Goal: Information Seeking & Learning: Learn about a topic

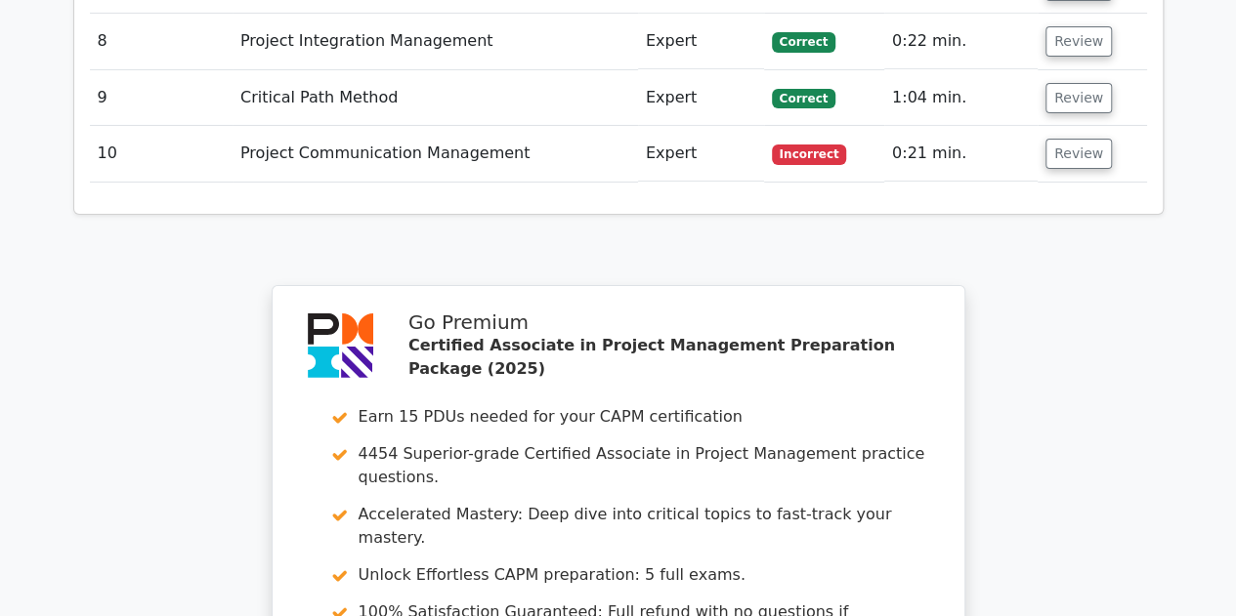
scroll to position [3681, 0]
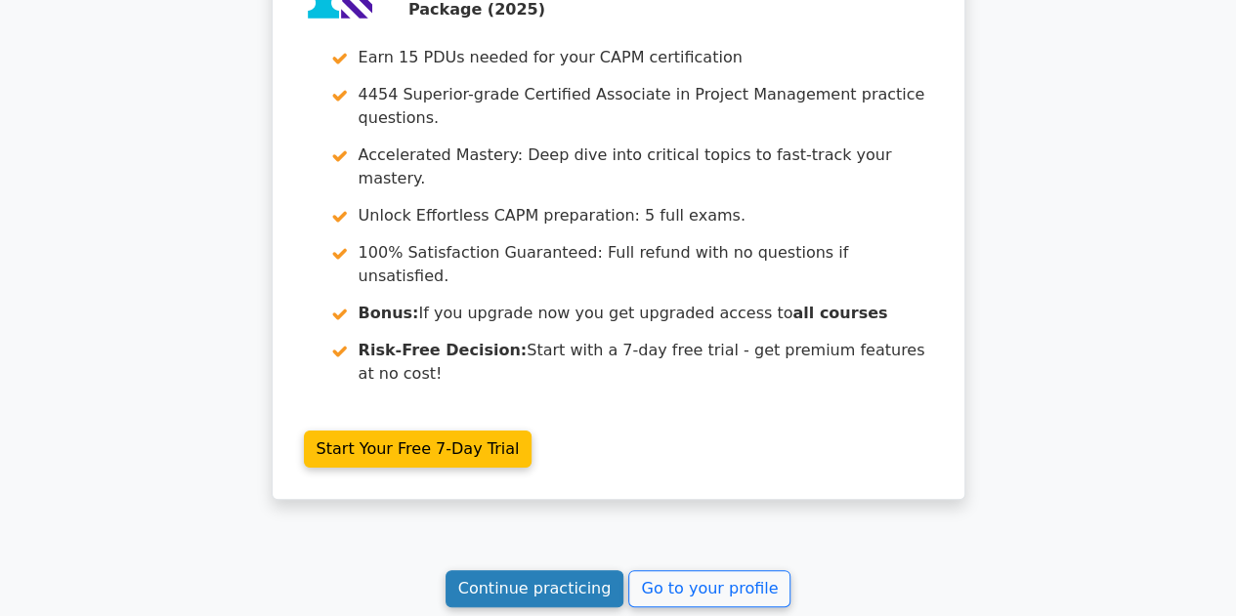
click at [500, 570] on link "Continue practicing" at bounding box center [534, 588] width 179 height 37
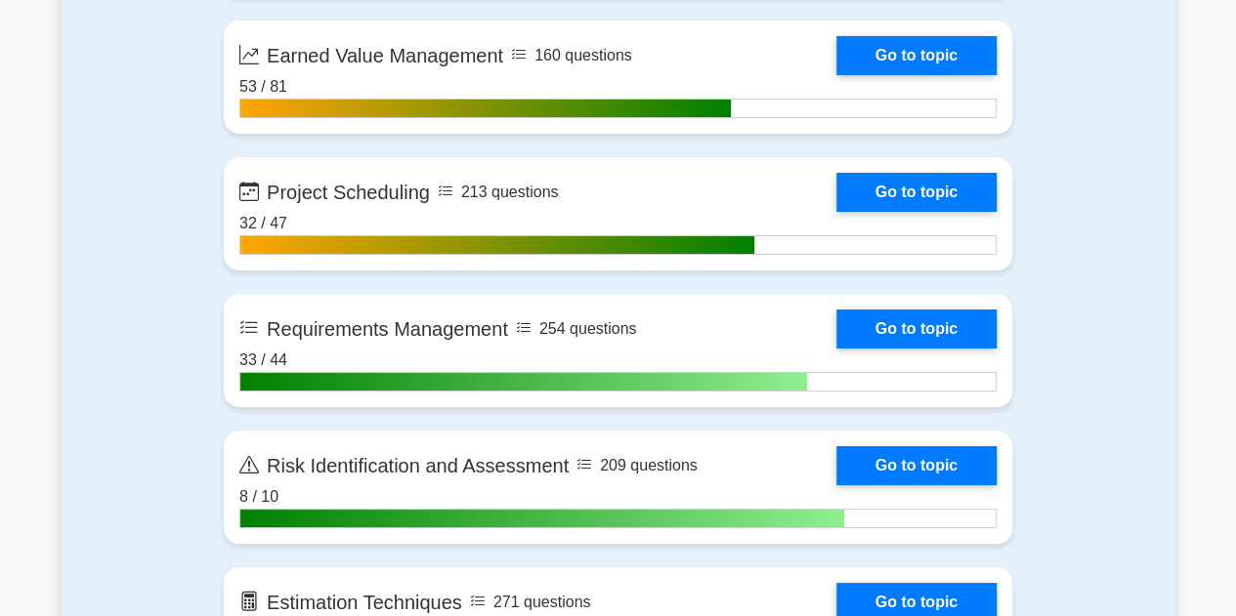
scroll to position [3492, 0]
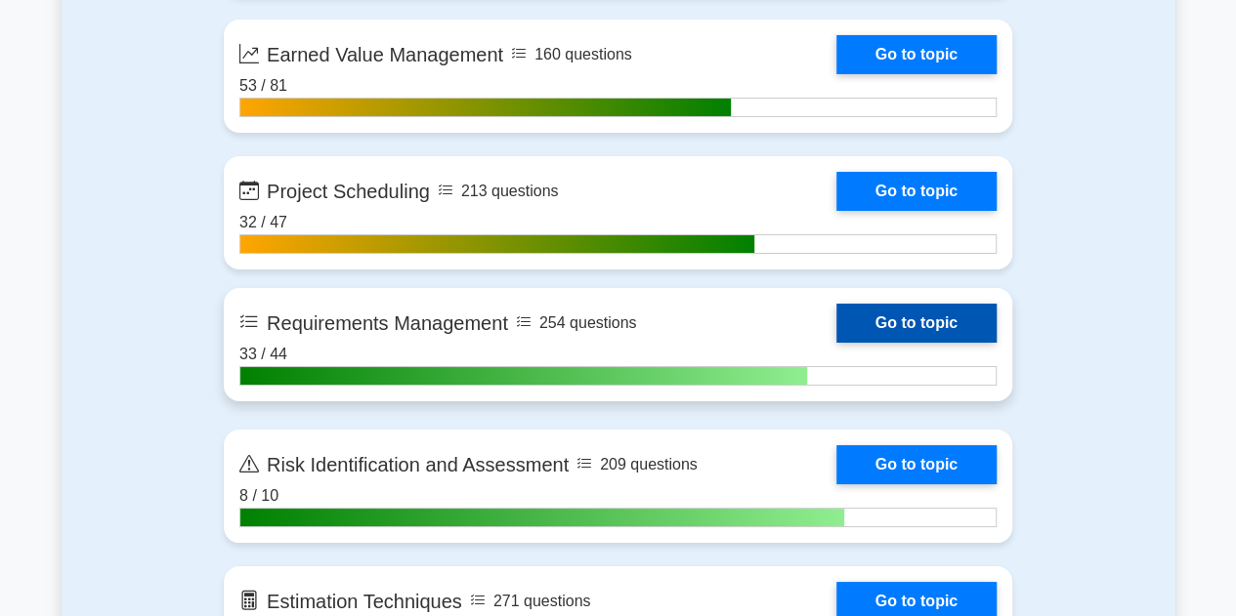
click at [836, 319] on link "Go to topic" at bounding box center [916, 323] width 160 height 39
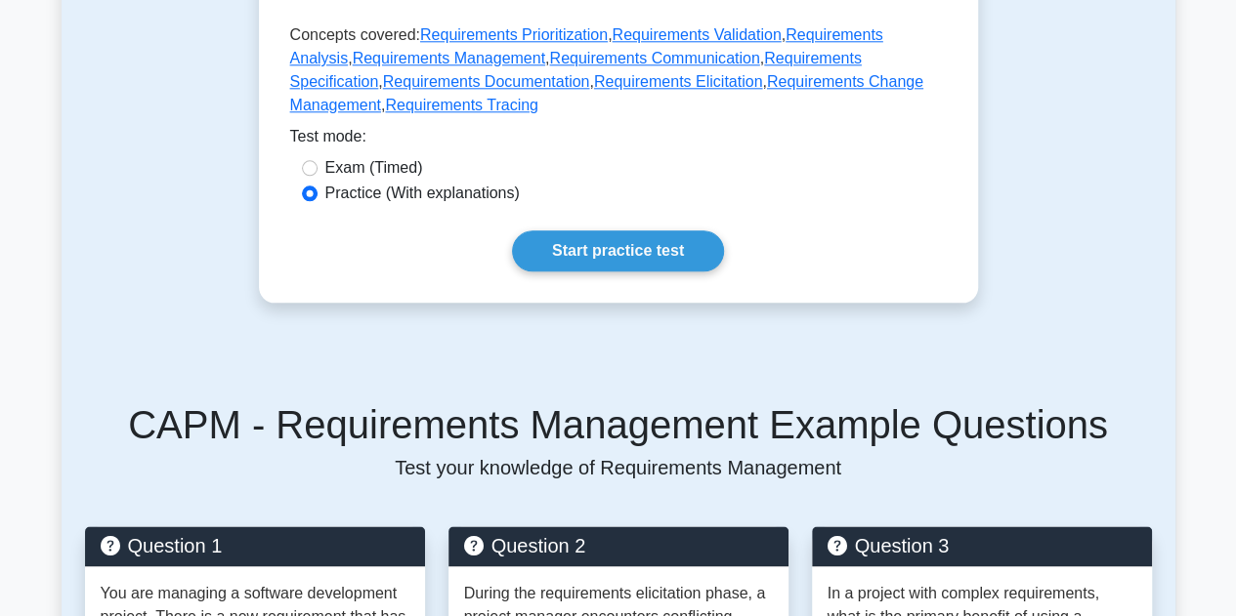
scroll to position [1036, 0]
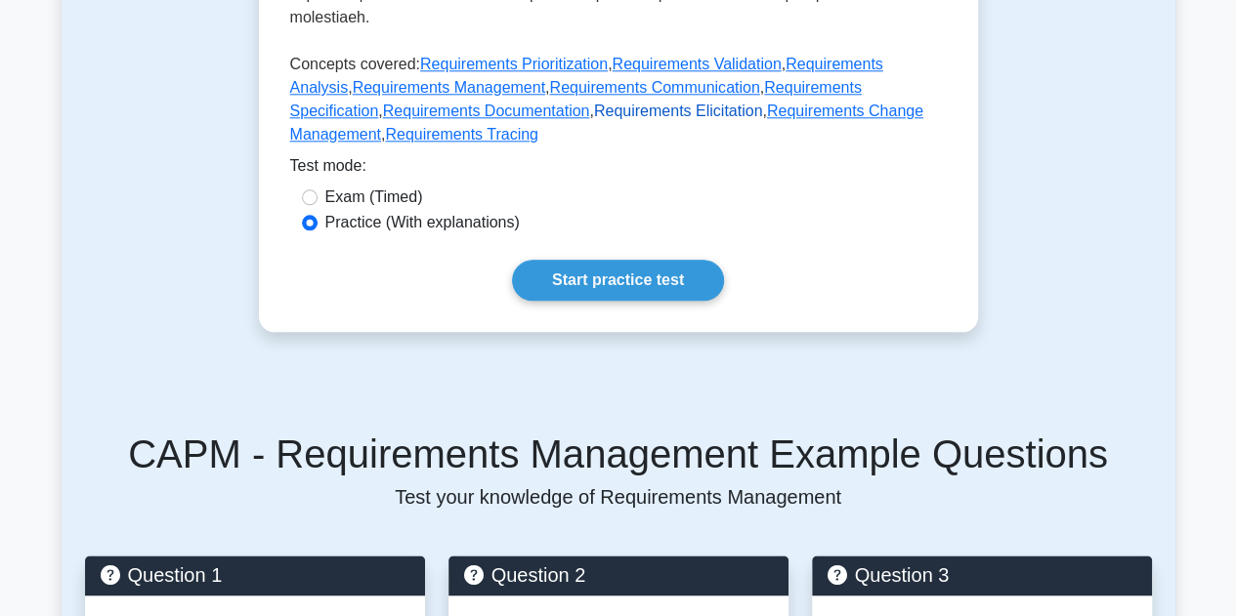
click at [594, 103] on link "Requirements Elicitation" at bounding box center [678, 111] width 169 height 17
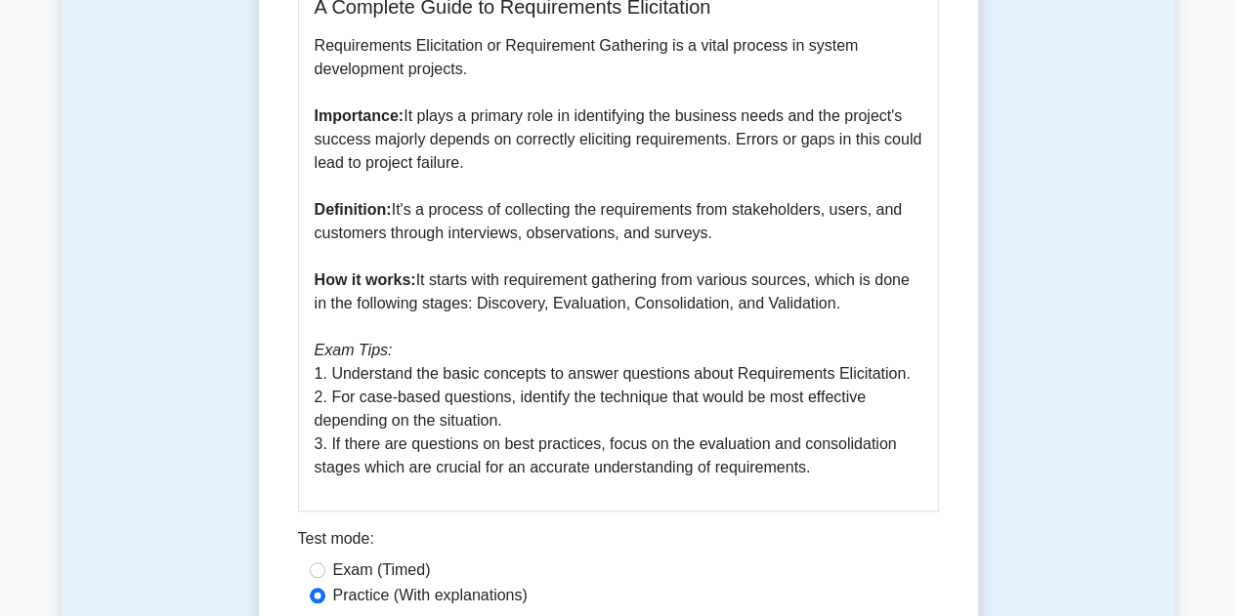
scroll to position [625, 0]
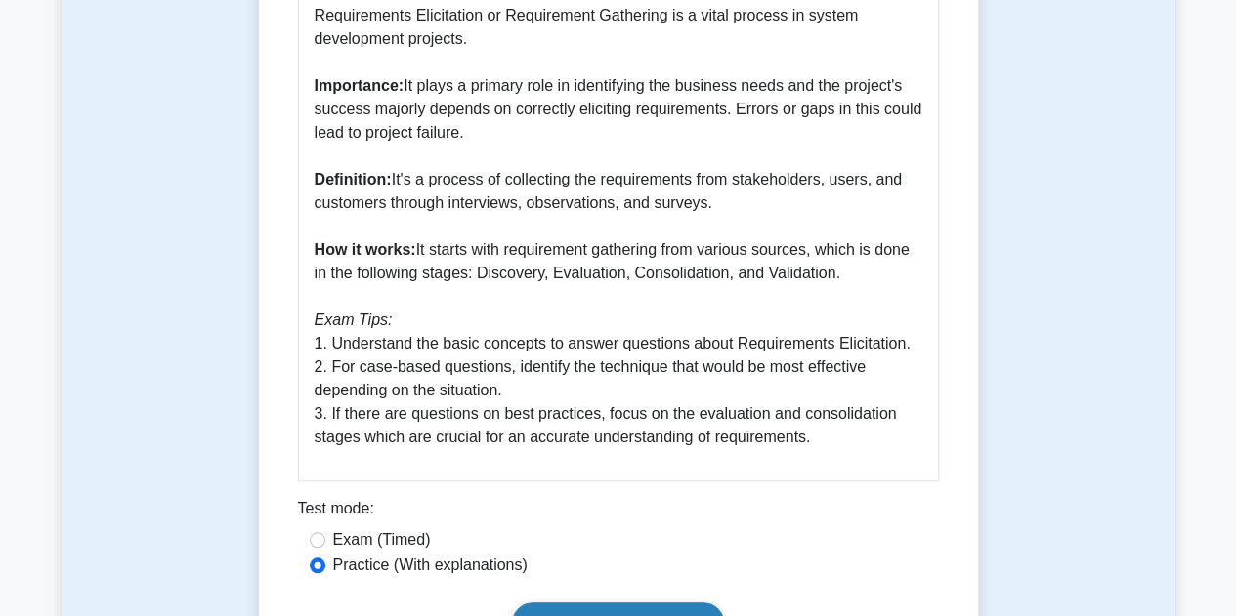
click at [560, 603] on link "Start practice test" at bounding box center [618, 623] width 212 height 41
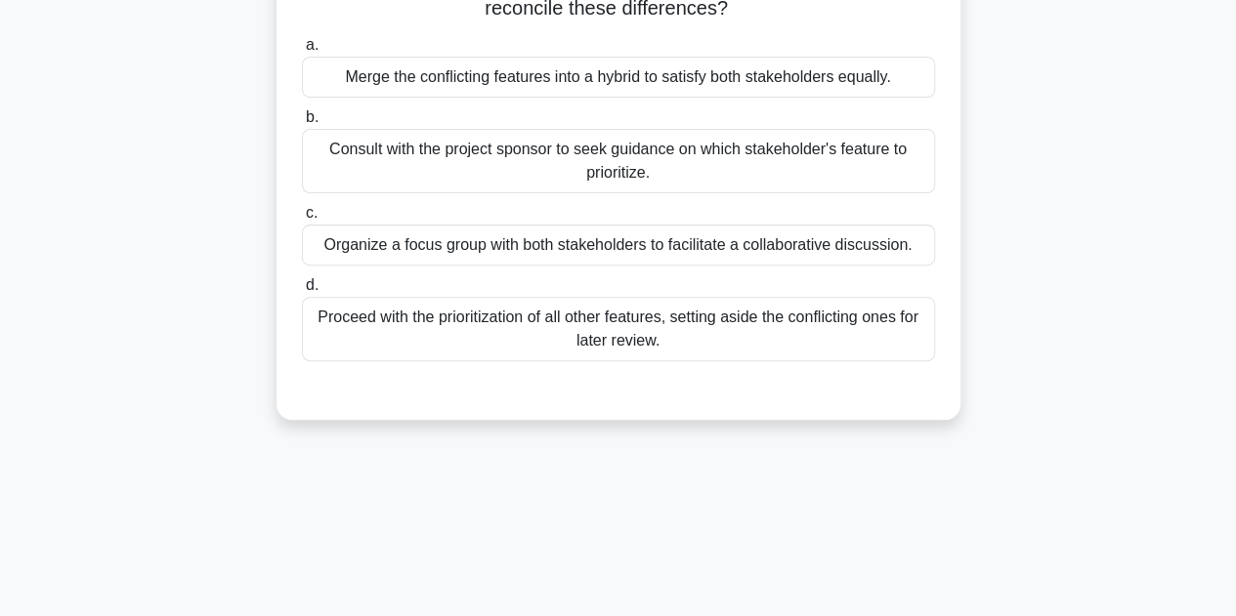
scroll to position [243, 0]
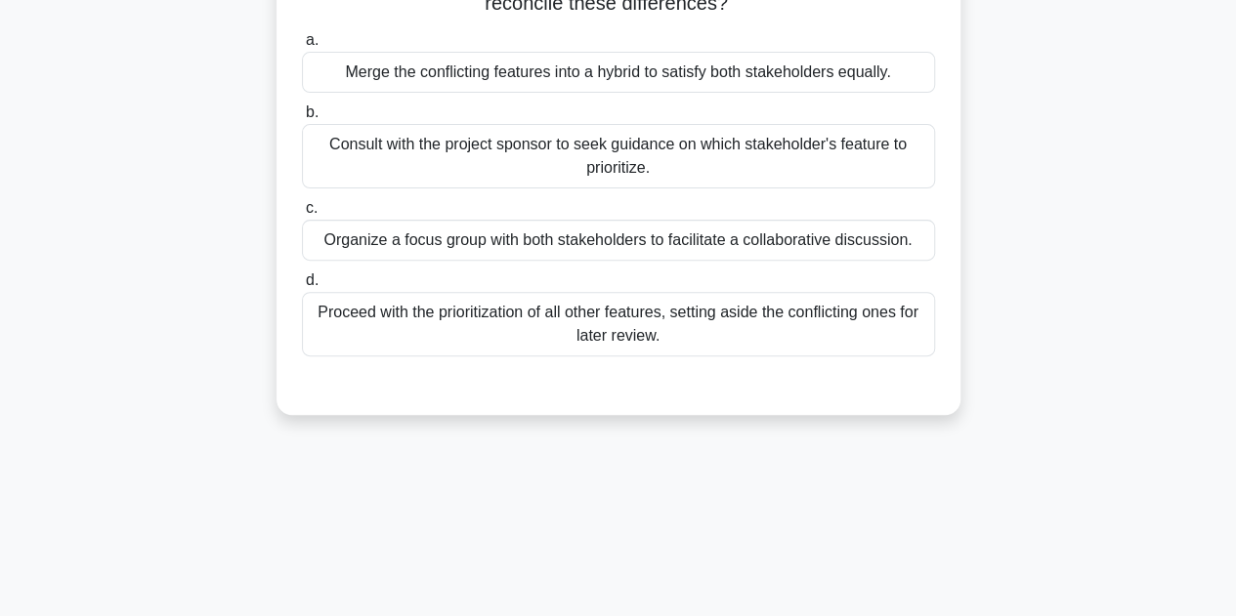
click at [512, 245] on div "Organize a focus group with both stakeholders to facilitate a collaborative dis…" at bounding box center [618, 240] width 633 height 41
click at [302, 215] on input "c. Organize a focus group with both stakeholders to facilitate a collaborative …" at bounding box center [302, 208] width 0 height 13
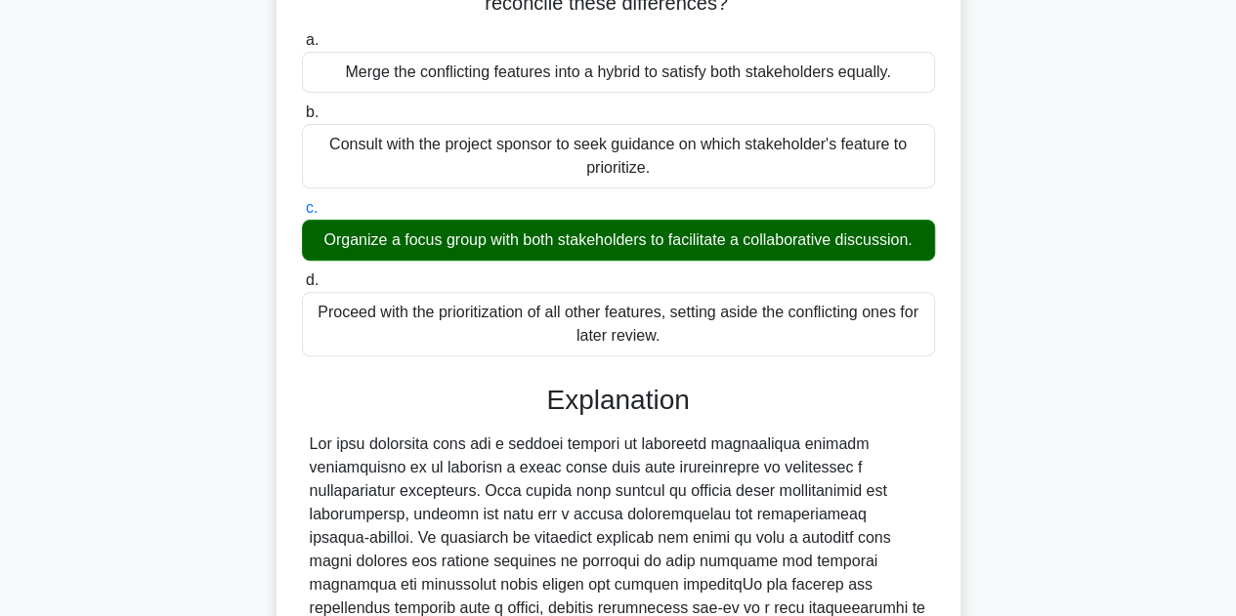
scroll to position [632, 0]
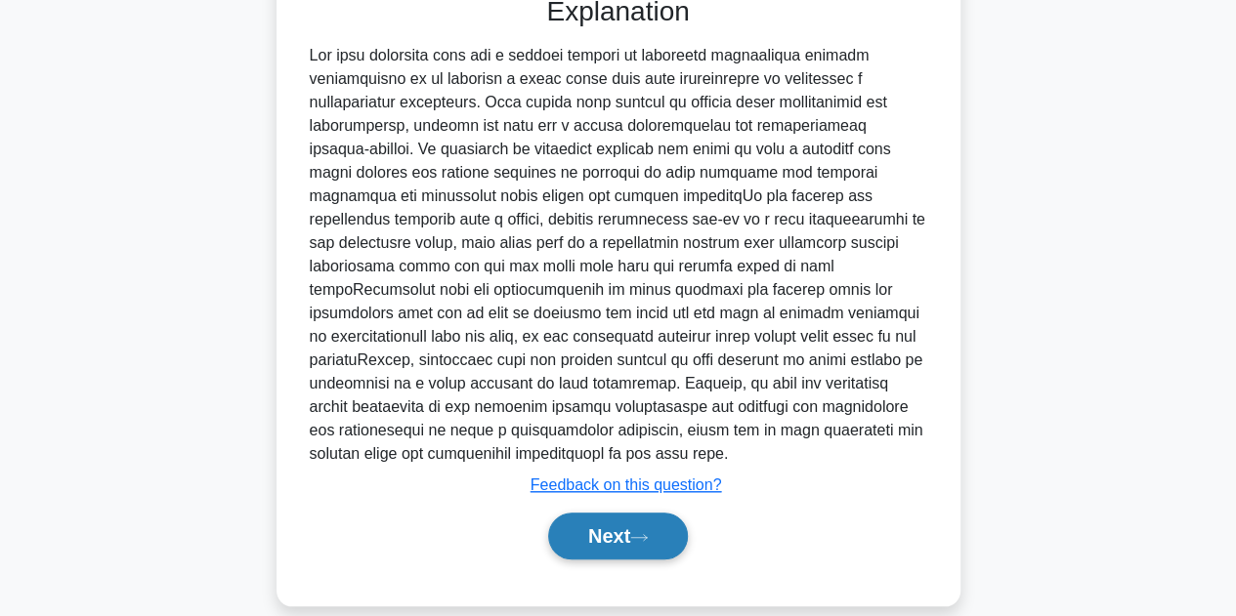
click at [604, 513] on button "Next" at bounding box center [618, 536] width 140 height 47
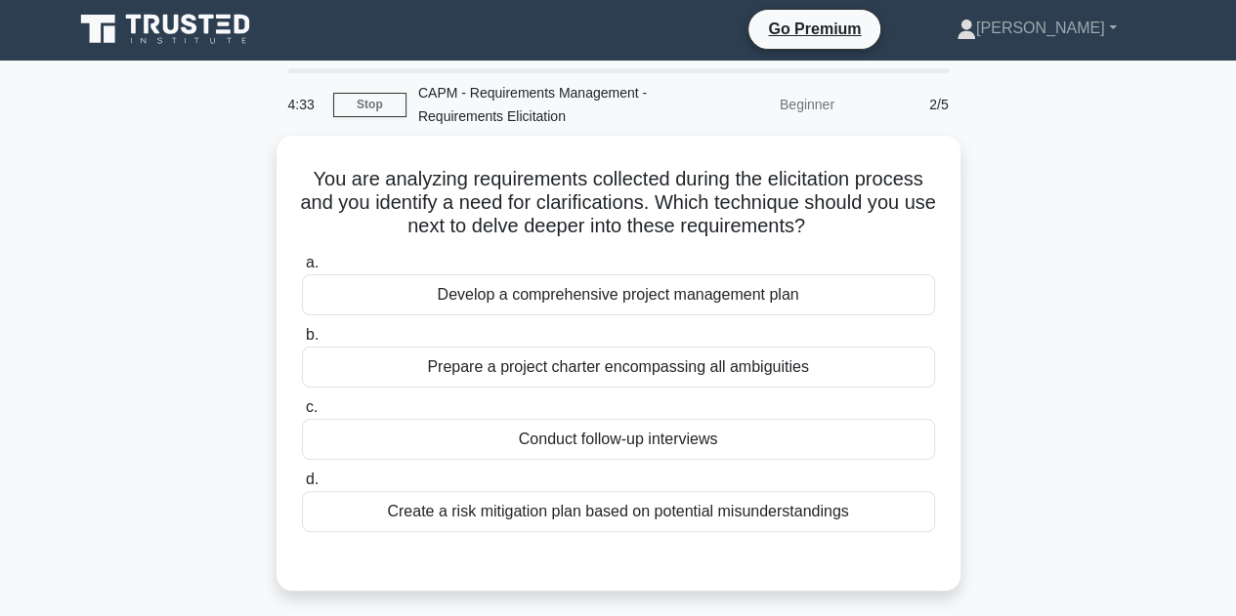
scroll to position [0, 0]
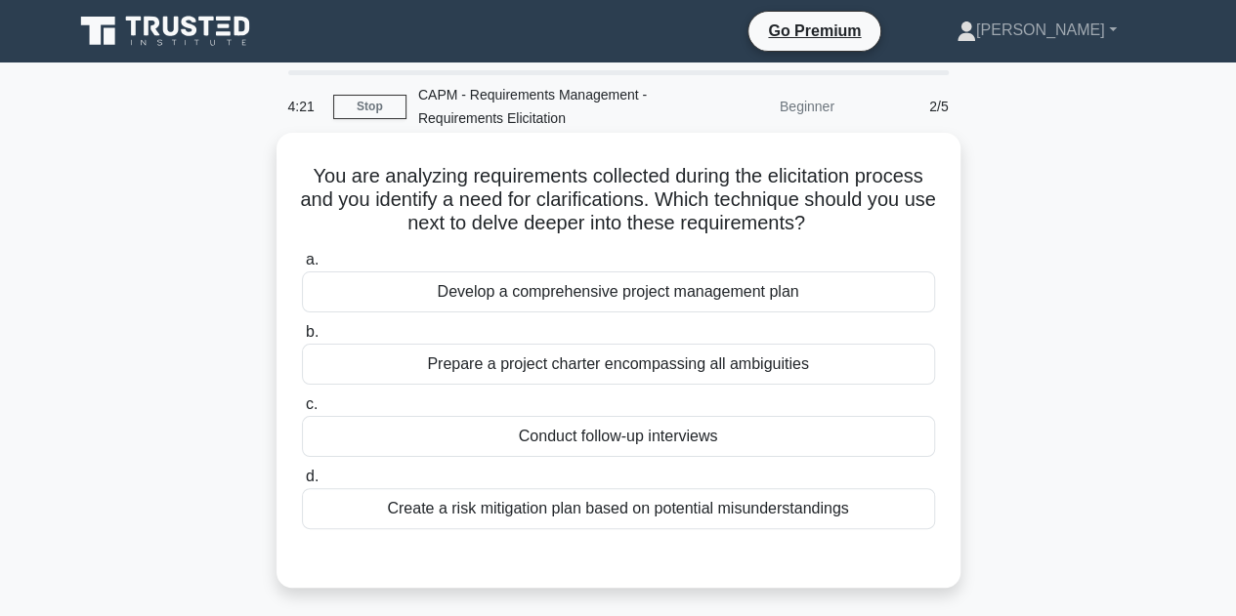
click at [529, 431] on div "Conduct follow-up interviews" at bounding box center [618, 436] width 633 height 41
click at [302, 411] on input "c. Conduct follow-up interviews" at bounding box center [302, 405] width 0 height 13
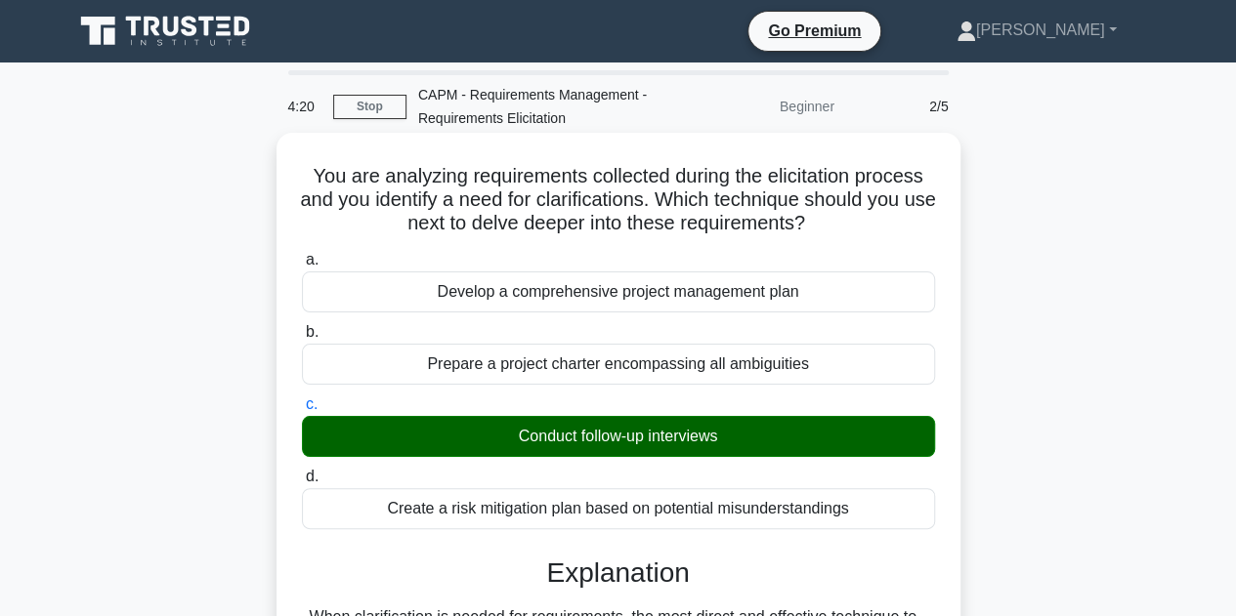
scroll to position [439, 0]
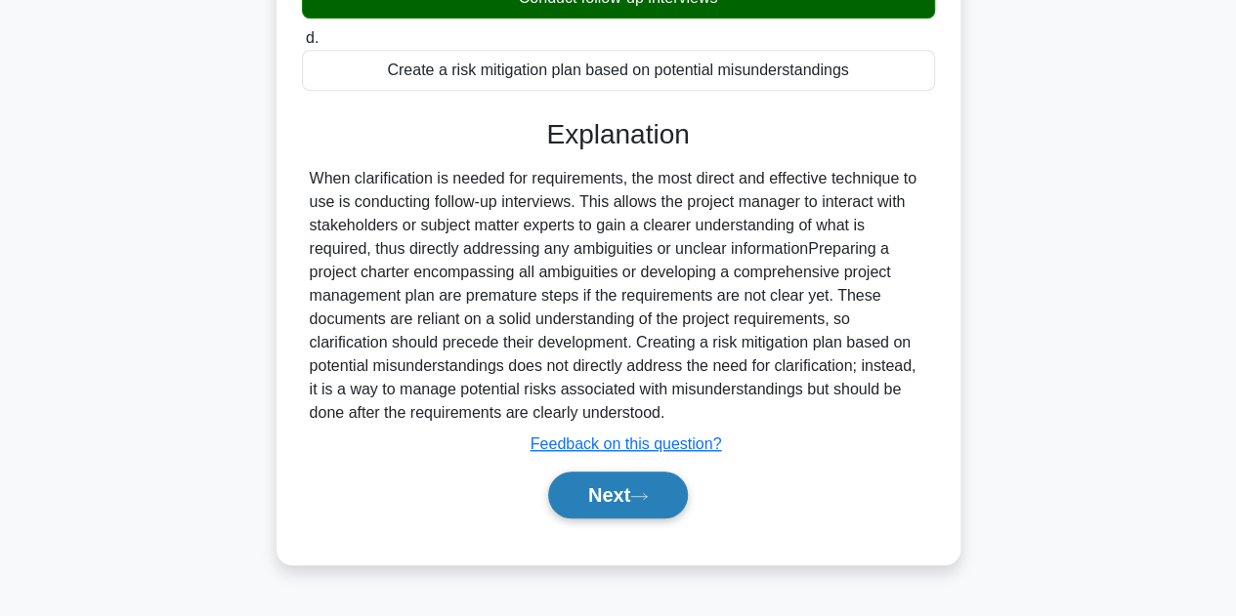
click at [596, 495] on button "Next" at bounding box center [618, 495] width 140 height 47
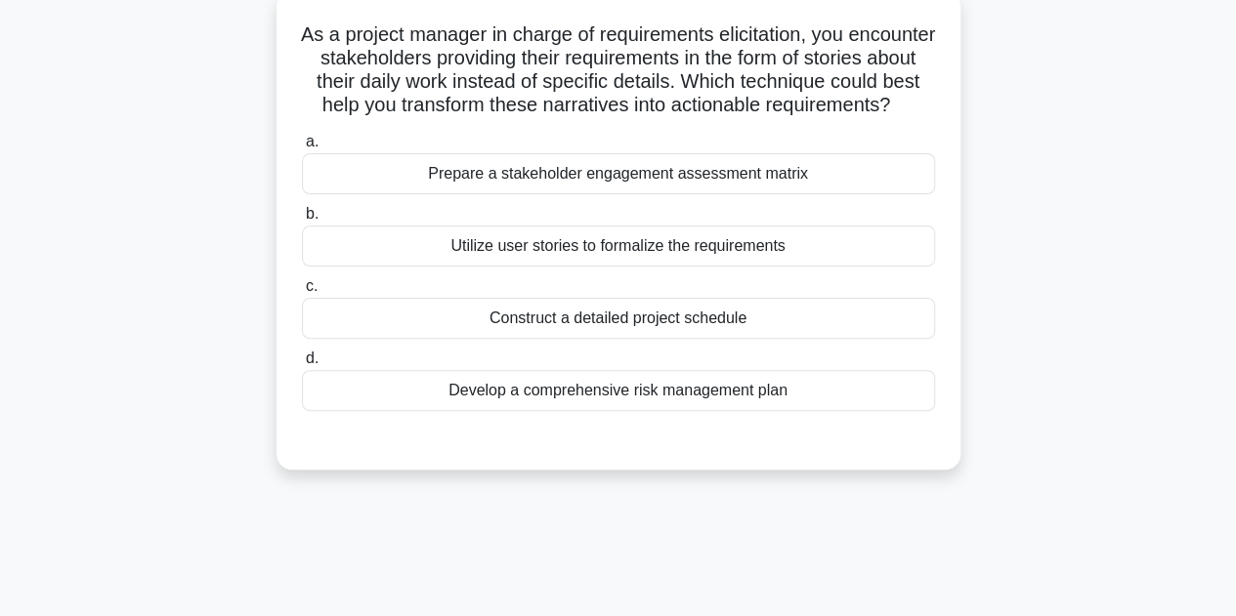
scroll to position [110, 0]
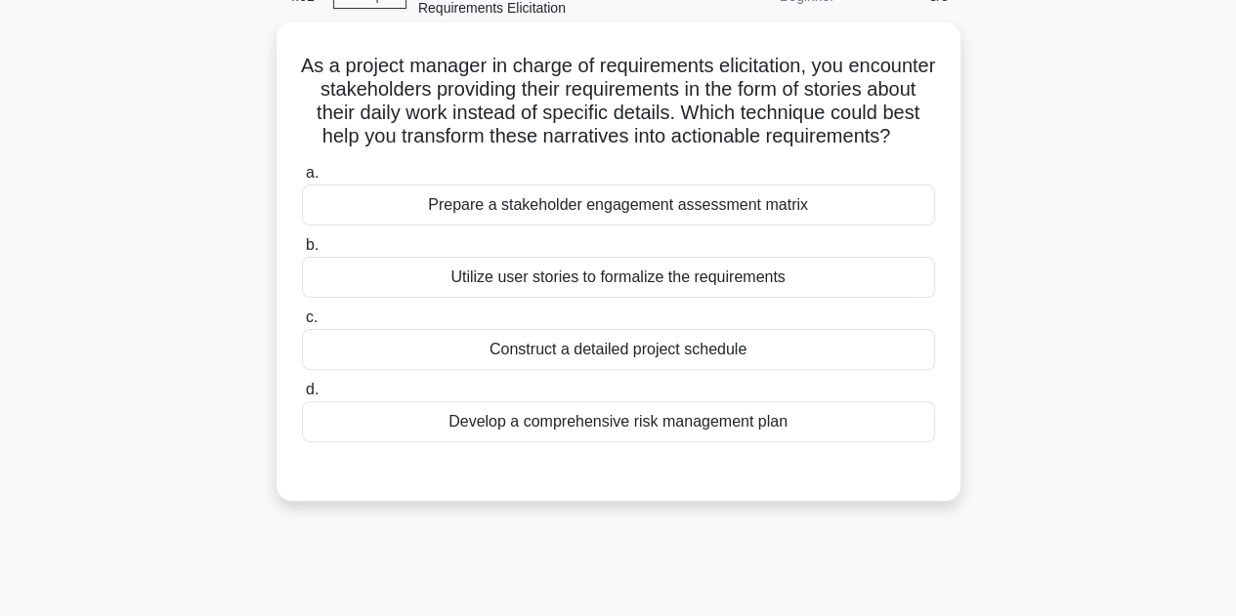
click at [576, 297] on div "Utilize user stories to formalize the requirements" at bounding box center [618, 277] width 633 height 41
click at [302, 252] on input "b. Utilize user stories to formalize the requirements" at bounding box center [302, 245] width 0 height 13
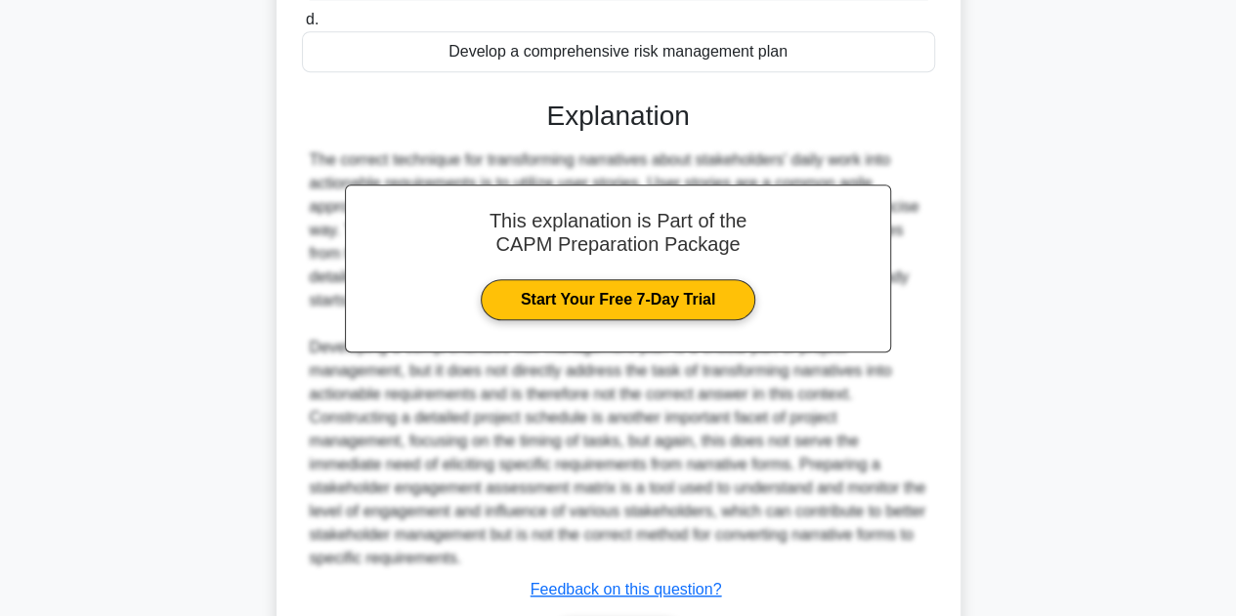
scroll to position [632, 0]
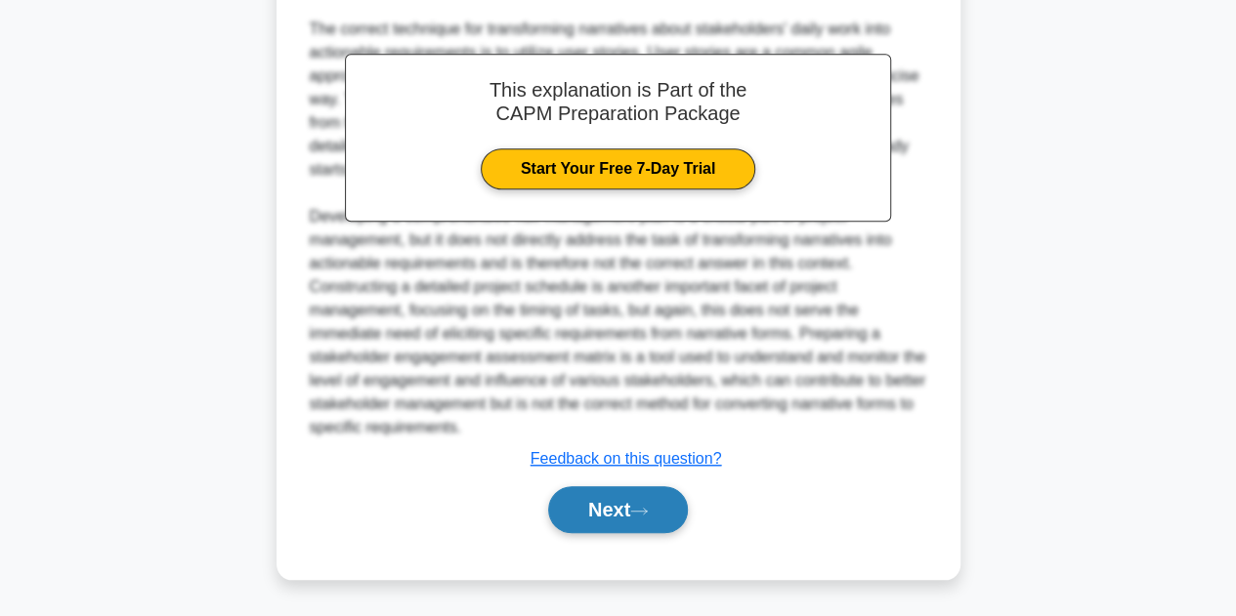
click at [584, 513] on button "Next" at bounding box center [618, 509] width 140 height 47
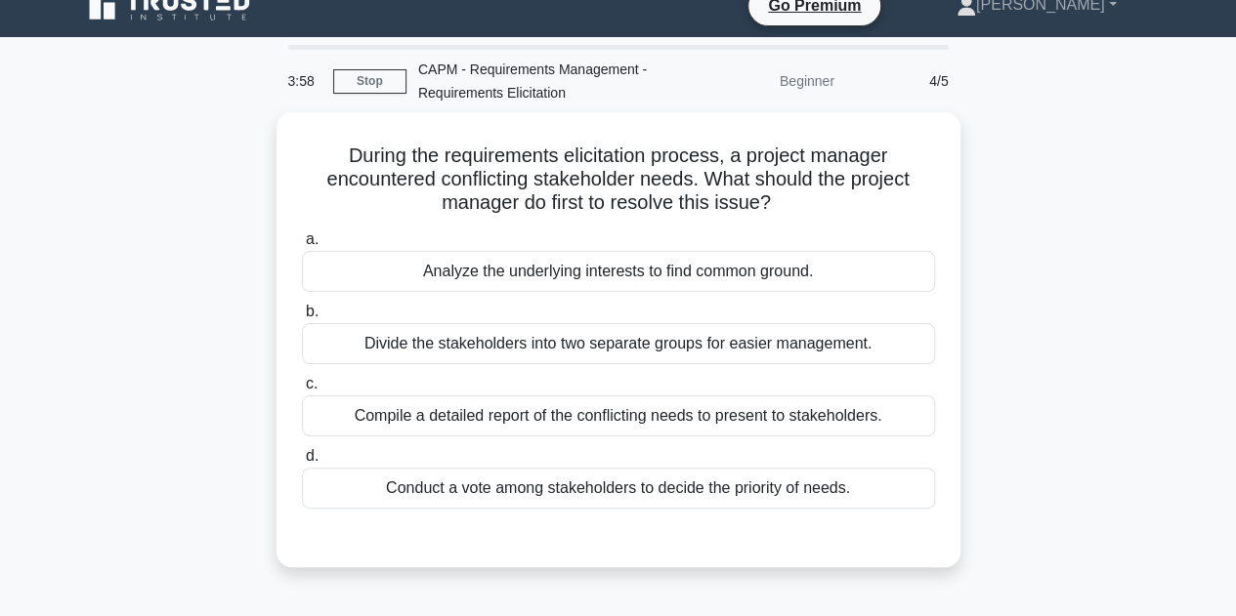
scroll to position [0, 0]
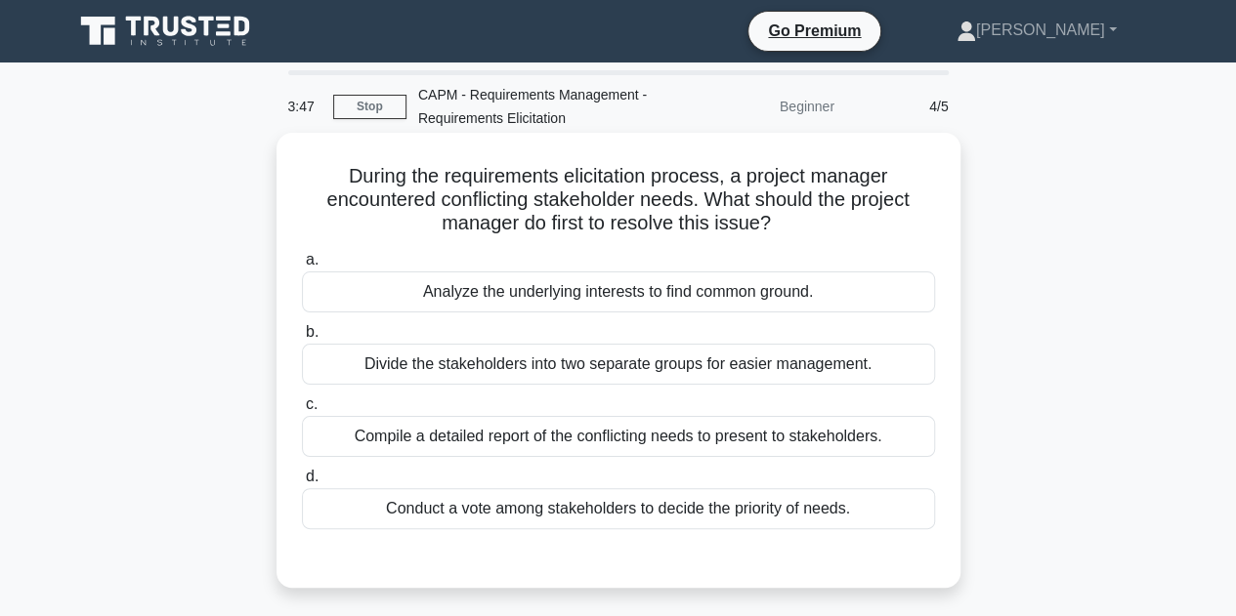
click at [676, 298] on div "Analyze the underlying interests to find common ground." at bounding box center [618, 292] width 633 height 41
click at [302, 267] on input "a. Analyze the underlying interests to find common ground." at bounding box center [302, 260] width 0 height 13
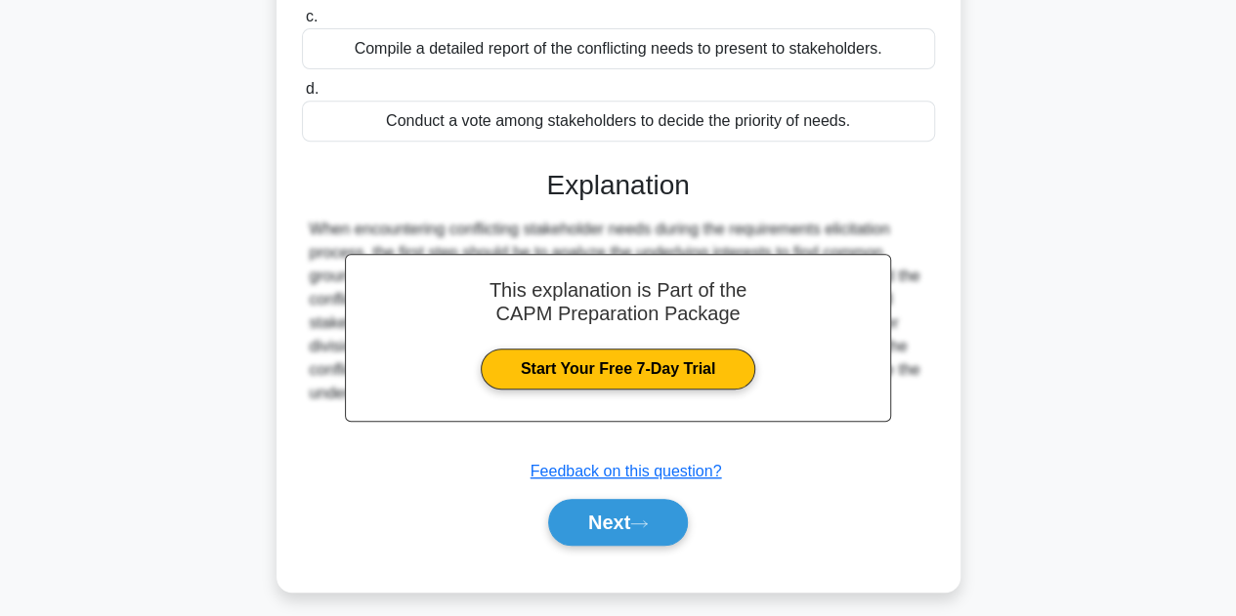
scroll to position [439, 0]
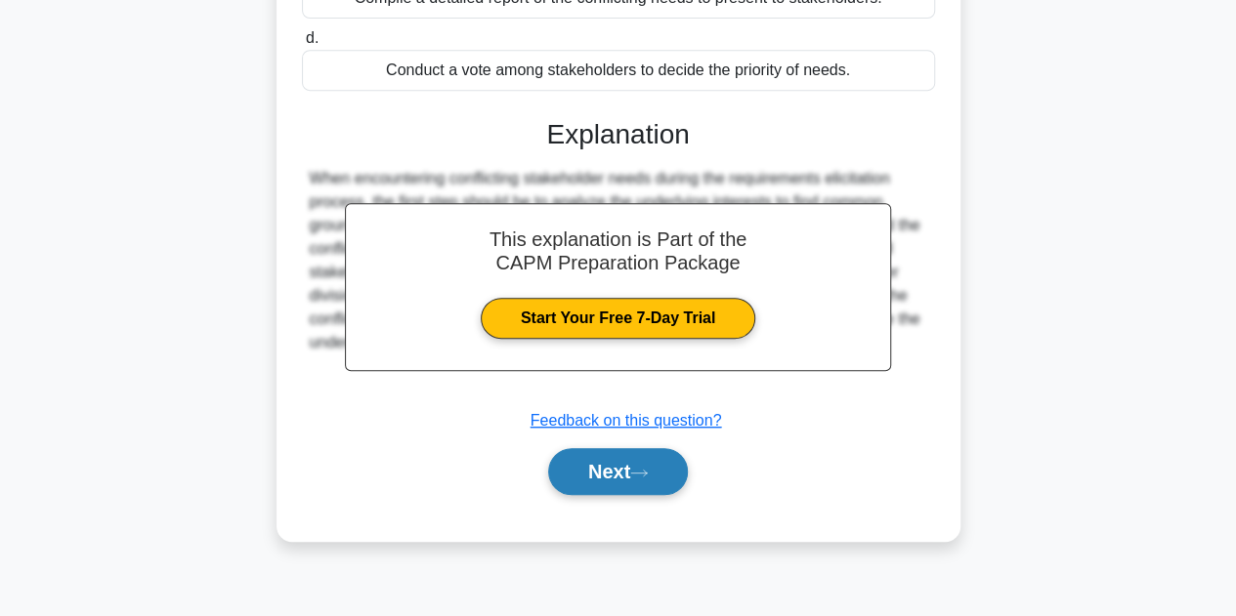
click at [606, 471] on button "Next" at bounding box center [618, 471] width 140 height 47
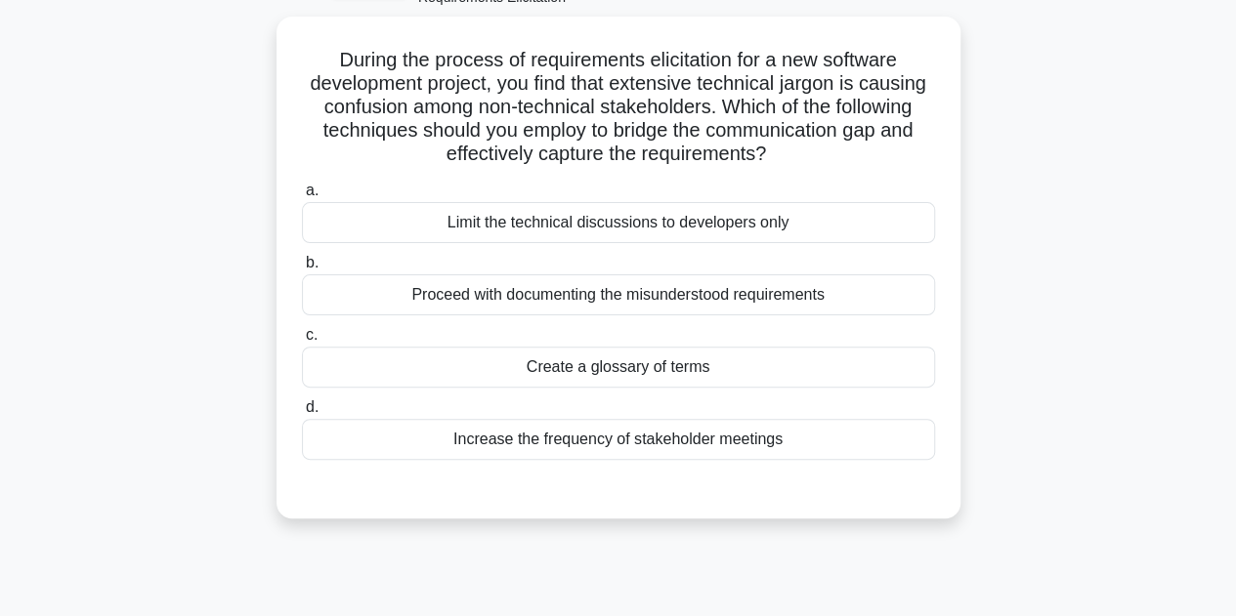
scroll to position [122, 0]
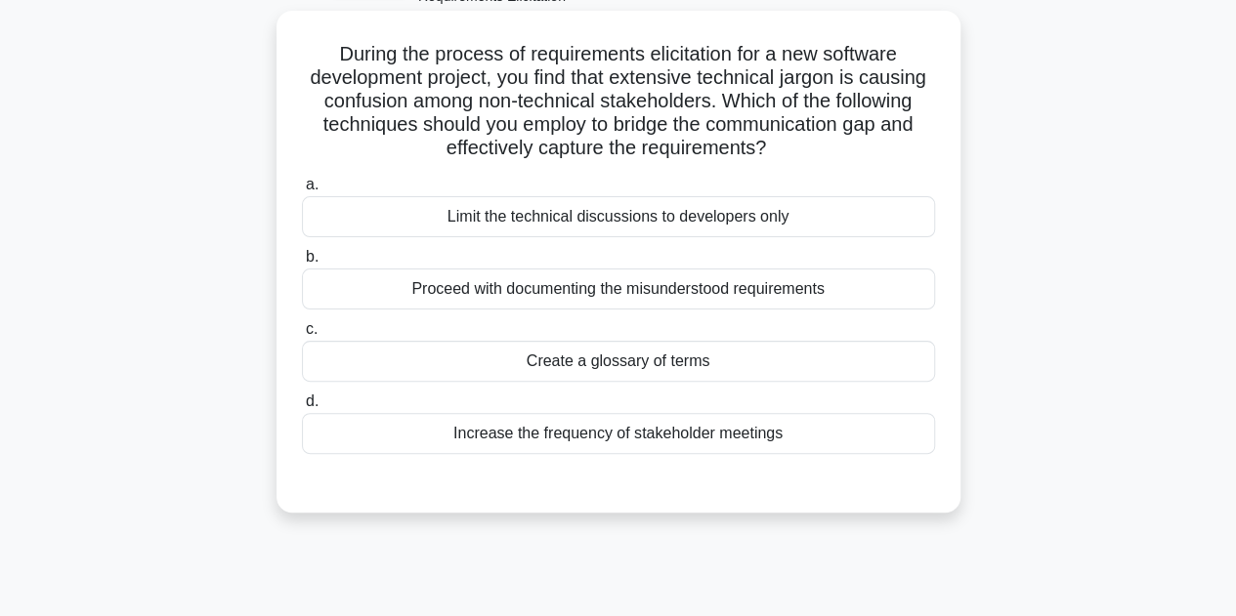
drag, startPoint x: 639, startPoint y: 358, endPoint x: 550, endPoint y: 341, distance: 90.4
click at [550, 341] on div "Create a glossary of terms" at bounding box center [618, 361] width 633 height 41
click at [302, 336] on input "c. Create a glossary of terms" at bounding box center [302, 329] width 0 height 13
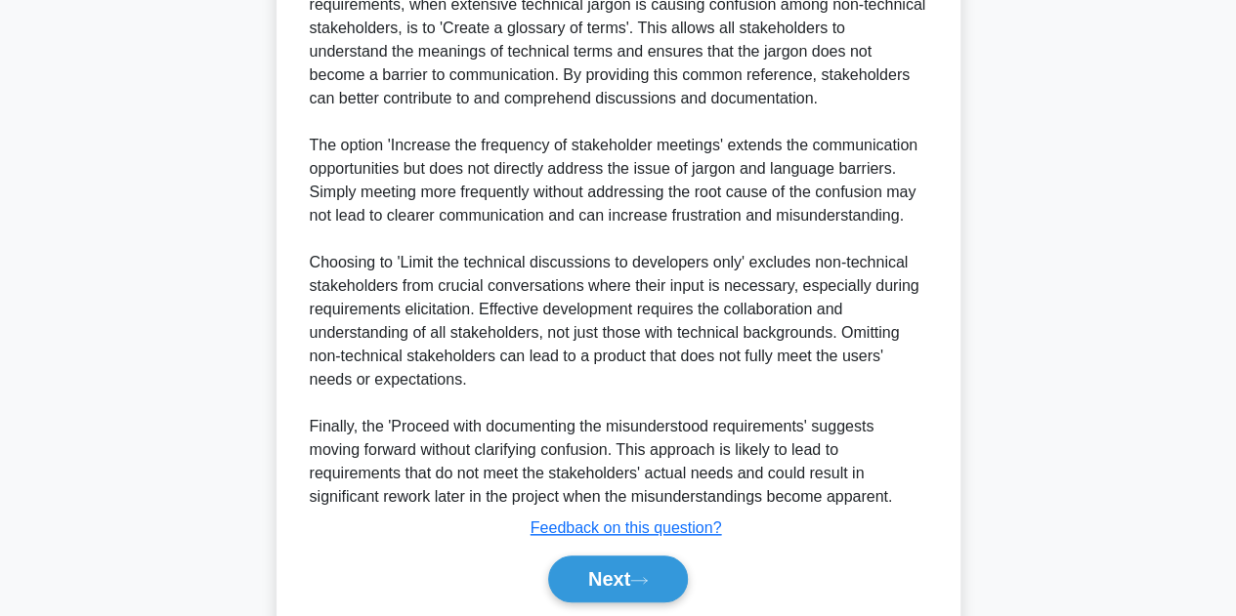
scroll to position [694, 0]
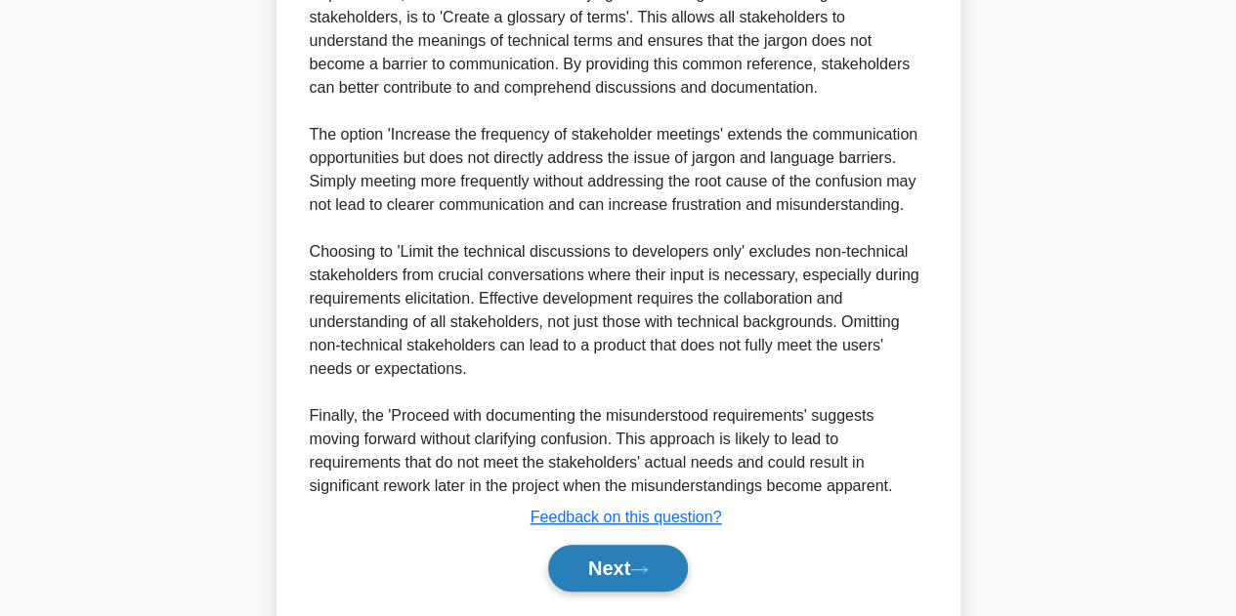
click at [566, 552] on button "Next" at bounding box center [618, 568] width 140 height 47
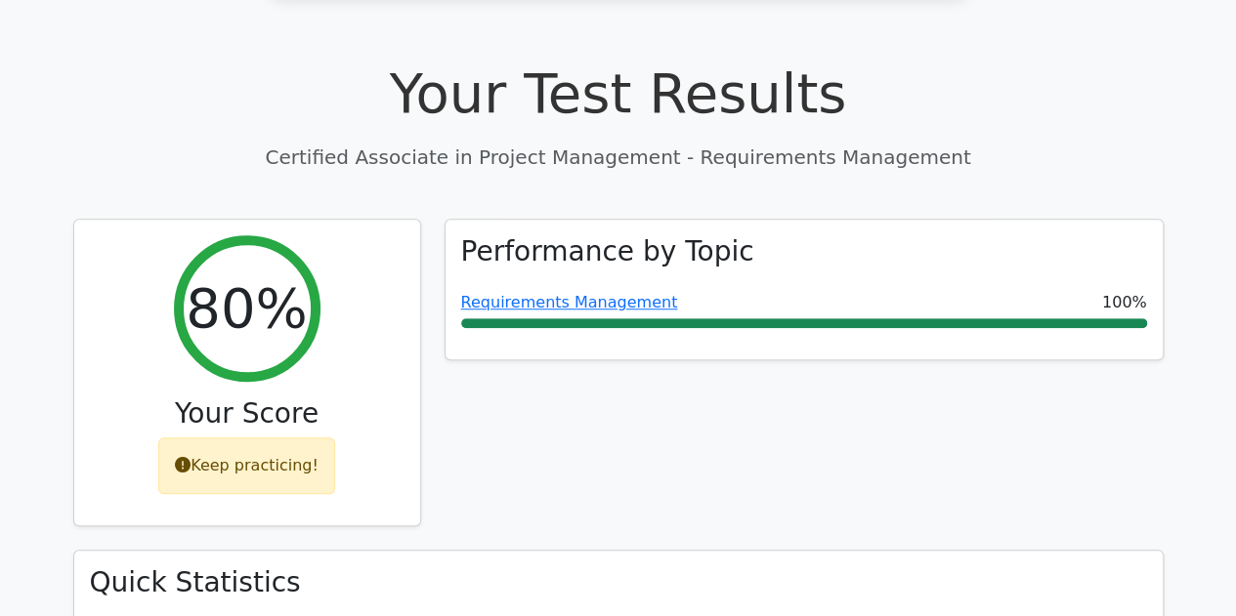
scroll to position [664, 0]
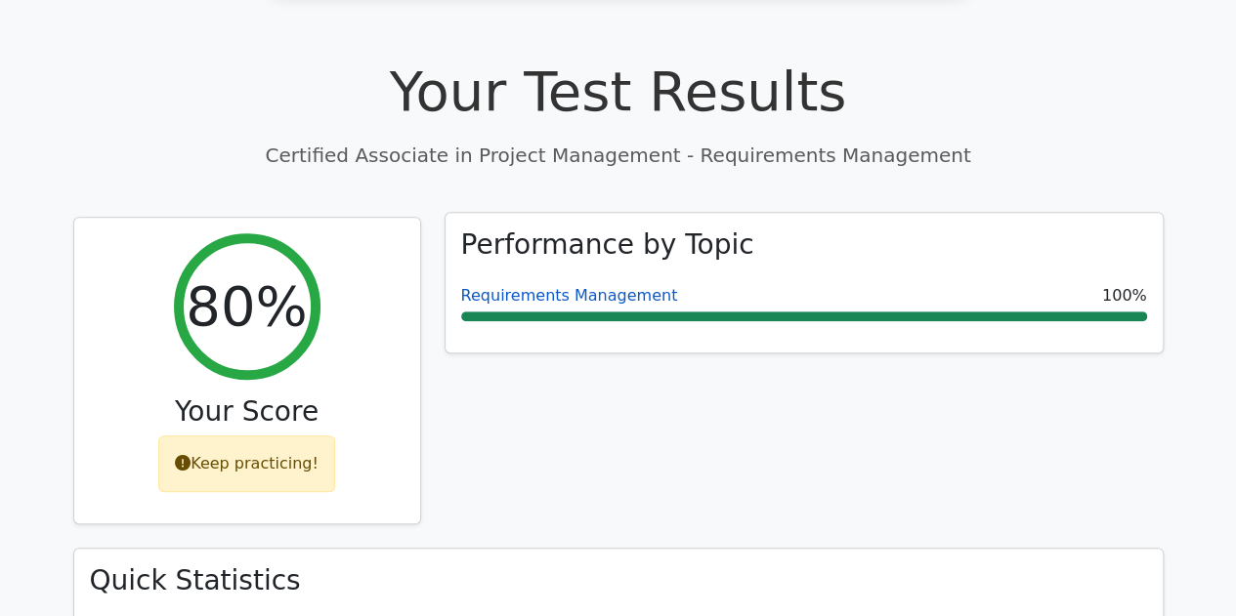
click at [569, 286] on link "Requirements Management" at bounding box center [569, 295] width 217 height 19
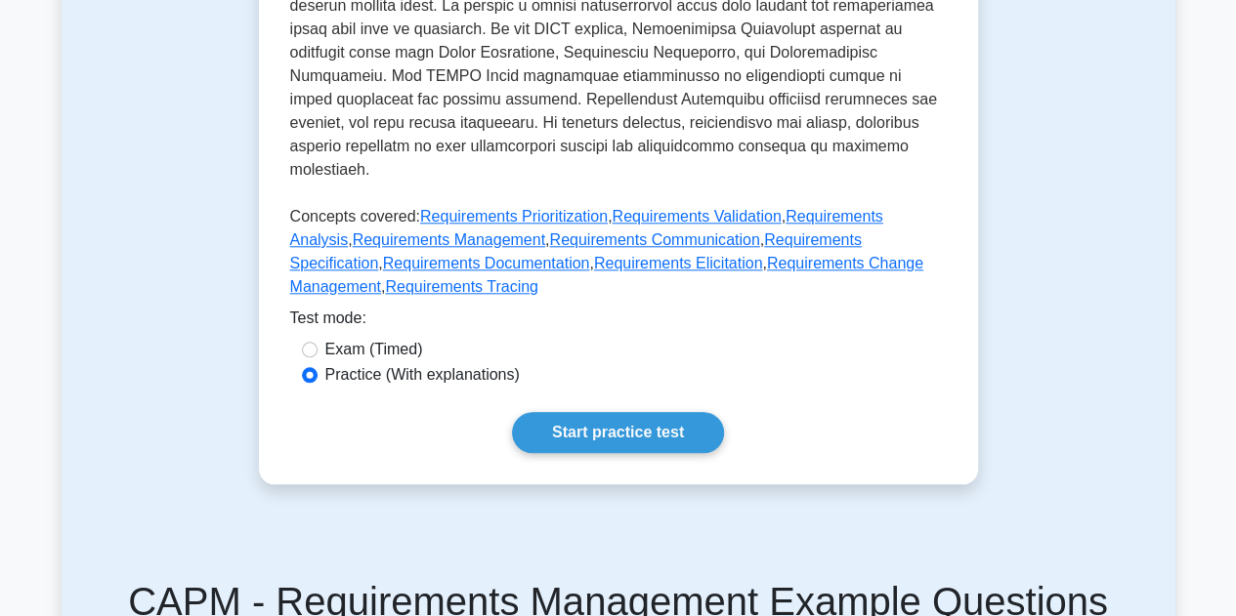
scroll to position [890, 0]
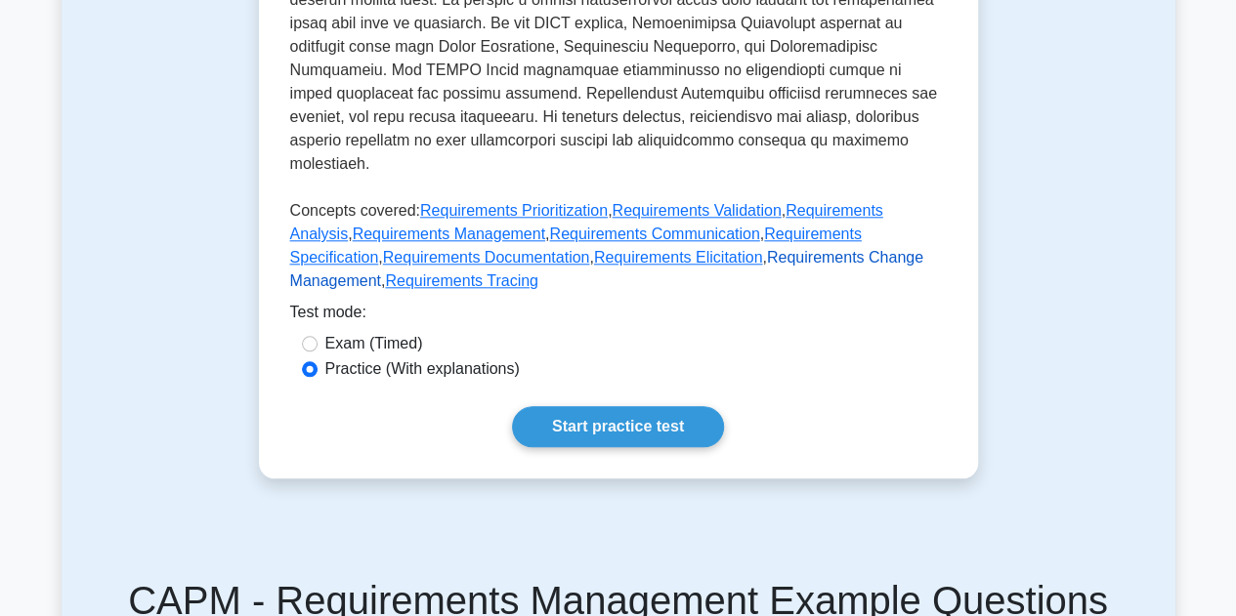
click at [734, 249] on link "Requirements Change Management" at bounding box center [606, 269] width 633 height 40
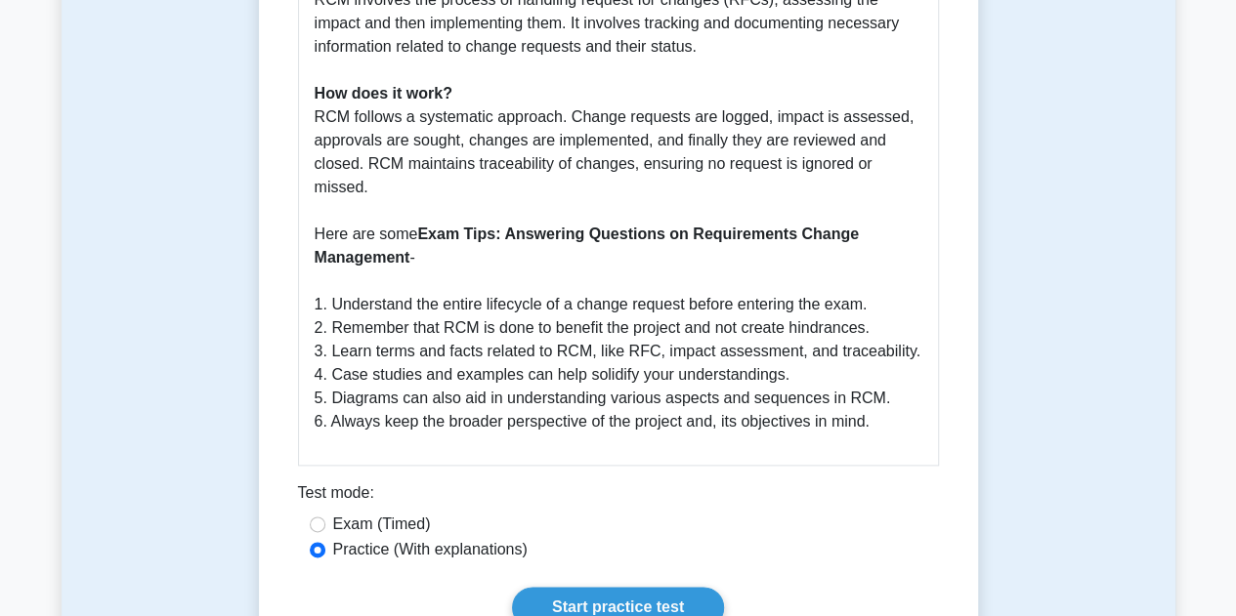
scroll to position [928, 0]
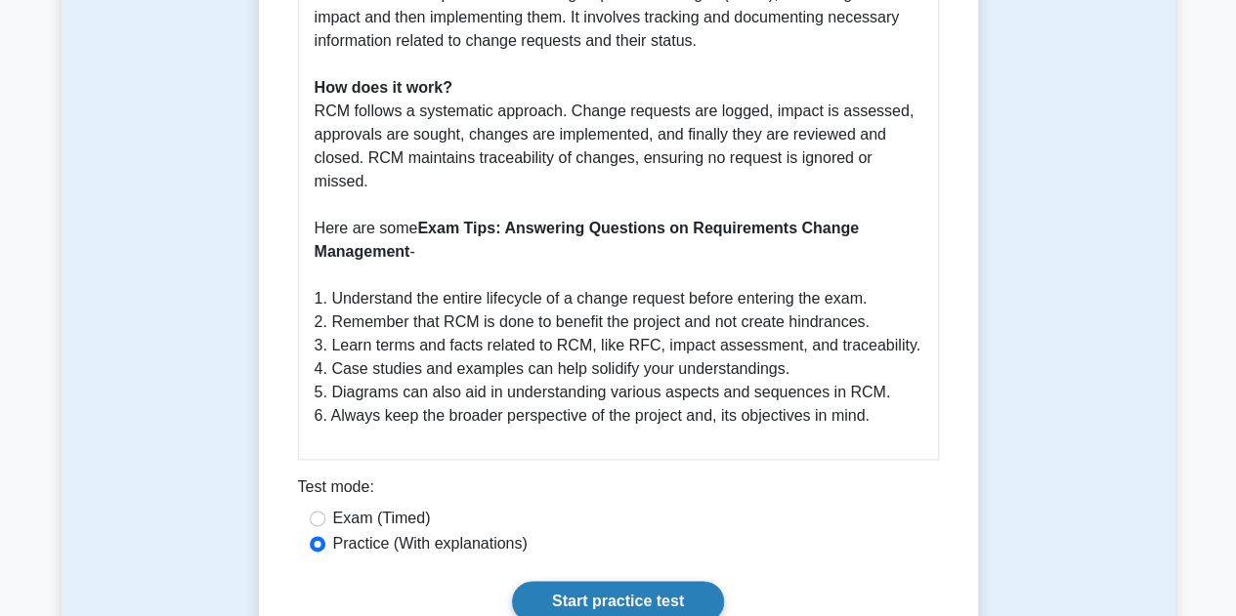
click at [611, 581] on link "Start practice test" at bounding box center [618, 601] width 212 height 41
click at [542, 185] on p "Requirements Change Management (RCM) is an integral part of the overall require…" at bounding box center [619, 64] width 608 height 727
click at [582, 581] on link "Start practice test" at bounding box center [618, 601] width 212 height 41
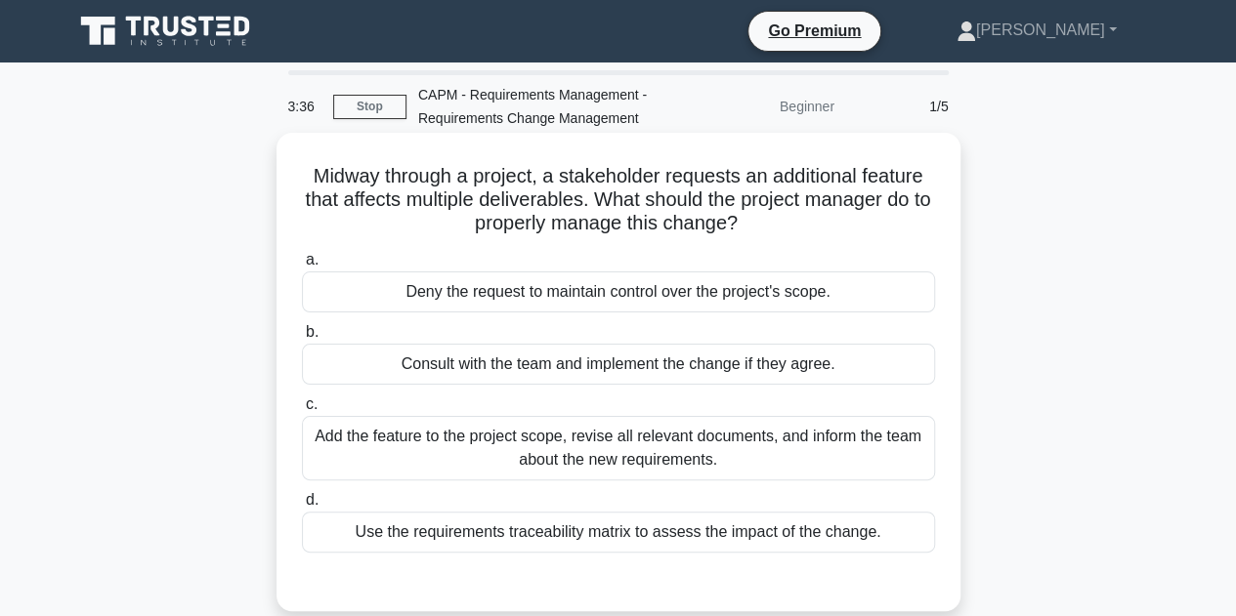
click at [574, 536] on div "Use the requirements traceability matrix to assess the impact of the change." at bounding box center [618, 532] width 633 height 41
click at [302, 507] on input "d. Use the requirements traceability matrix to assess the impact of the change." at bounding box center [302, 500] width 0 height 13
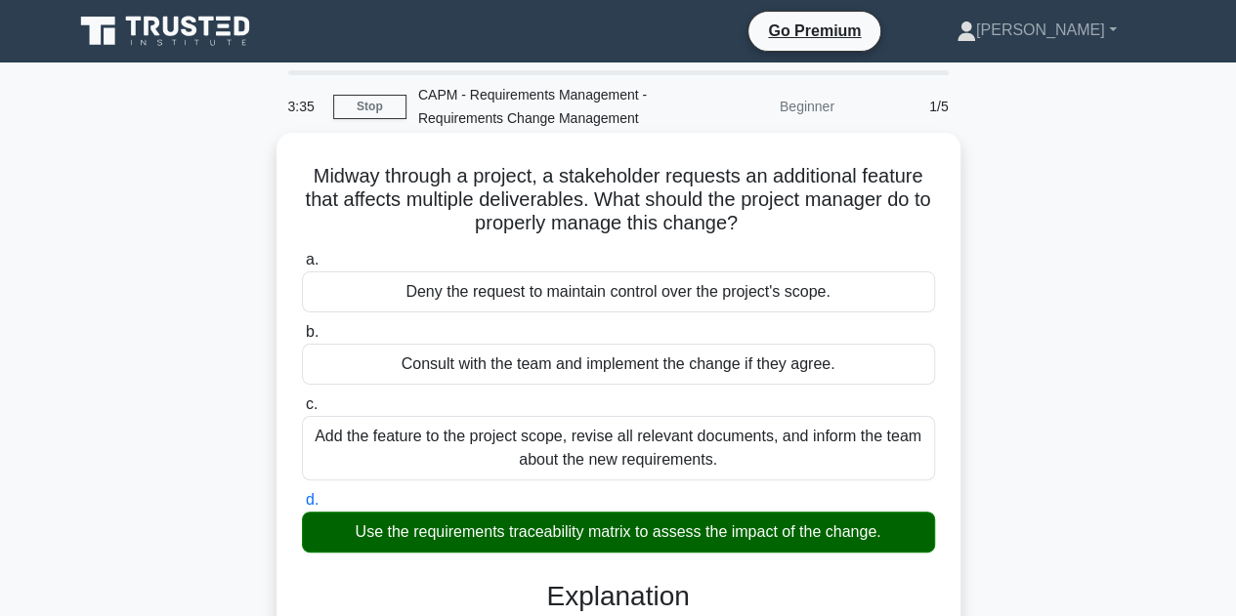
scroll to position [538, 0]
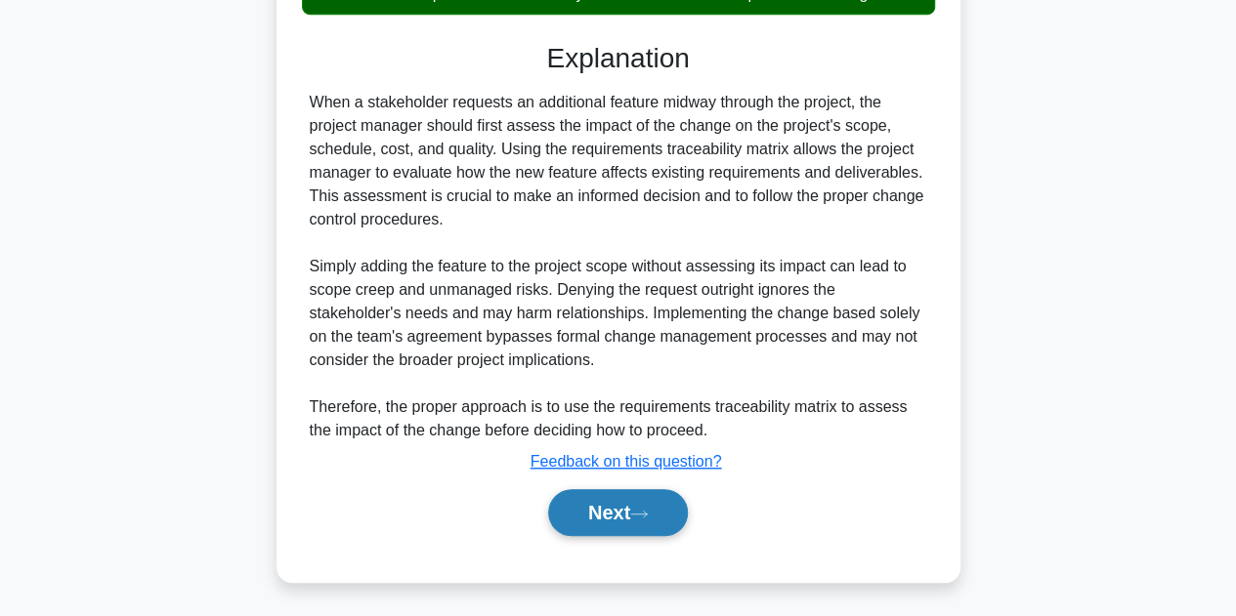
click at [582, 503] on button "Next" at bounding box center [618, 512] width 140 height 47
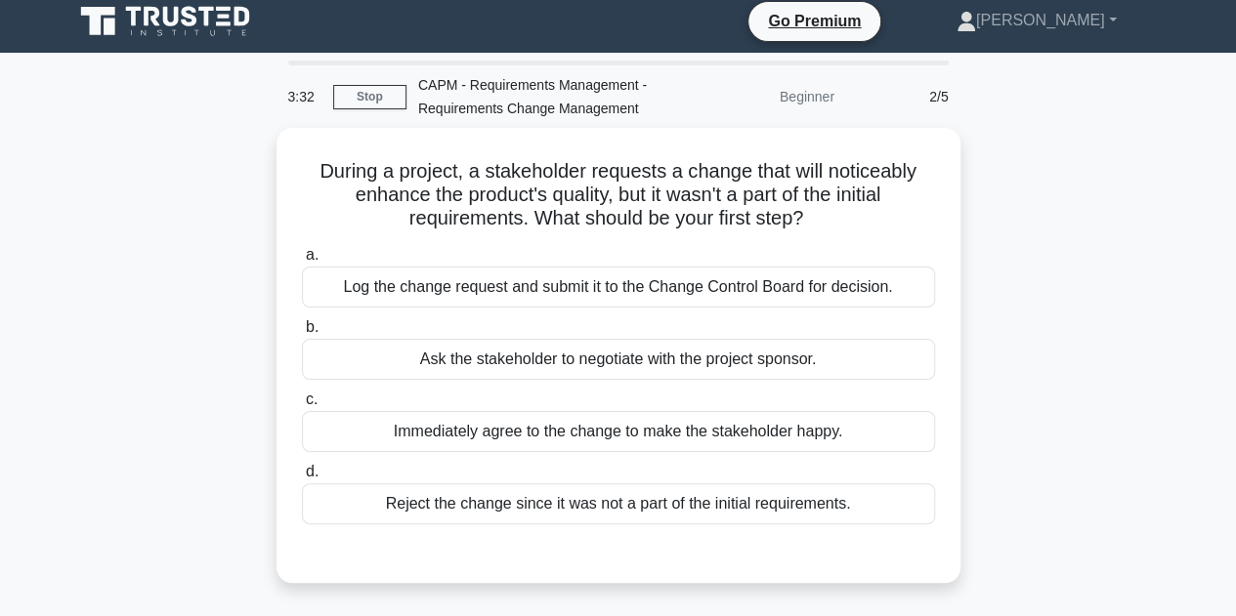
scroll to position [9, 0]
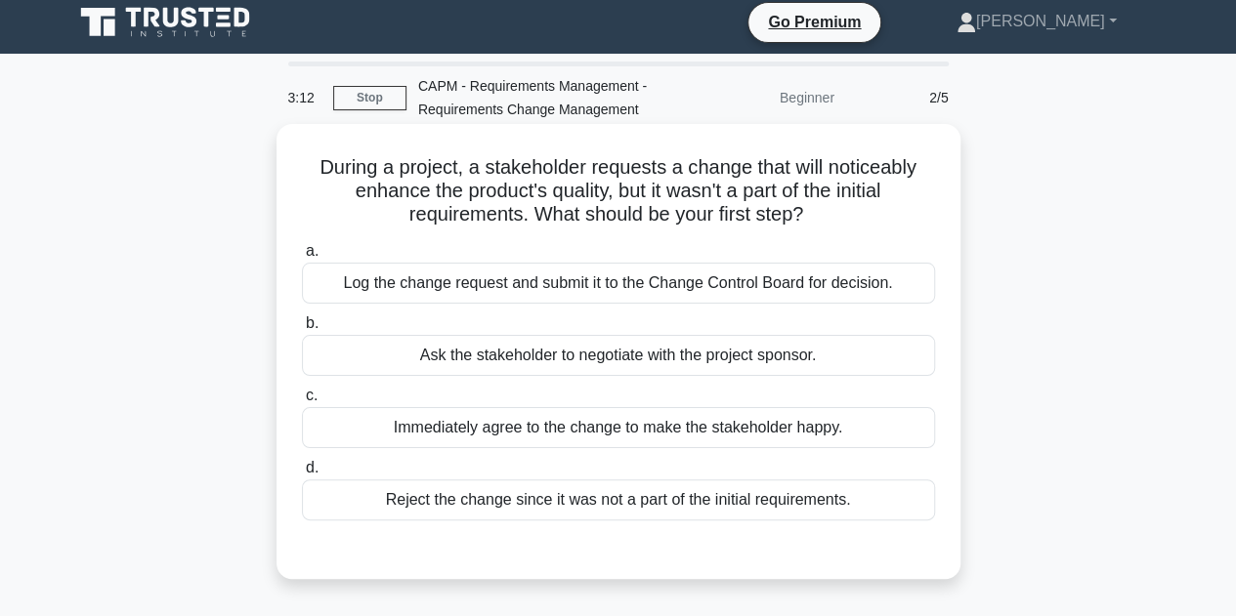
click at [549, 278] on div "Log the change request and submit it to the Change Control Board for decision." at bounding box center [618, 283] width 633 height 41
click at [302, 258] on input "a. Log the change request and submit it to the Change Control Board for decisio…" at bounding box center [302, 251] width 0 height 13
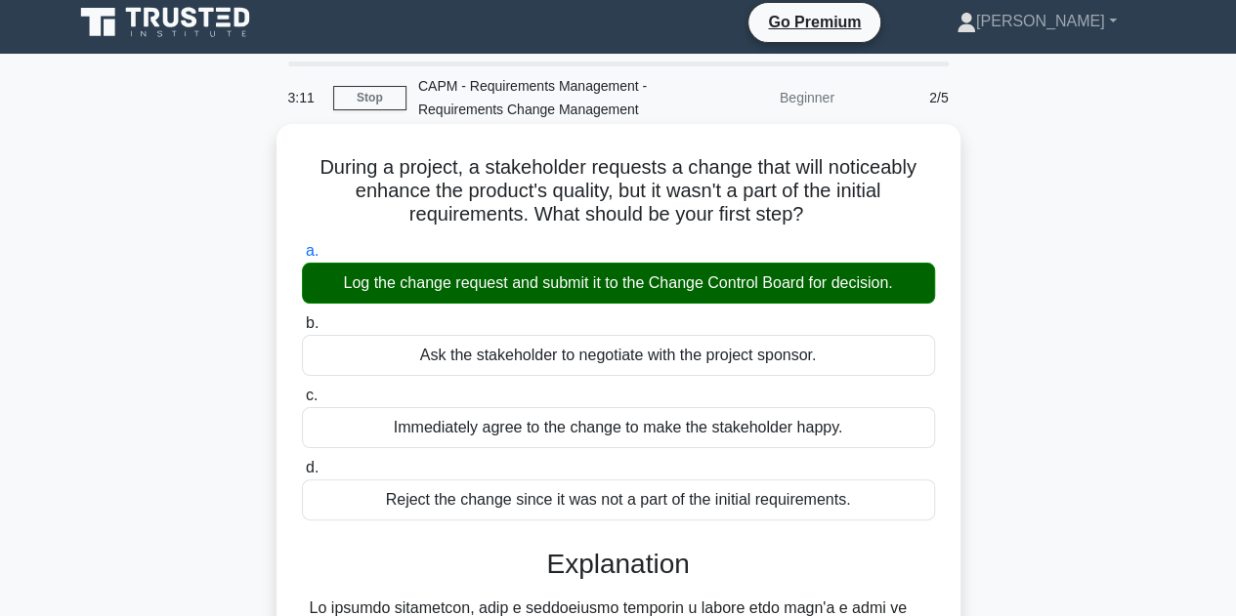
scroll to position [515, 0]
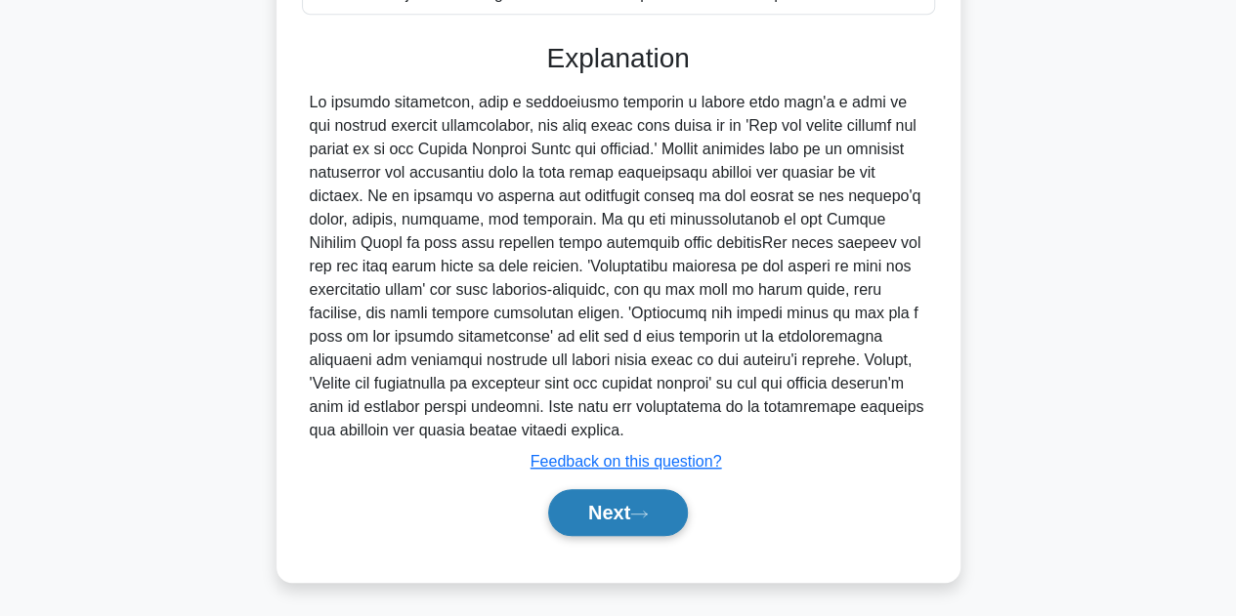
click at [614, 527] on button "Next" at bounding box center [618, 512] width 140 height 47
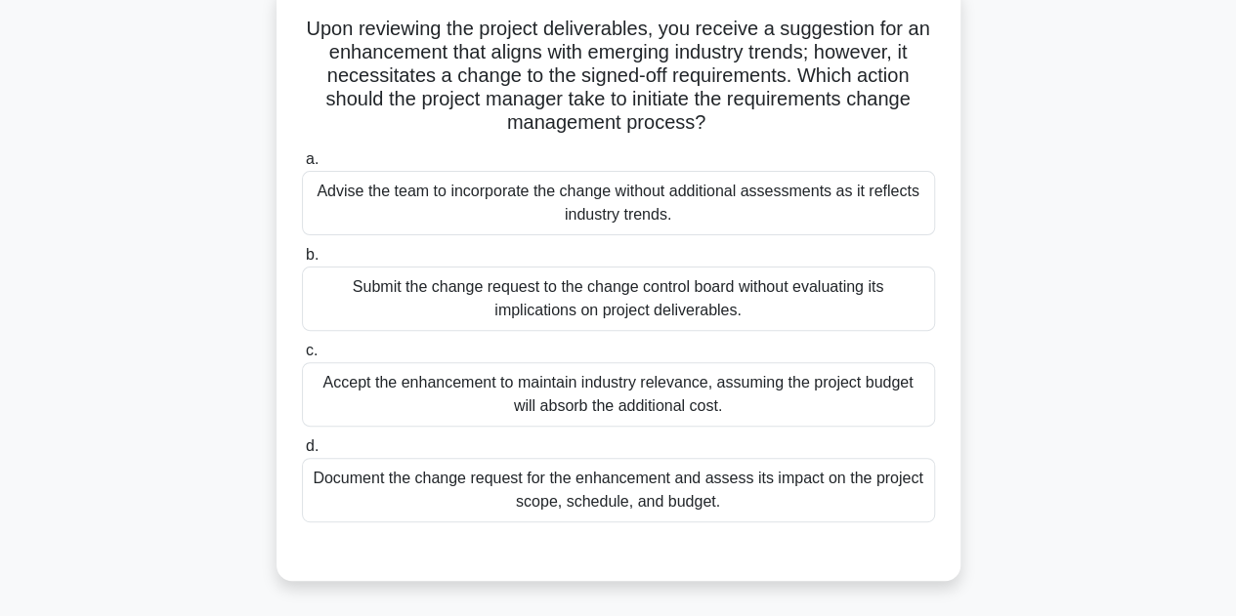
scroll to position [156, 0]
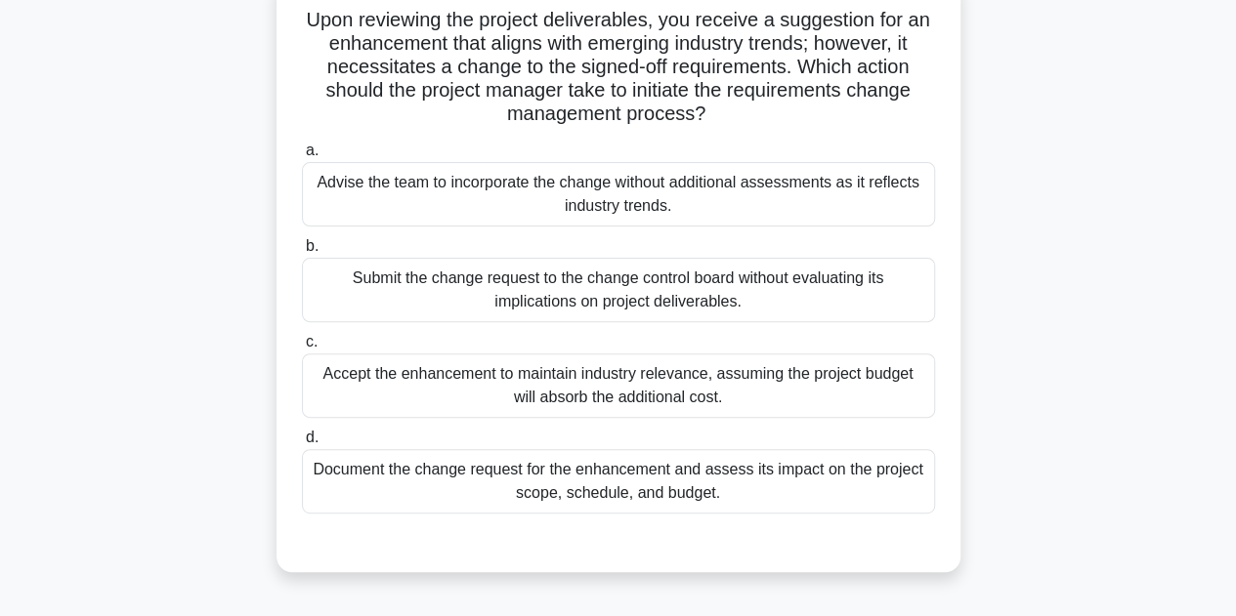
click at [512, 487] on div "Document the change request for the enhancement and assess its impact on the pr…" at bounding box center [618, 481] width 633 height 64
click at [302, 444] on input "d. Document the change request for the enhancement and assess its impact on the…" at bounding box center [302, 438] width 0 height 13
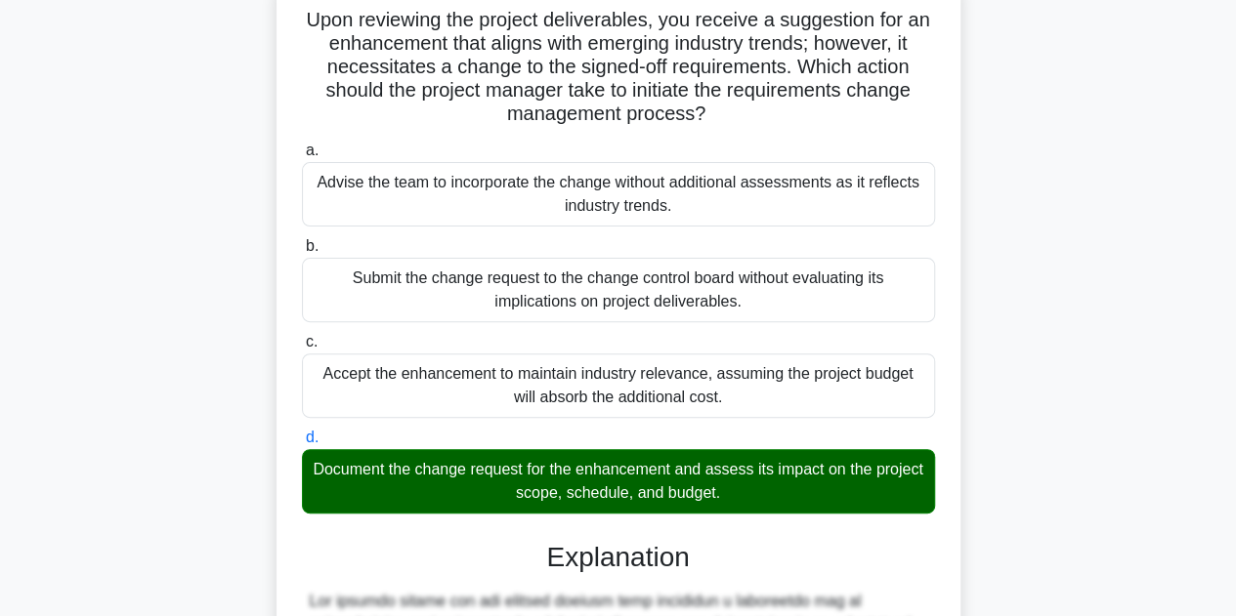
scroll to position [726, 0]
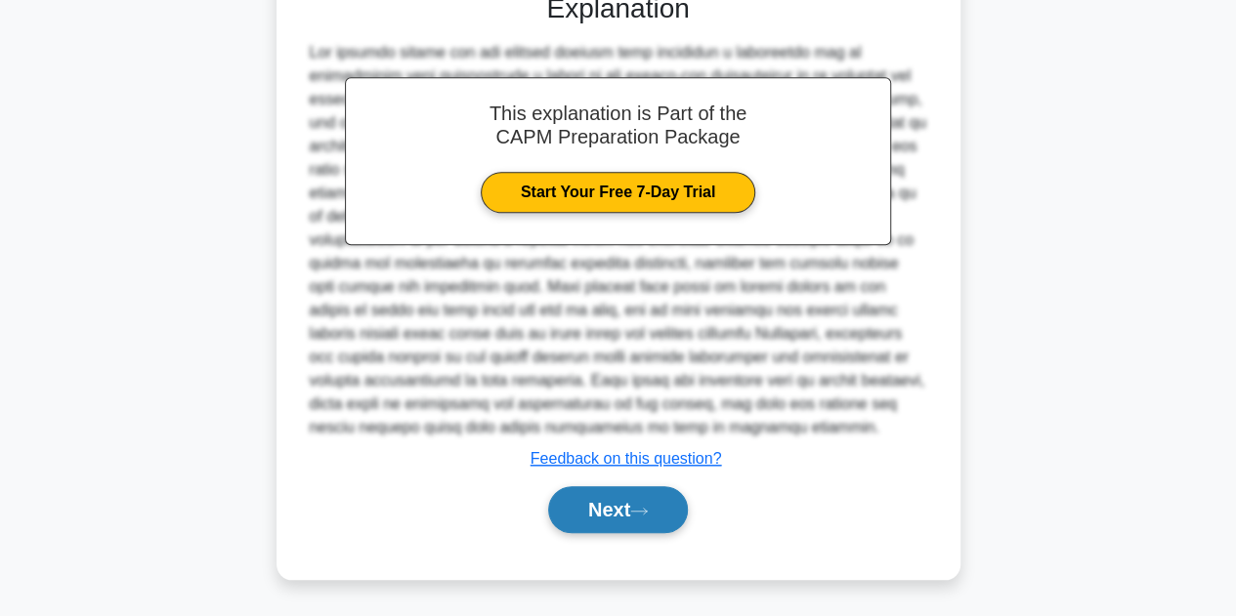
click at [600, 500] on button "Next" at bounding box center [618, 509] width 140 height 47
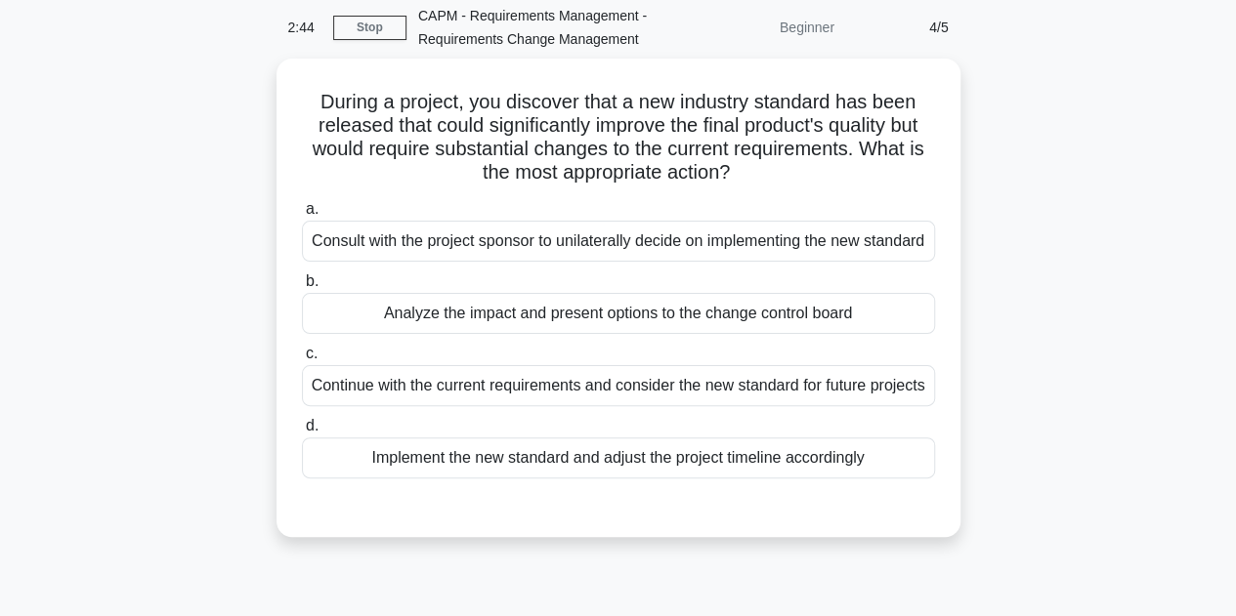
scroll to position [78, 0]
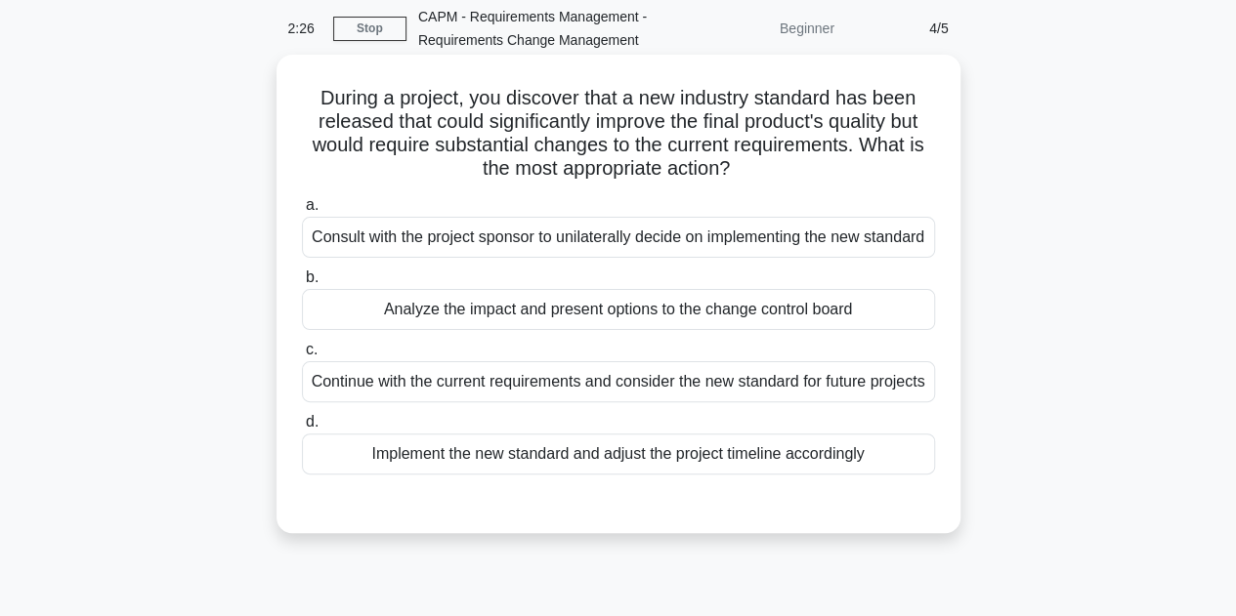
drag, startPoint x: 590, startPoint y: 340, endPoint x: 533, endPoint y: 337, distance: 56.7
click at [533, 330] on div "Analyze the impact and present options to the change control board" at bounding box center [618, 309] width 633 height 41
click at [302, 284] on input "b. Analyze the impact and present options to the change control board" at bounding box center [302, 278] width 0 height 13
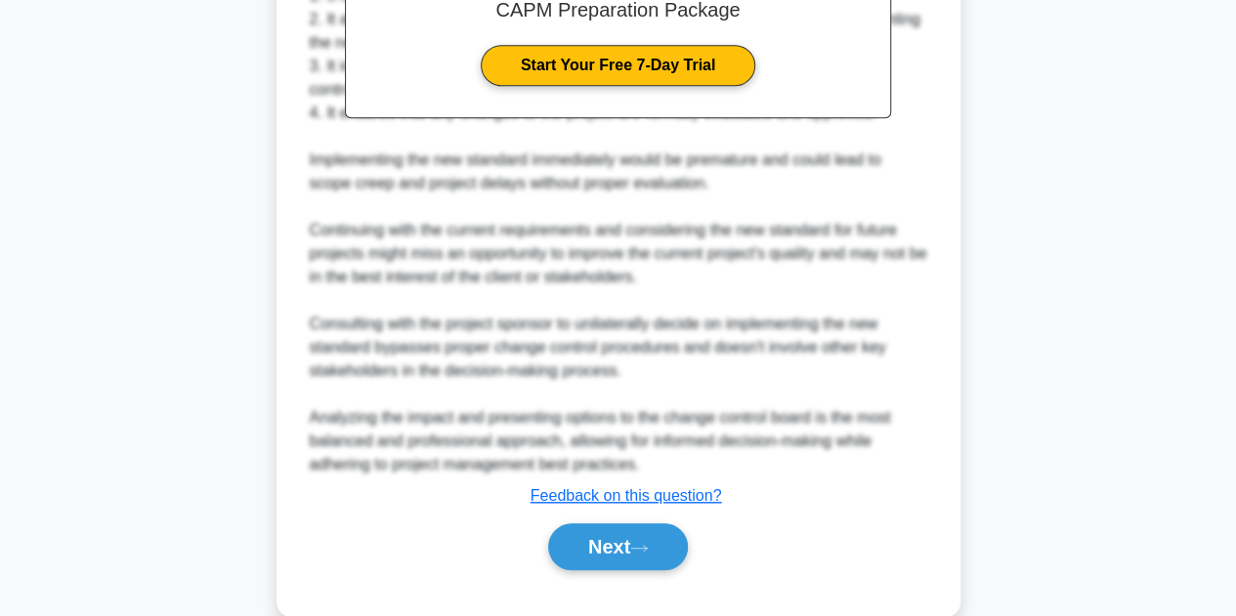
scroll to position [796, 0]
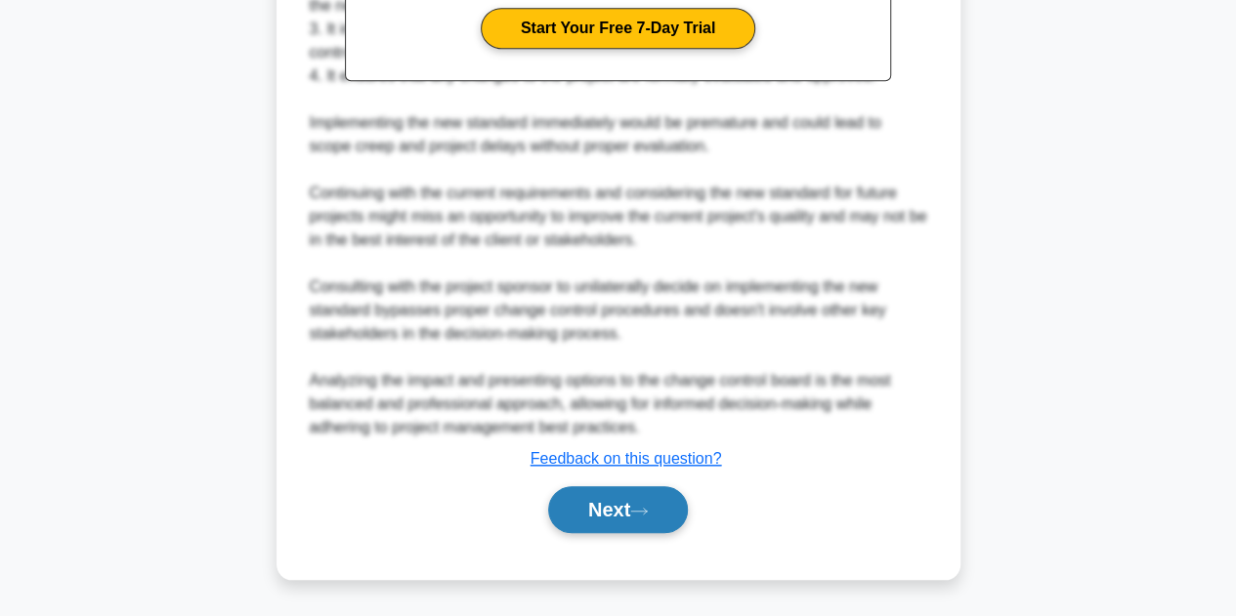
click at [590, 503] on button "Next" at bounding box center [618, 509] width 140 height 47
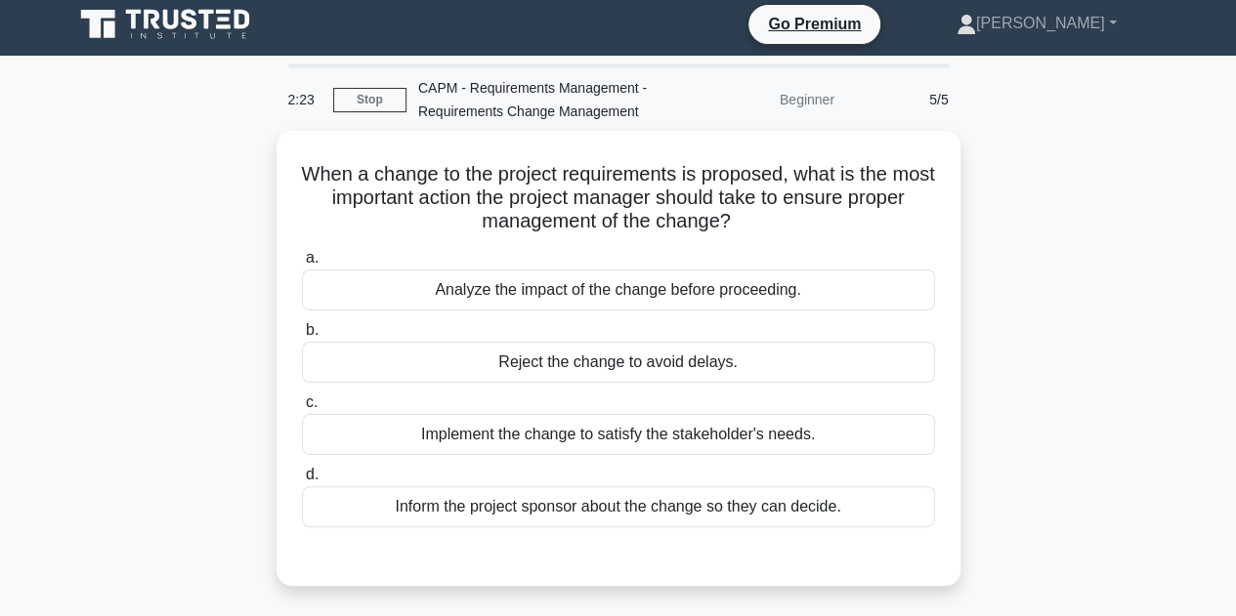
scroll to position [0, 0]
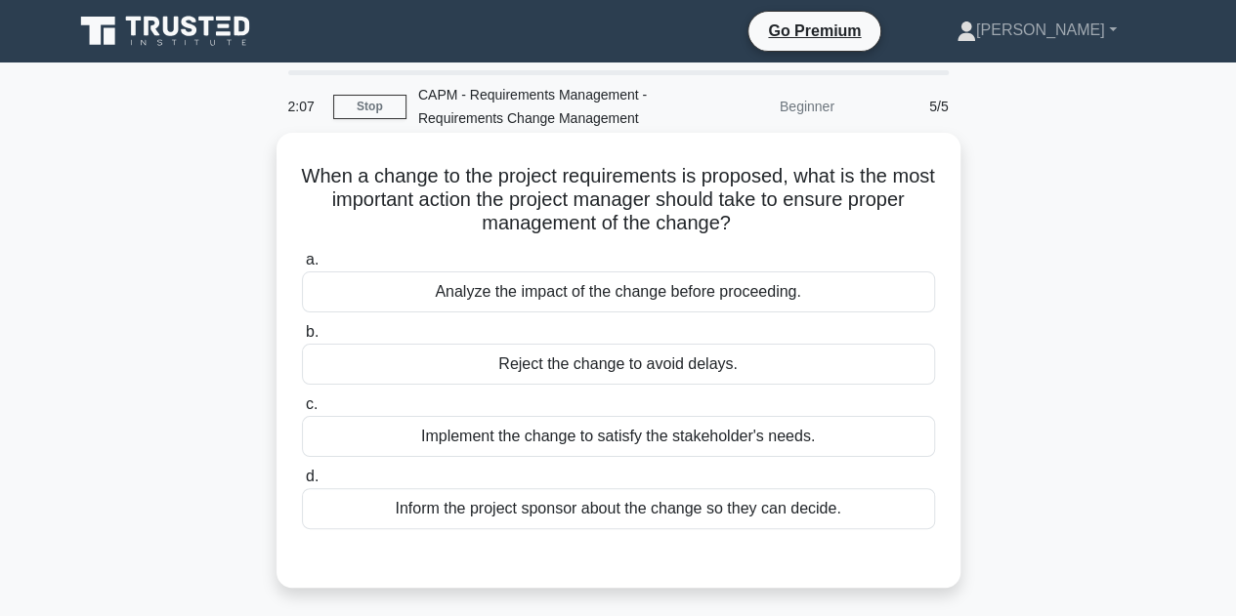
click at [556, 296] on div "Analyze the impact of the change before proceeding." at bounding box center [618, 292] width 633 height 41
click at [302, 267] on input "a. Analyze the impact of the change before proceeding." at bounding box center [302, 260] width 0 height 13
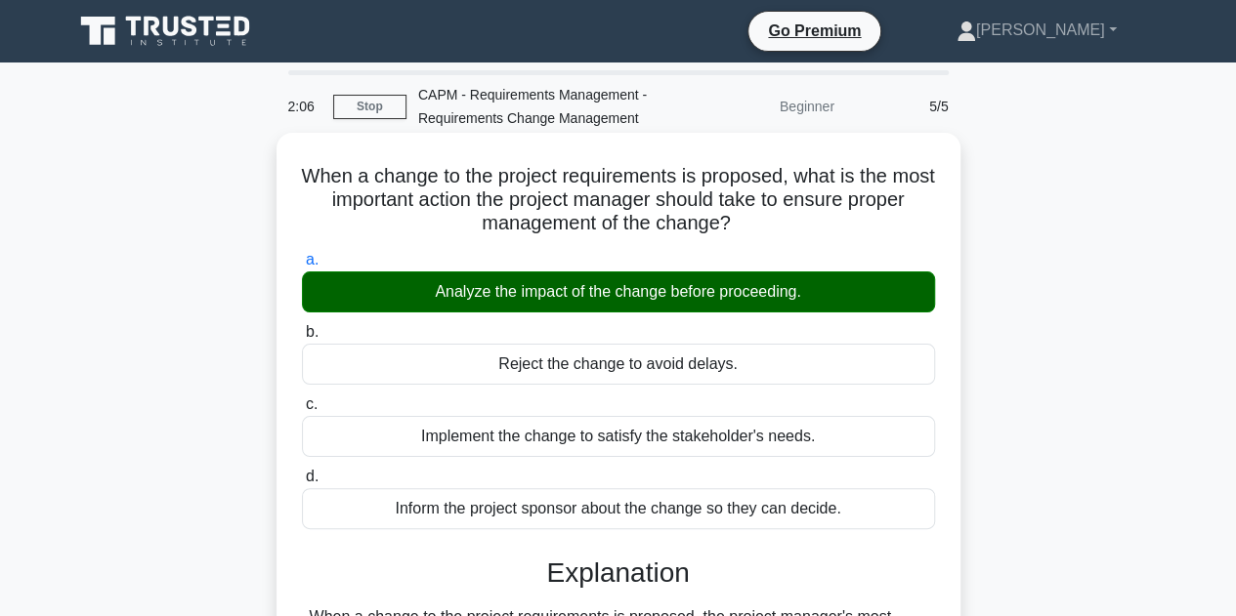
scroll to position [439, 0]
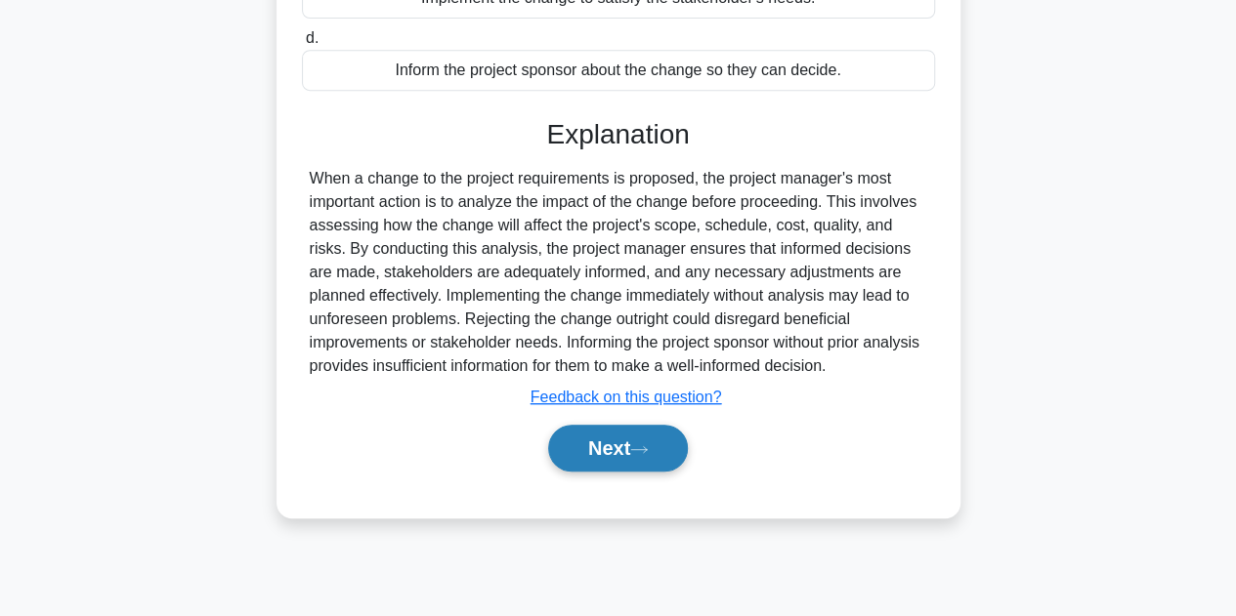
click at [613, 444] on button "Next" at bounding box center [618, 448] width 140 height 47
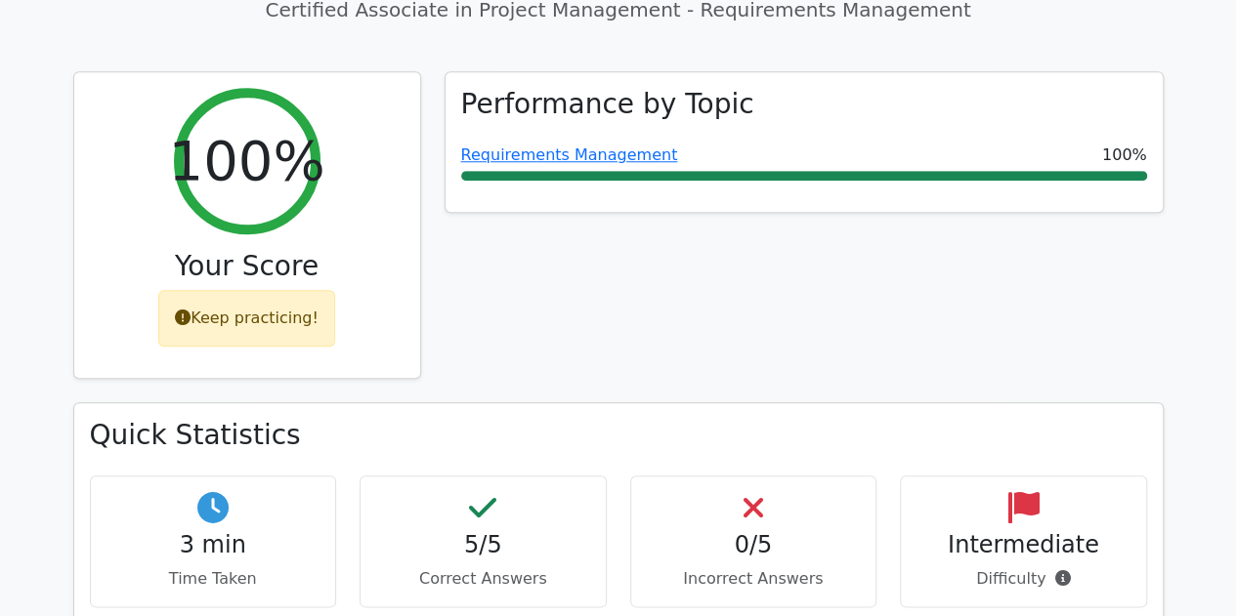
scroll to position [809, 0]
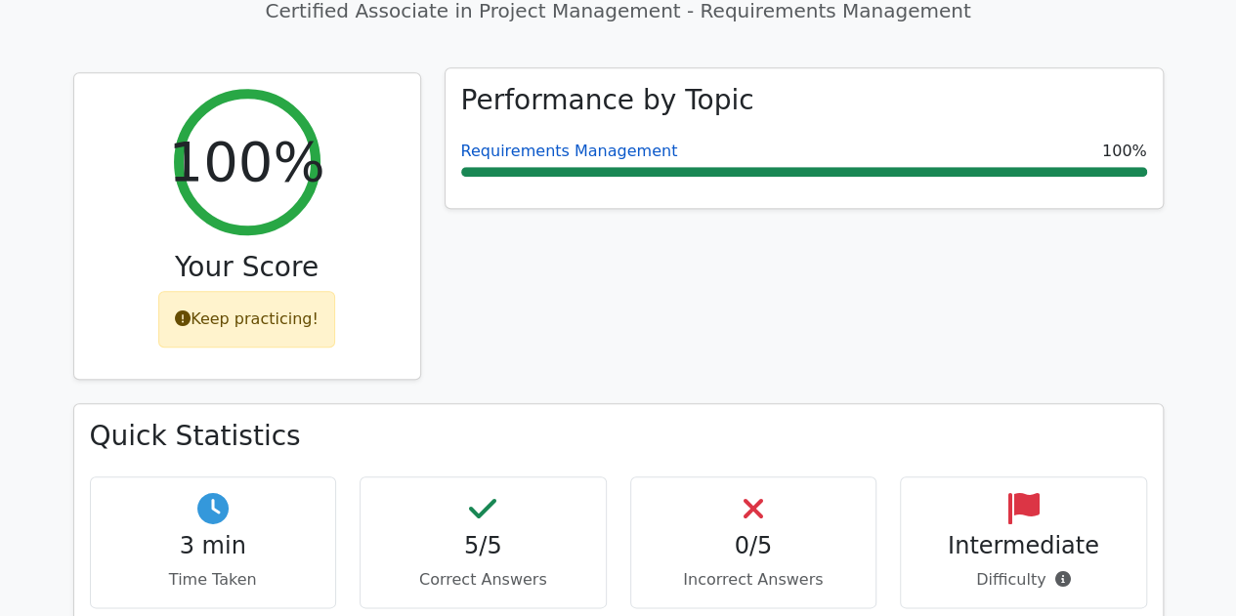
click at [564, 142] on link "Requirements Management" at bounding box center [569, 151] width 217 height 19
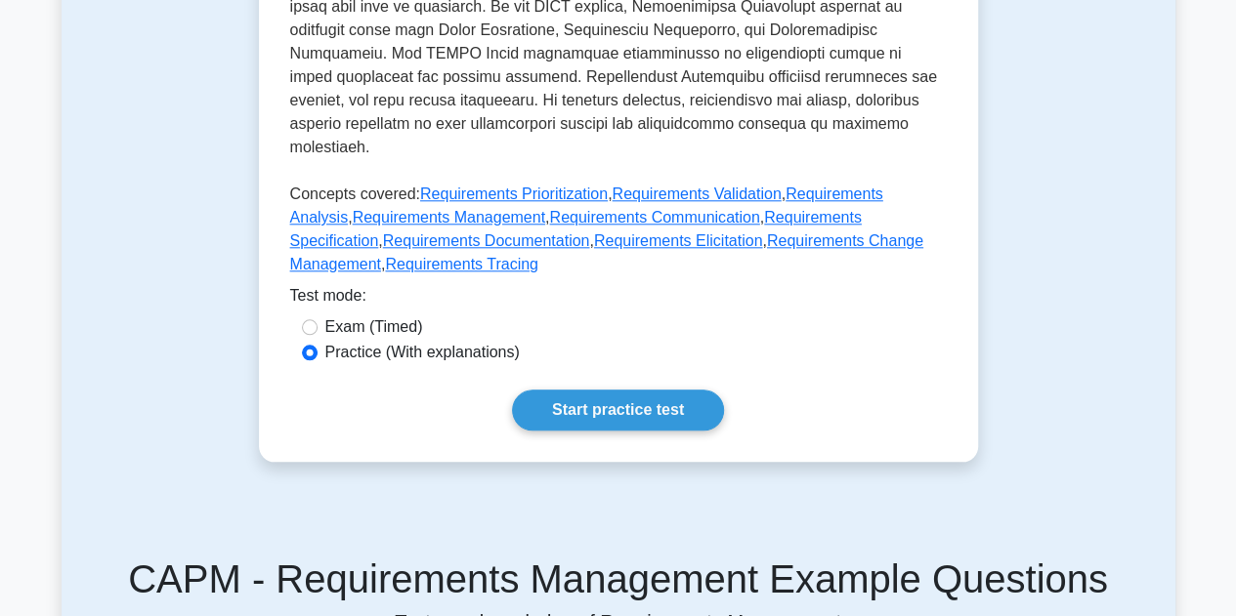
scroll to position [910, 0]
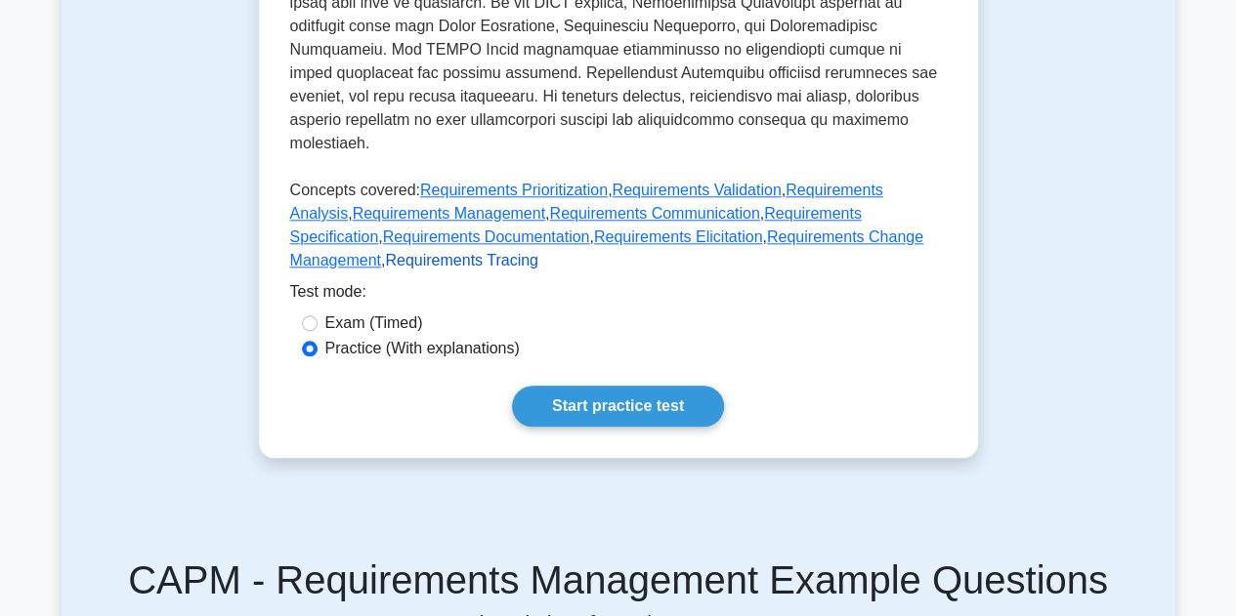
click at [385, 252] on link "Requirements Tracing" at bounding box center [461, 260] width 153 height 17
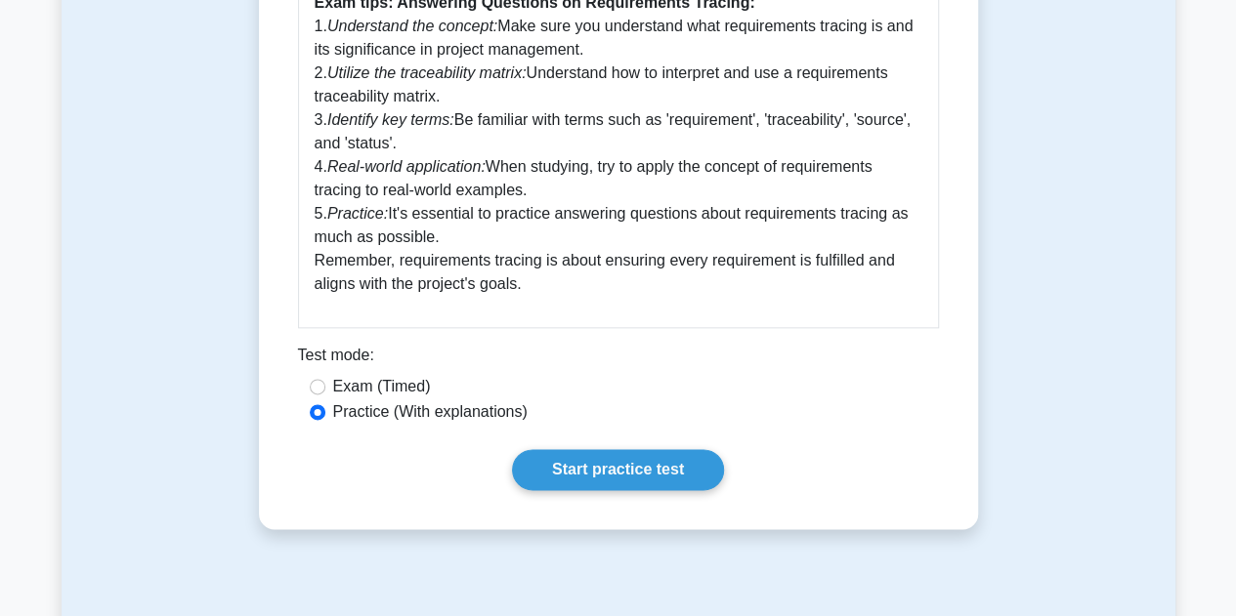
scroll to position [1028, 0]
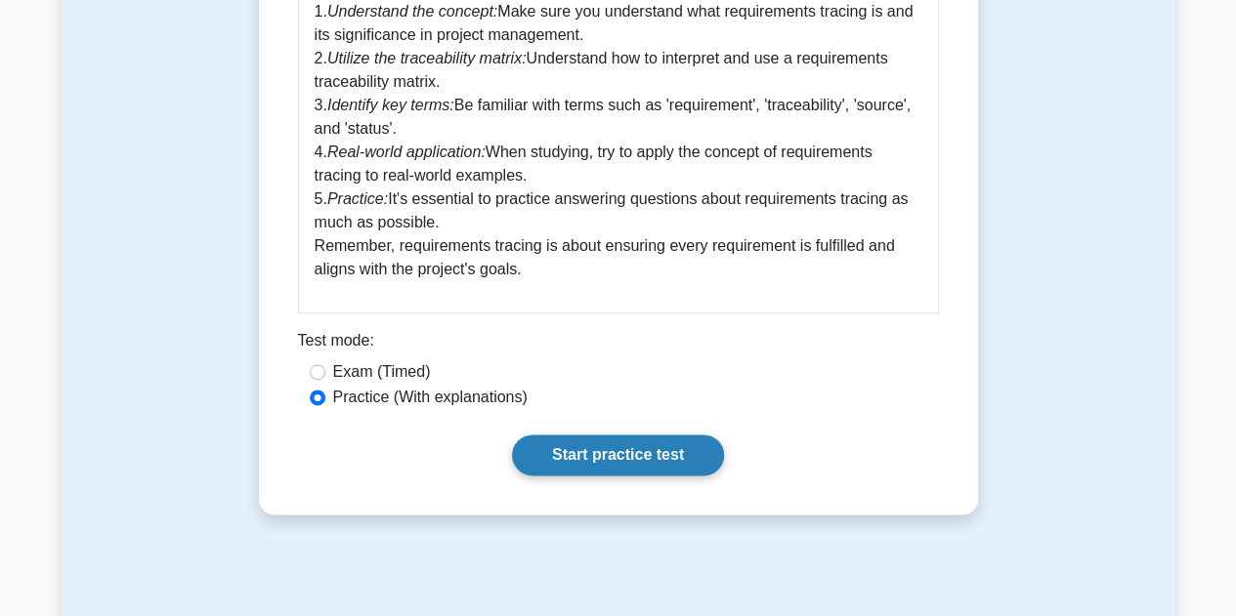
click at [598, 449] on link "Start practice test" at bounding box center [618, 455] width 212 height 41
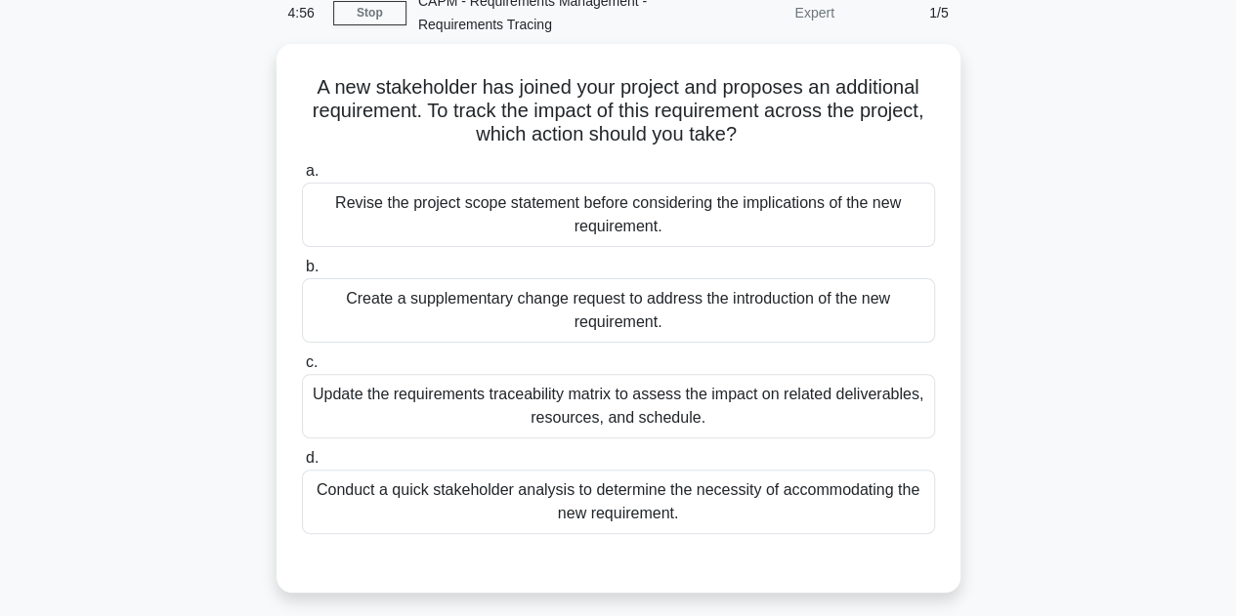
scroll to position [95, 0]
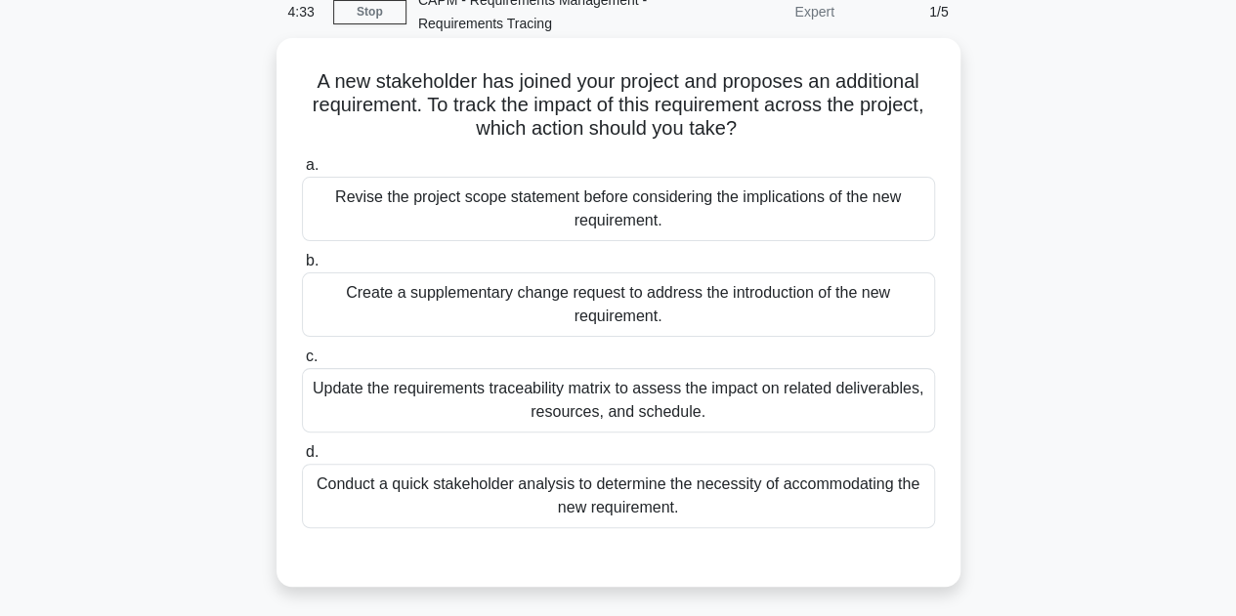
click at [612, 399] on div "Update the requirements traceability matrix to assess the impact on related del…" at bounding box center [618, 400] width 633 height 64
click at [302, 363] on input "c. Update the requirements traceability matrix to assess the impact on related …" at bounding box center [302, 357] width 0 height 13
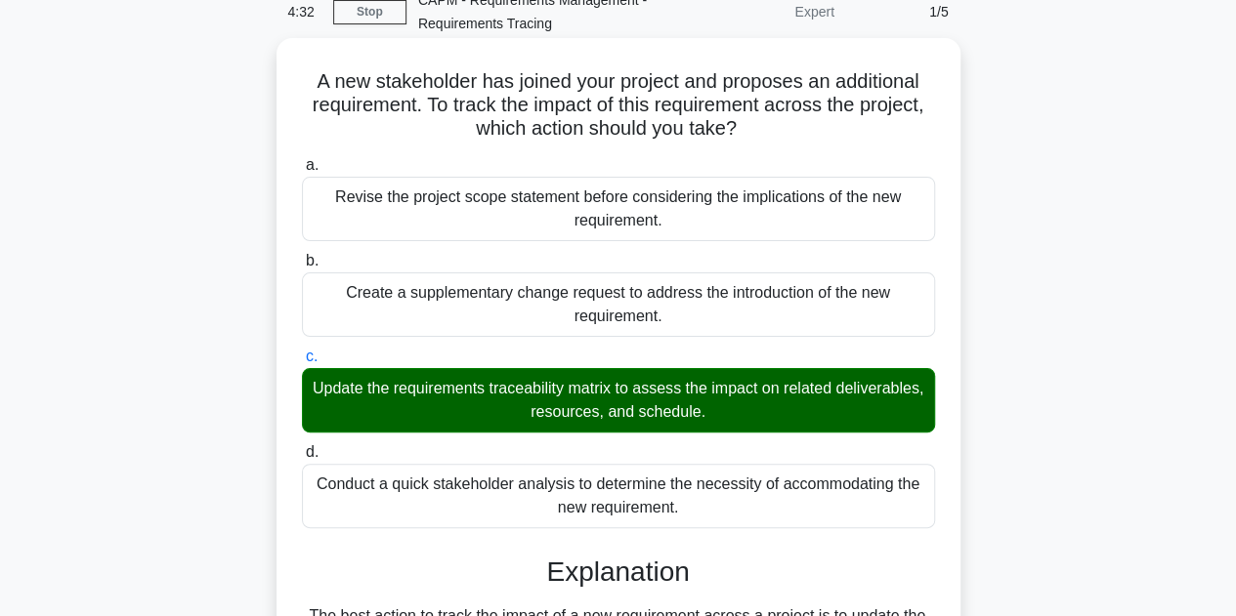
scroll to position [562, 0]
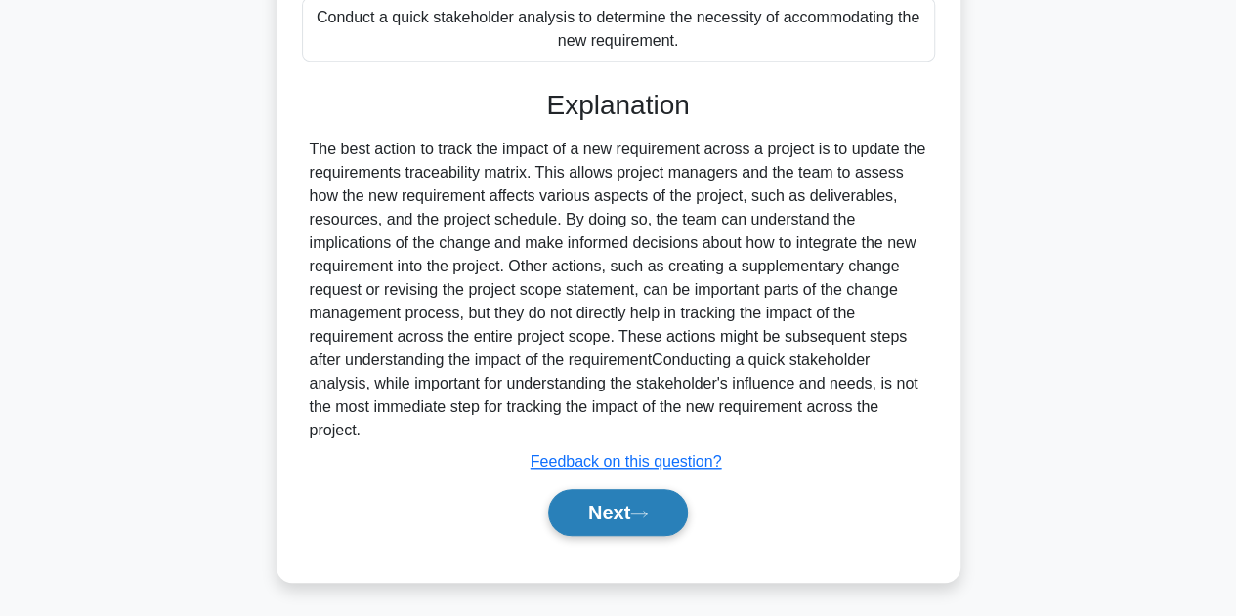
click at [590, 517] on button "Next" at bounding box center [618, 512] width 140 height 47
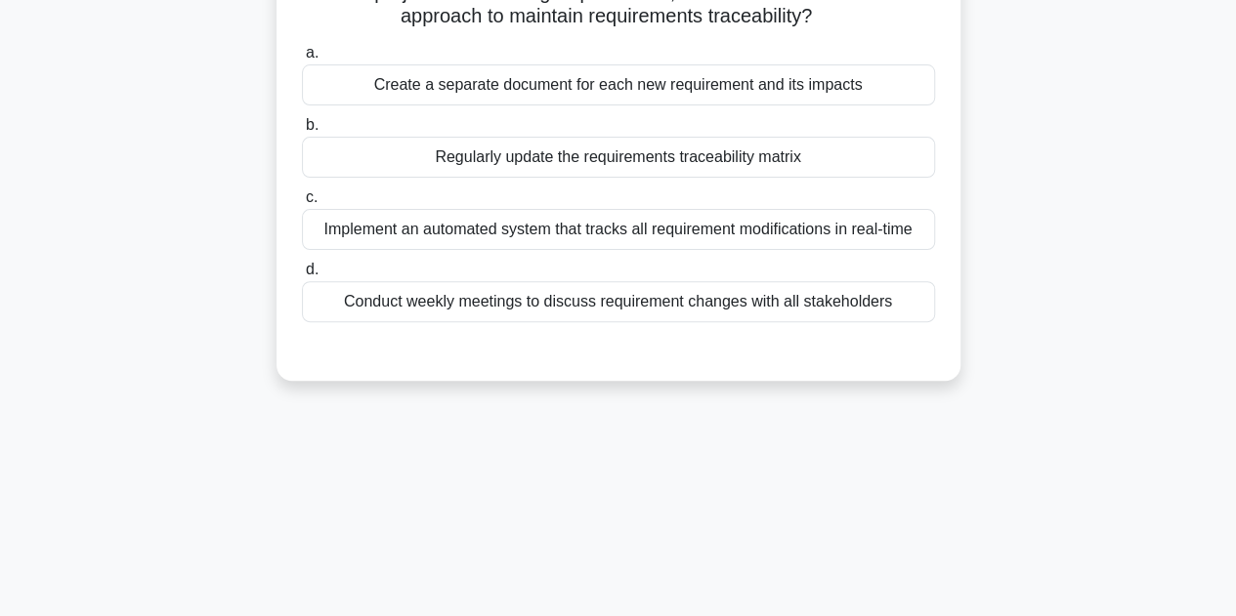
scroll to position [135, 0]
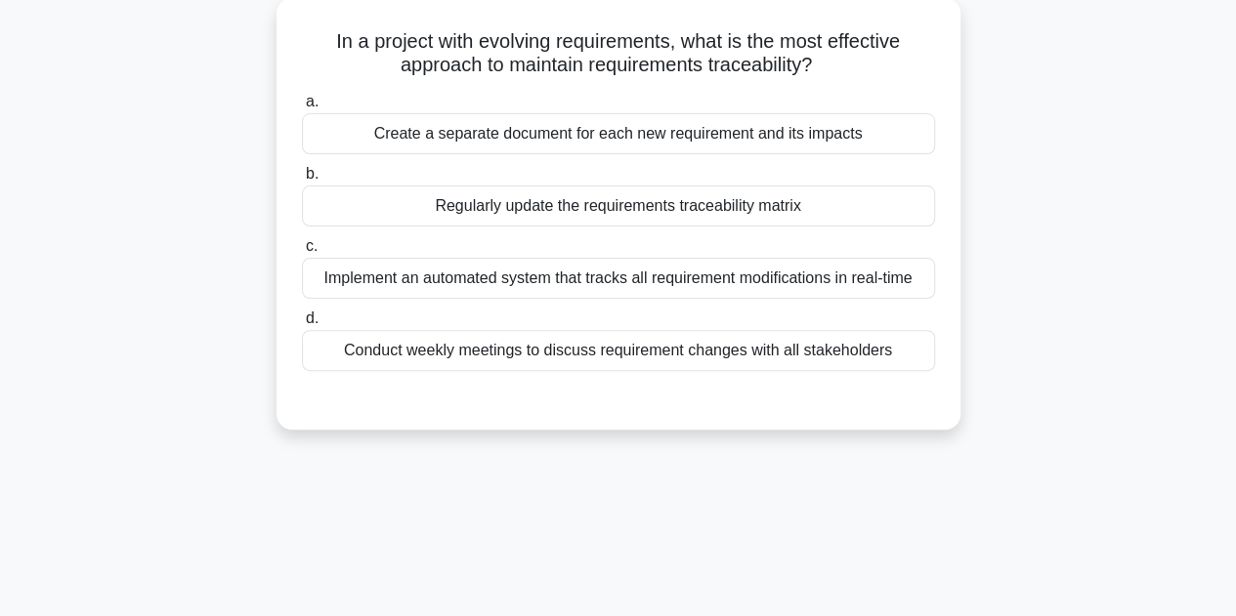
click at [568, 212] on div "Regularly update the requirements traceability matrix" at bounding box center [618, 206] width 633 height 41
click at [302, 181] on input "b. Regularly update the requirements traceability matrix" at bounding box center [302, 174] width 0 height 13
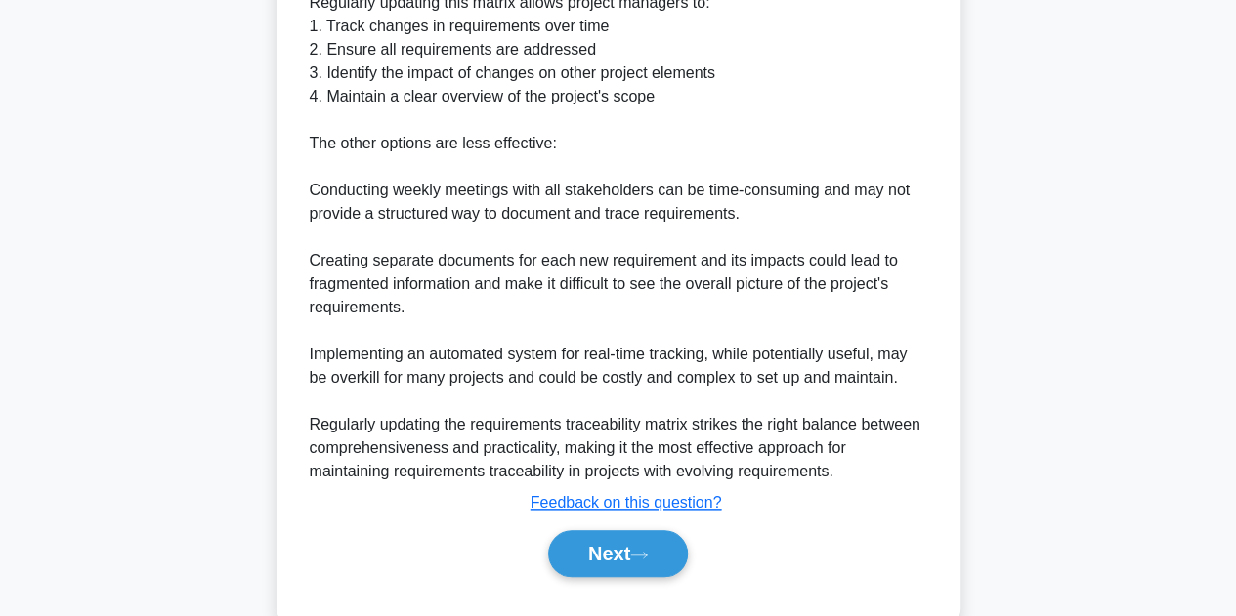
scroll to position [843, 0]
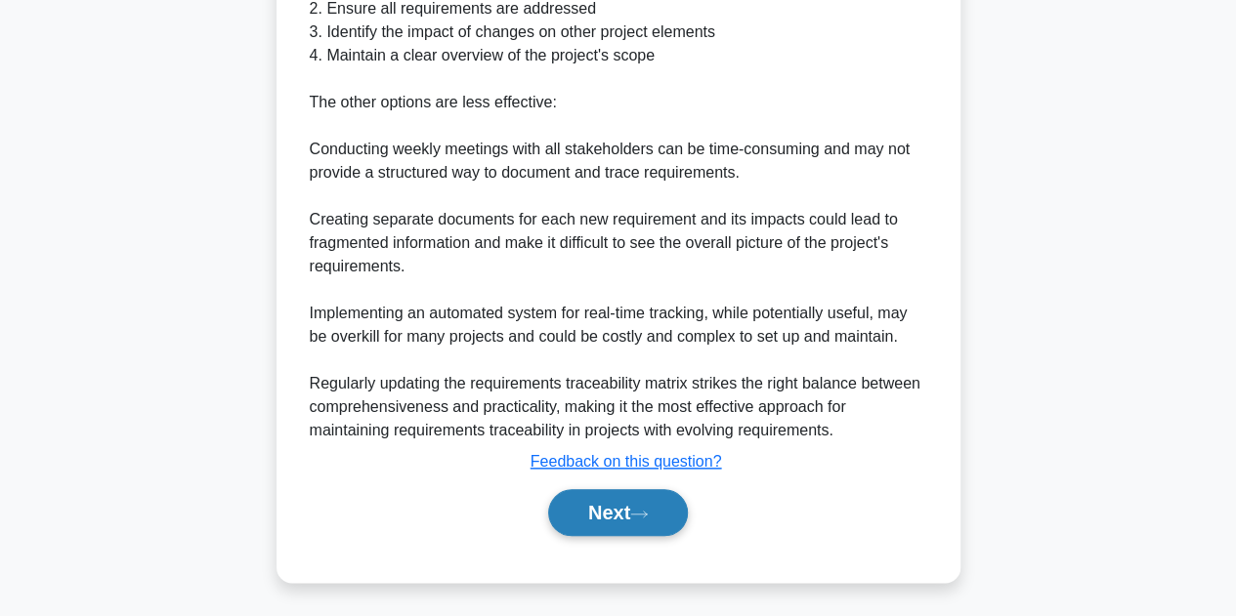
click at [606, 514] on button "Next" at bounding box center [618, 512] width 140 height 47
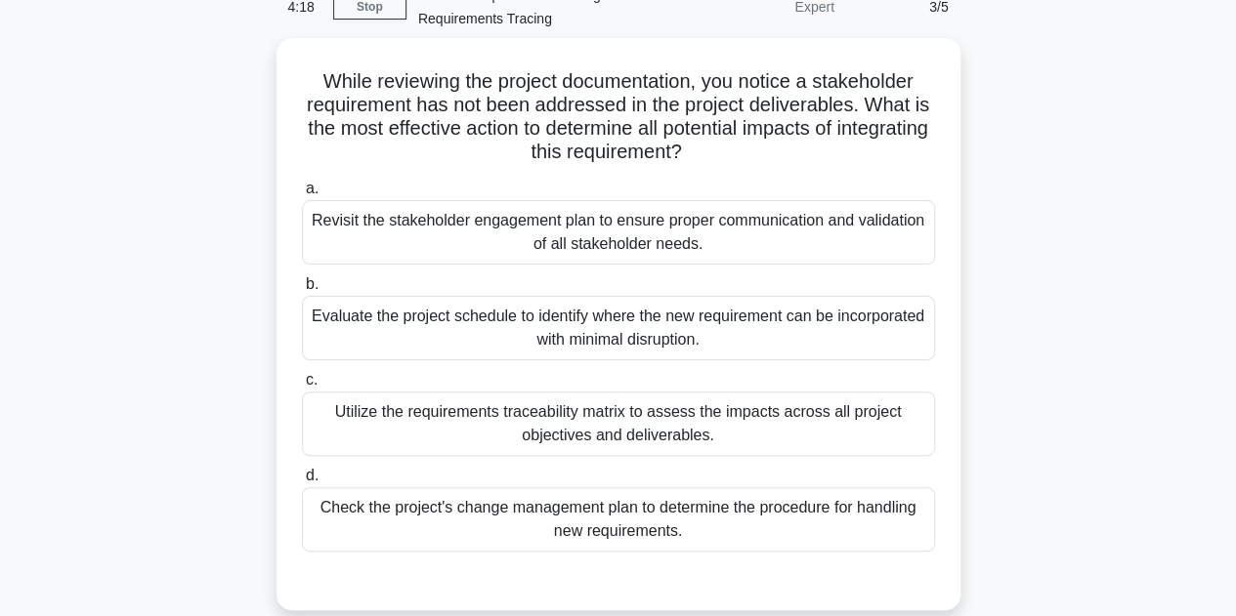
scroll to position [96, 0]
click at [506, 418] on div "Utilize the requirements traceability matrix to assess the impacts across all p…" at bounding box center [618, 423] width 633 height 64
click at [302, 386] on input "c. Utilize the requirements traceability matrix to assess the impacts across al…" at bounding box center [302, 379] width 0 height 13
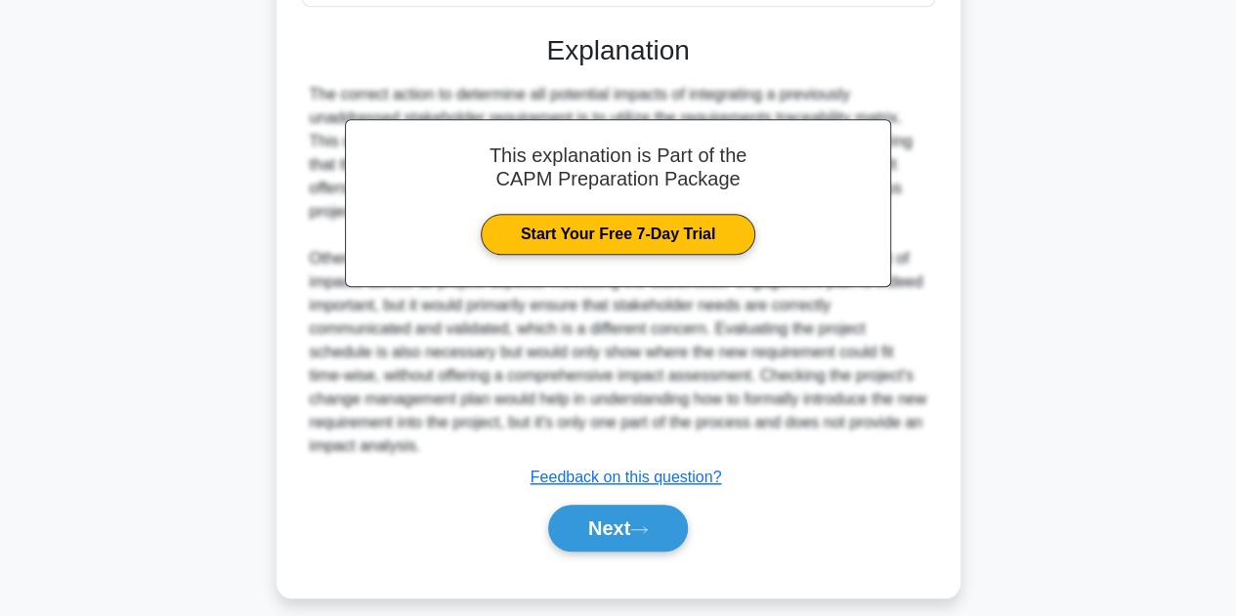
scroll to position [655, 0]
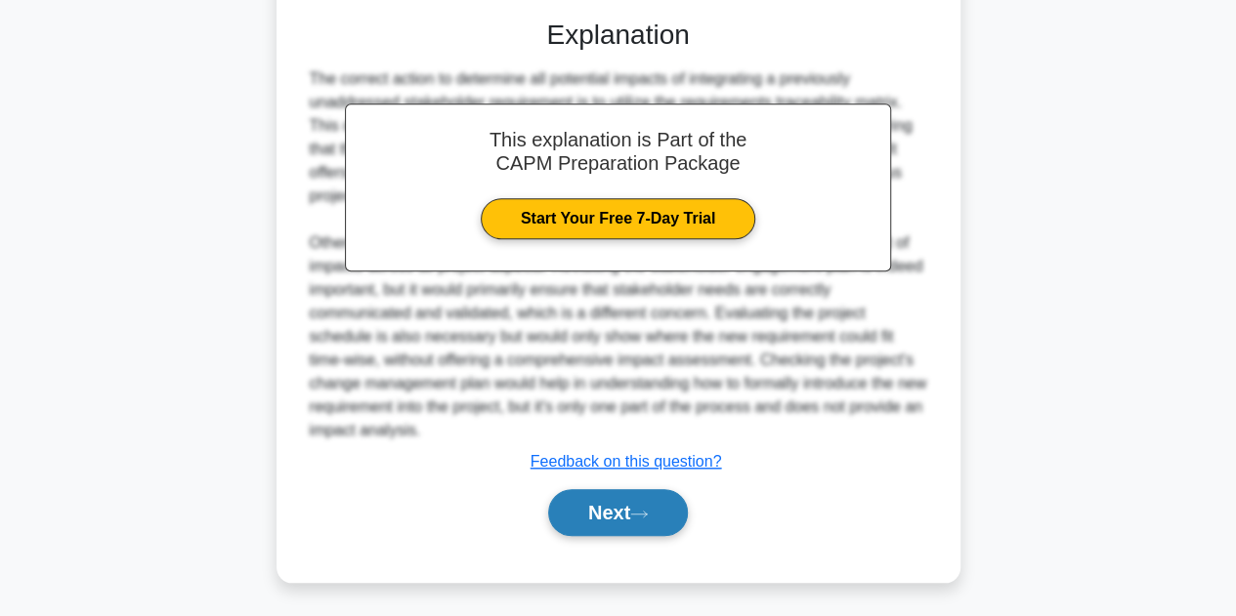
click at [578, 503] on button "Next" at bounding box center [618, 512] width 140 height 47
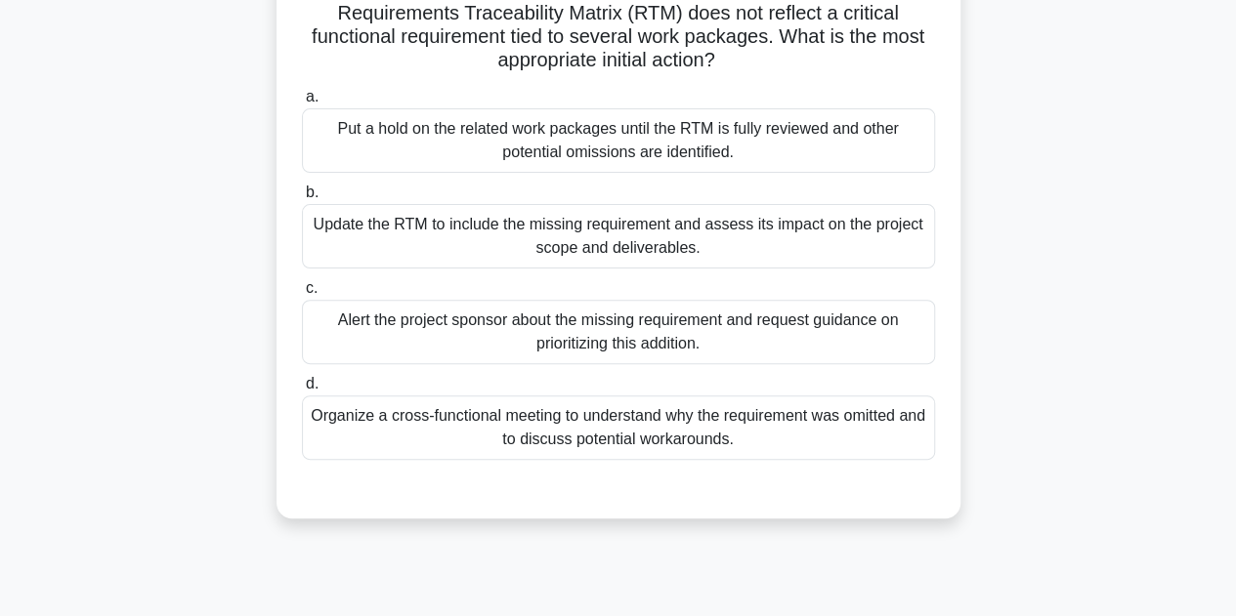
scroll to position [195, 0]
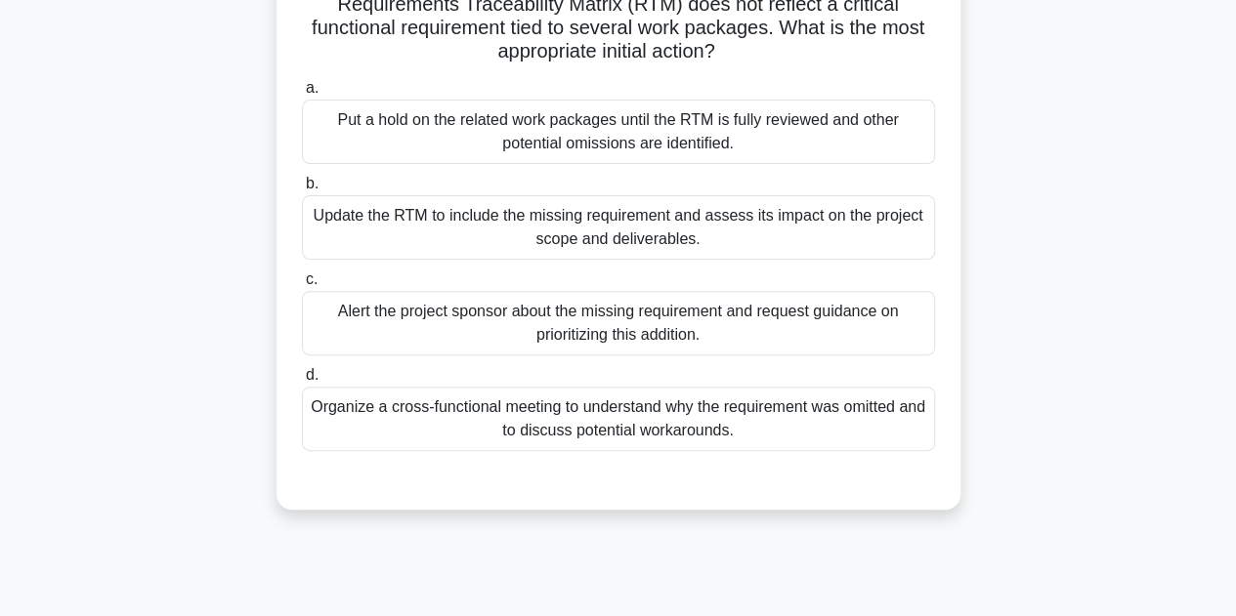
click at [584, 222] on div "Update the RTM to include the missing requirement and assess its impact on the …" at bounding box center [618, 227] width 633 height 64
click at [302, 190] on input "b. Update the RTM to include the missing requirement and assess its impact on t…" at bounding box center [302, 184] width 0 height 13
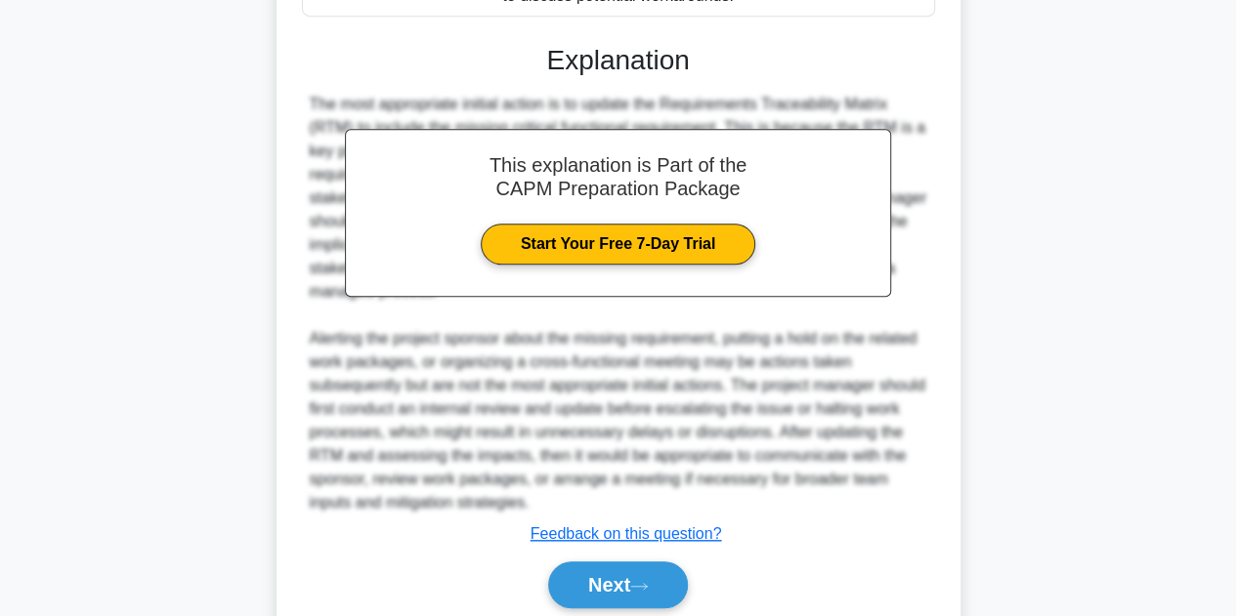
scroll to position [702, 0]
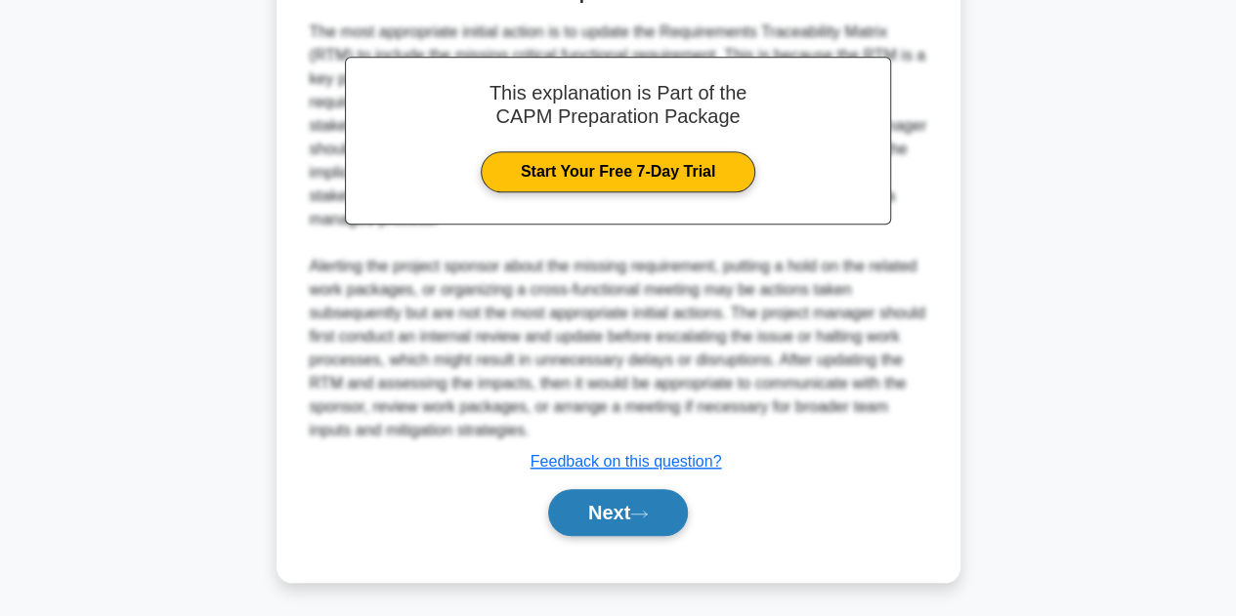
click at [575, 505] on button "Next" at bounding box center [618, 512] width 140 height 47
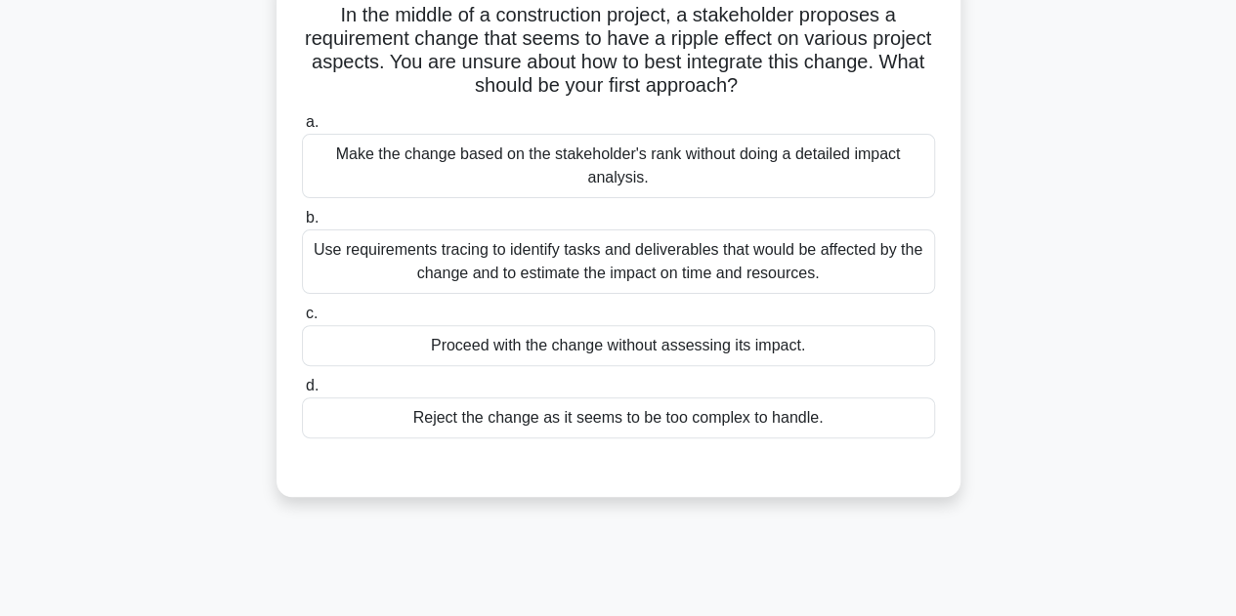
scroll to position [169, 0]
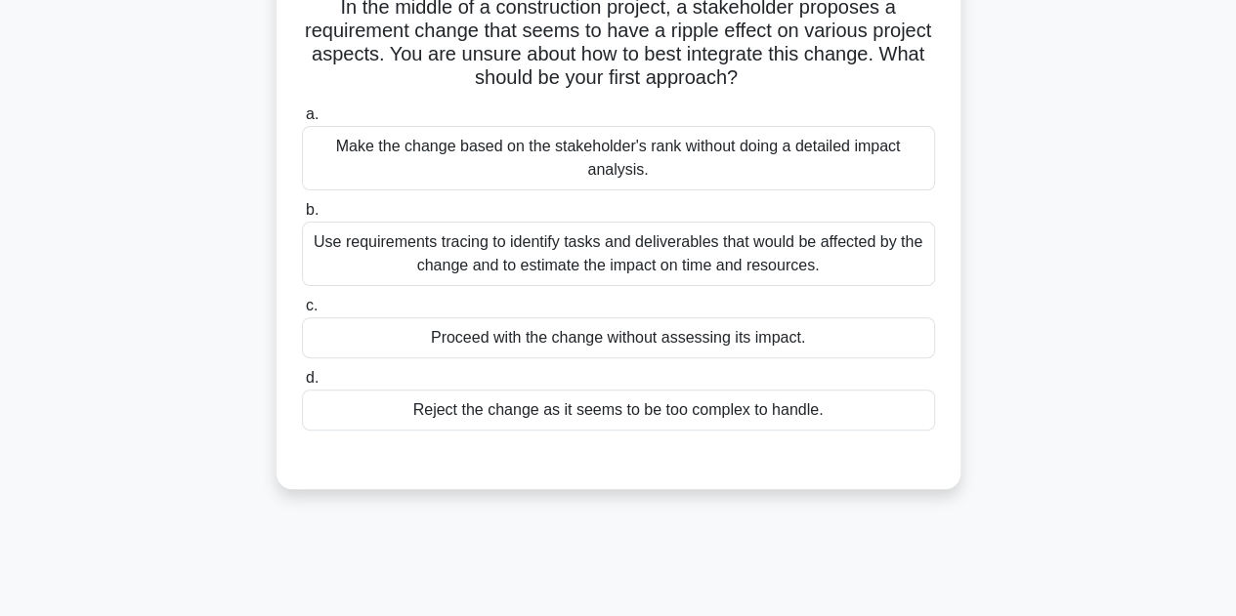
click at [574, 253] on div "Use requirements tracing to identify tasks and deliverables that would be affec…" at bounding box center [618, 254] width 633 height 64
click at [302, 217] on input "b. Use requirements tracing to identify tasks and deliverables that would be af…" at bounding box center [302, 210] width 0 height 13
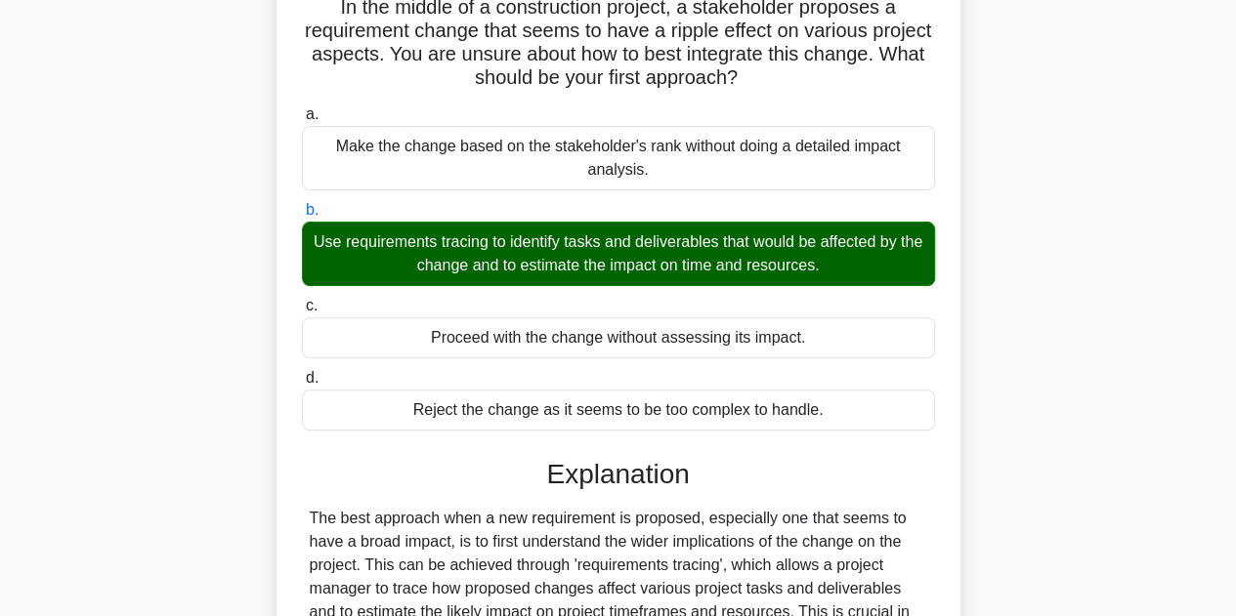
scroll to position [515, 0]
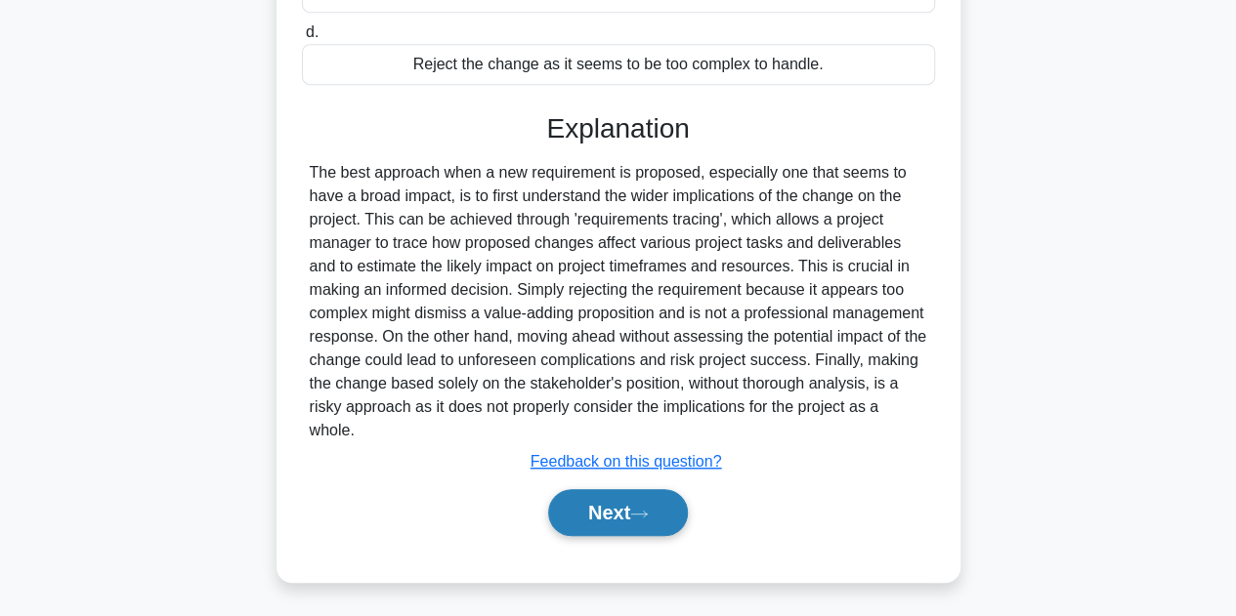
click at [617, 511] on button "Next" at bounding box center [618, 512] width 140 height 47
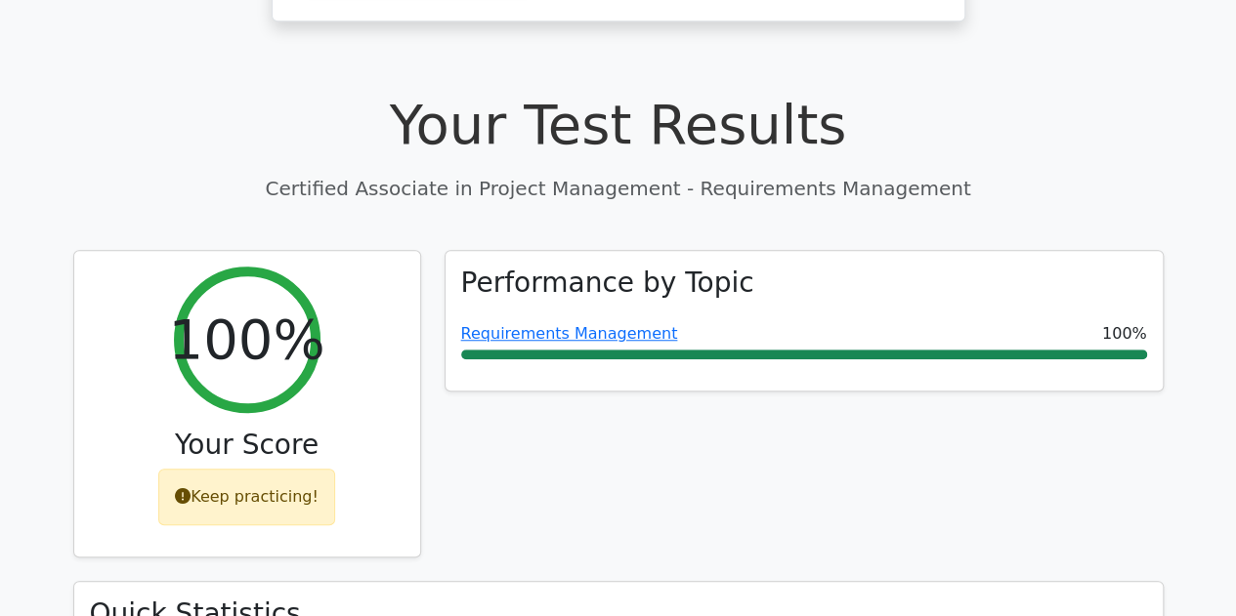
scroll to position [626, 0]
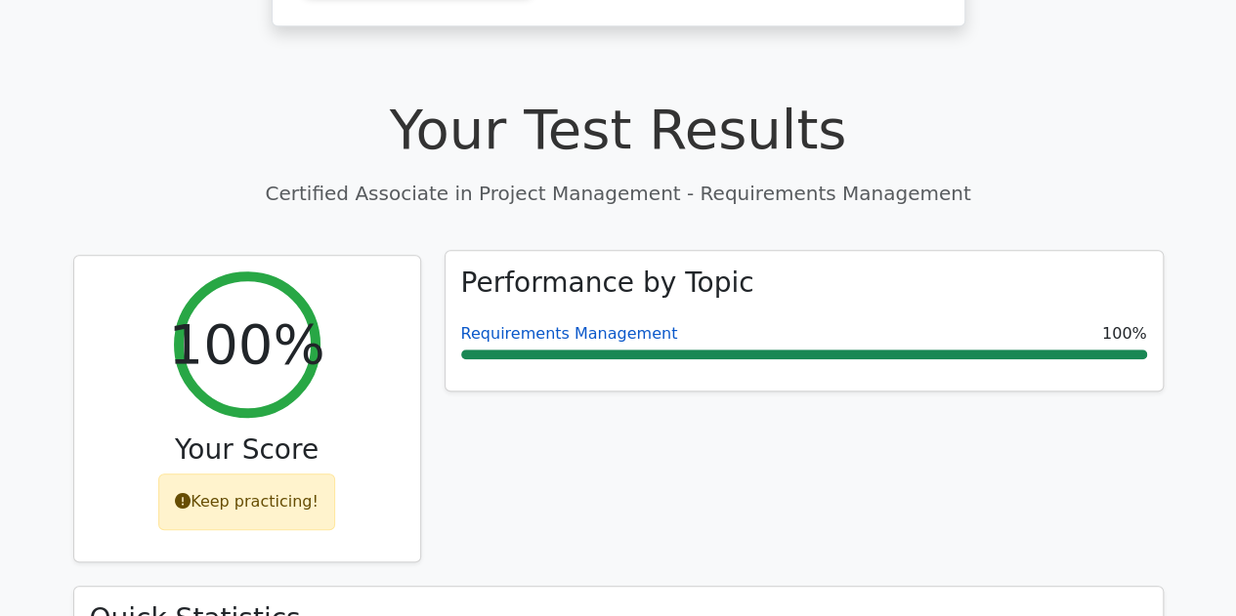
click at [550, 324] on link "Requirements Management" at bounding box center [569, 333] width 217 height 19
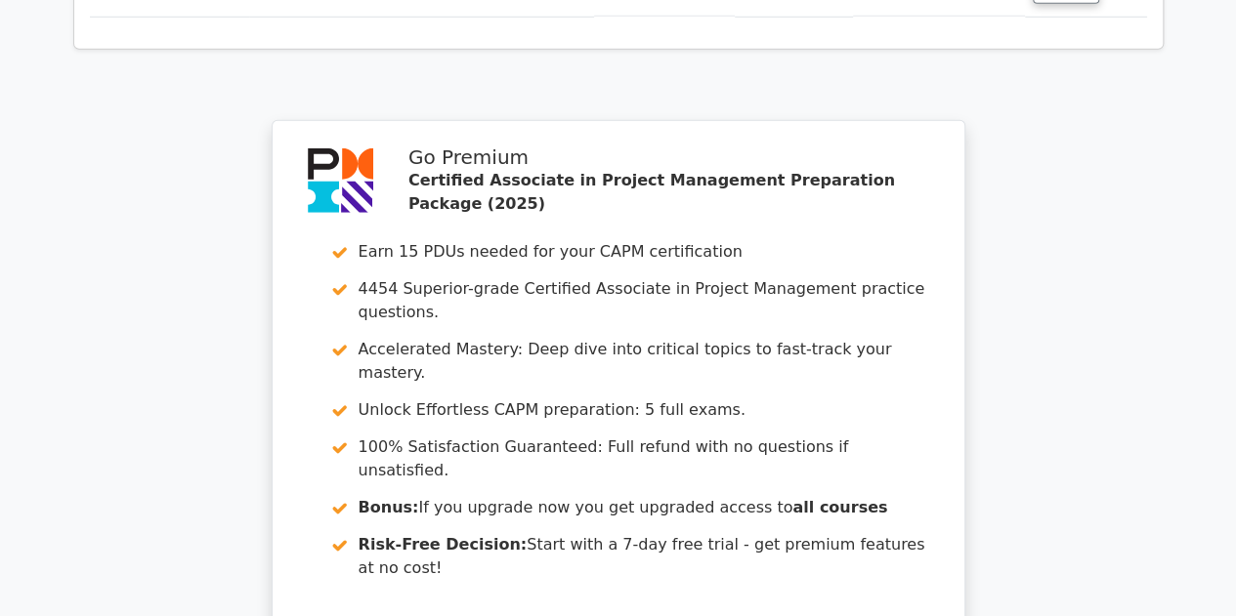
scroll to position [3103, 0]
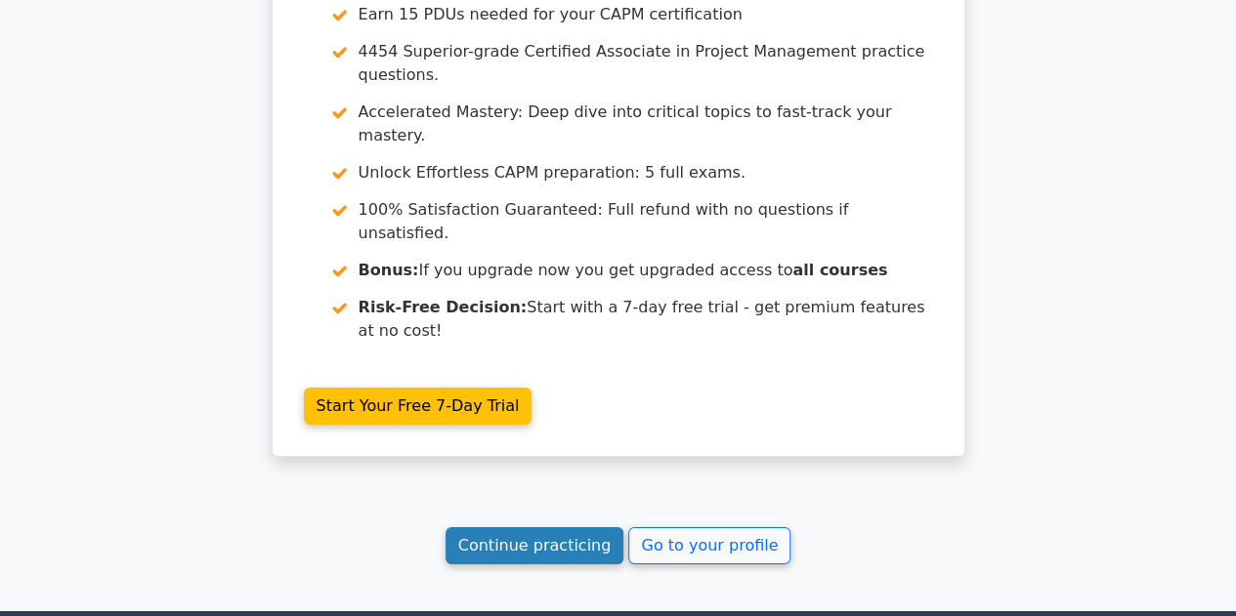
click at [535, 528] on link "Continue practicing" at bounding box center [534, 546] width 179 height 37
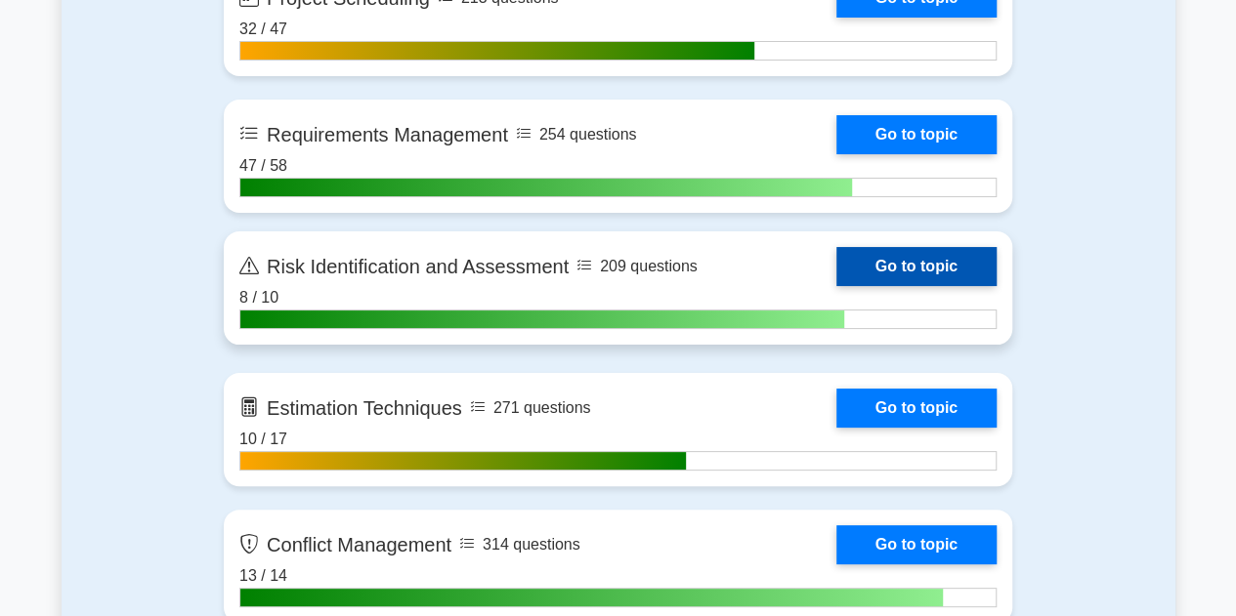
scroll to position [3688, 0]
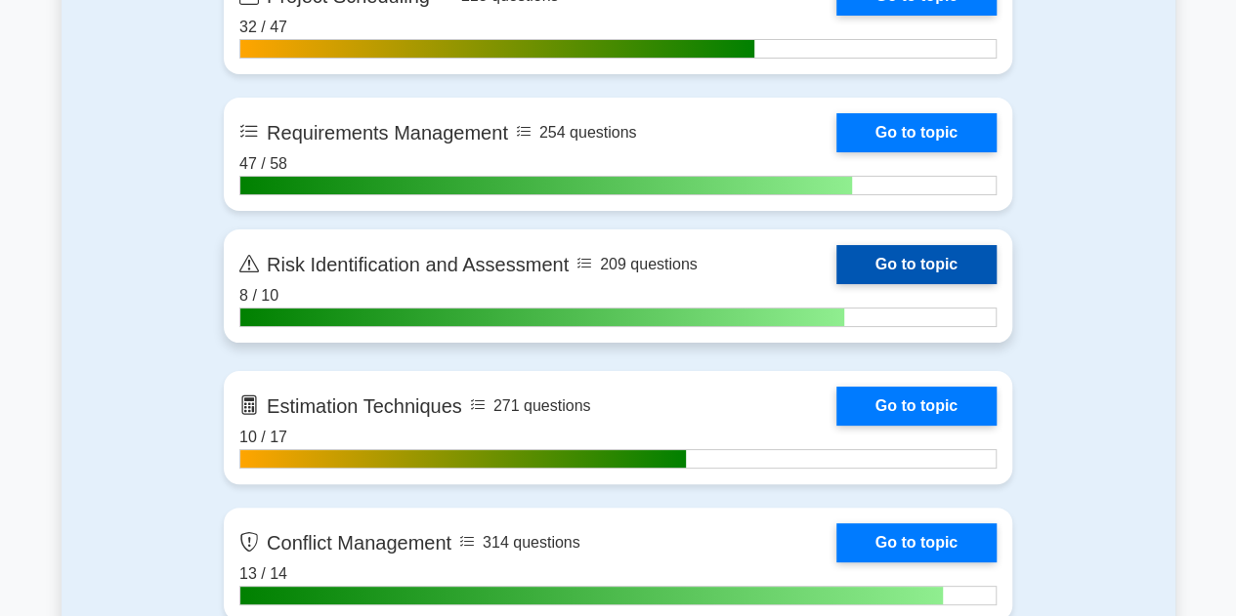
click at [836, 250] on link "Go to topic" at bounding box center [916, 264] width 160 height 39
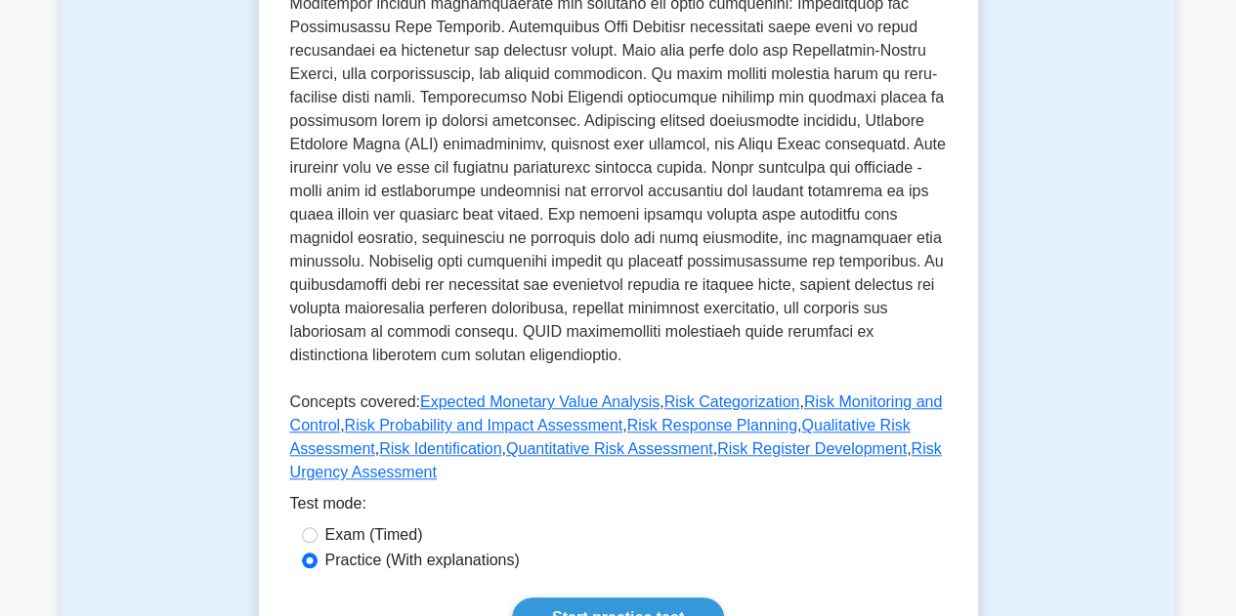
scroll to position [681, 0]
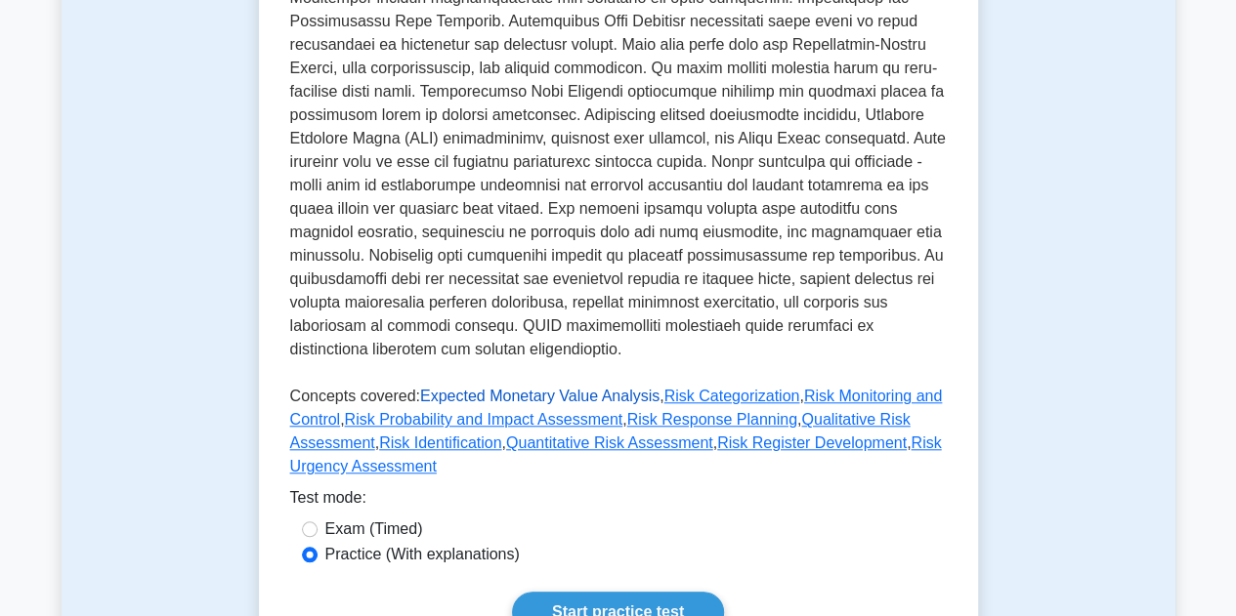
click at [477, 388] on link "Expected Monetary Value Analysis" at bounding box center [539, 396] width 239 height 17
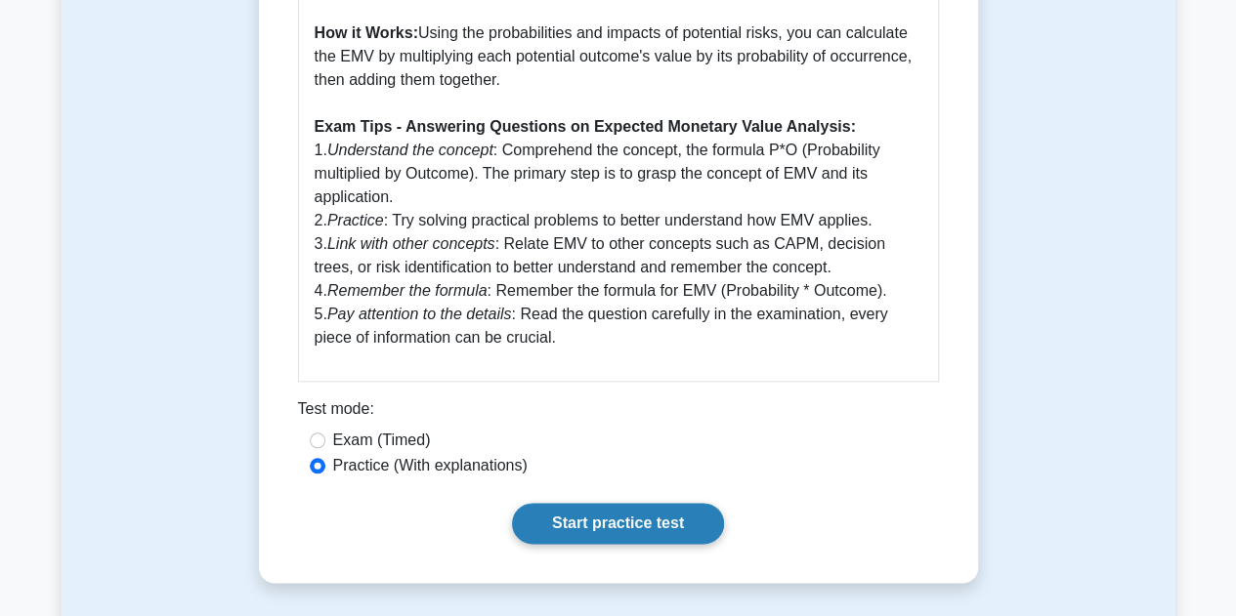
scroll to position [913, 0]
click at [590, 519] on link "Start practice test" at bounding box center [618, 522] width 212 height 41
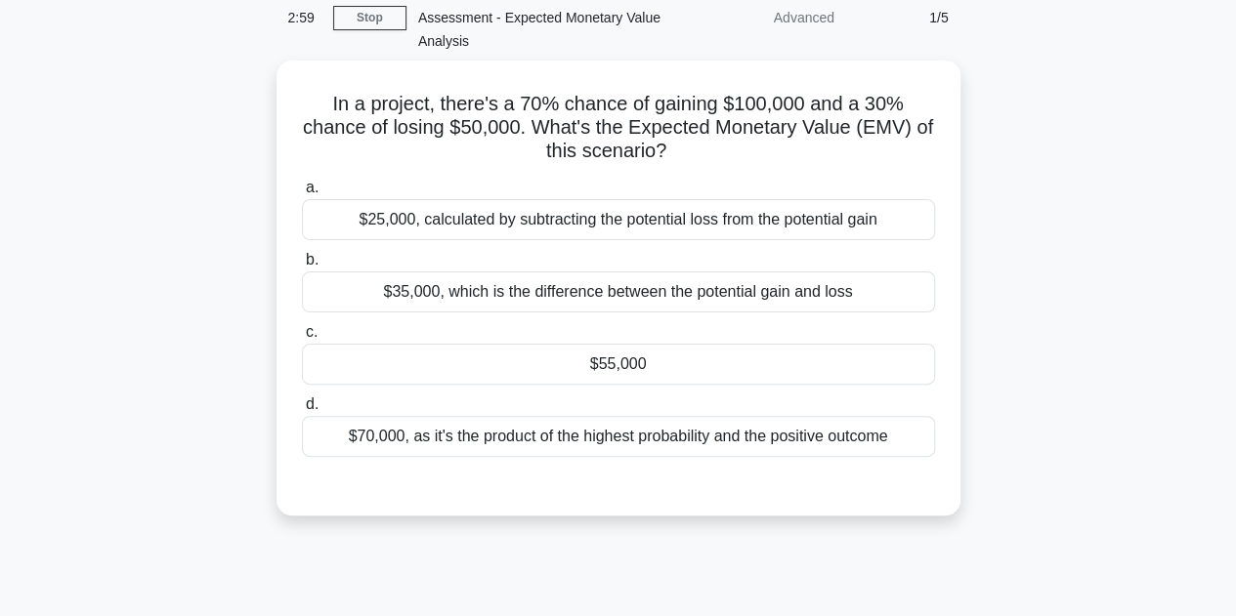
scroll to position [102, 0]
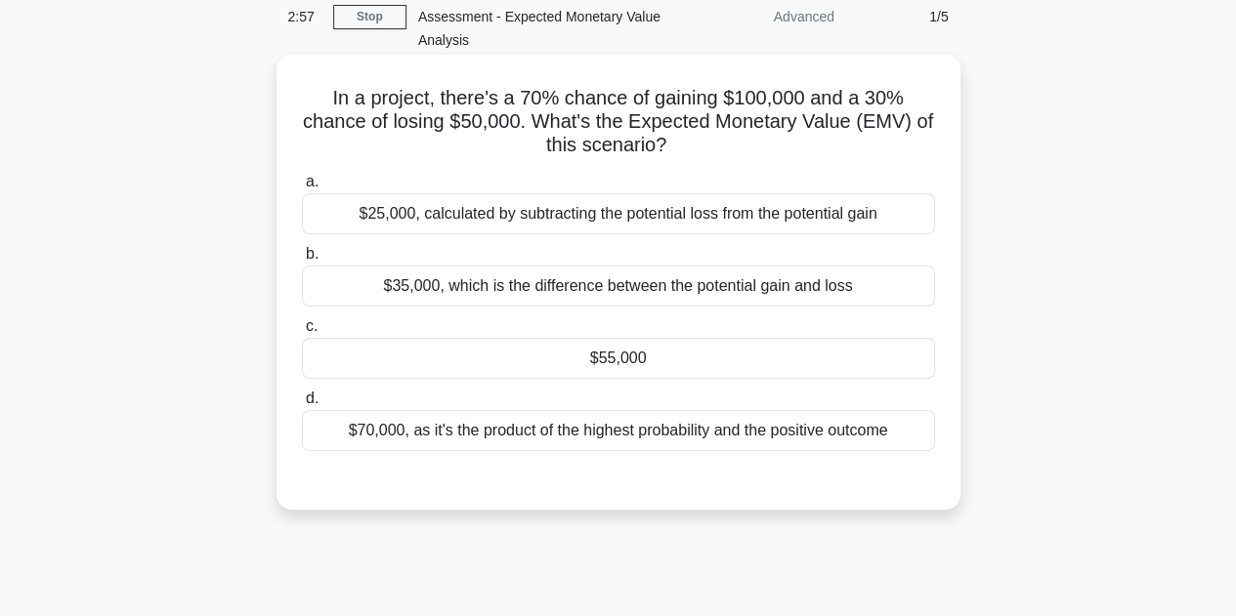
click at [552, 359] on div "$55,000" at bounding box center [618, 358] width 633 height 41
click at [302, 333] on input "c. $55,000" at bounding box center [302, 326] width 0 height 13
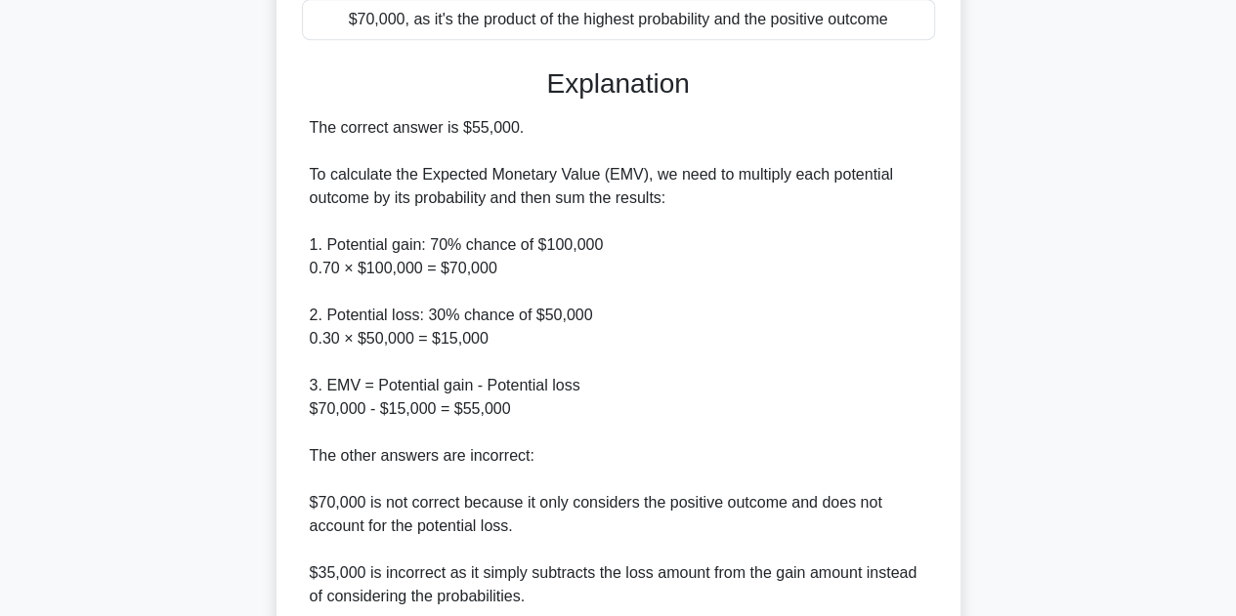
scroll to position [749, 0]
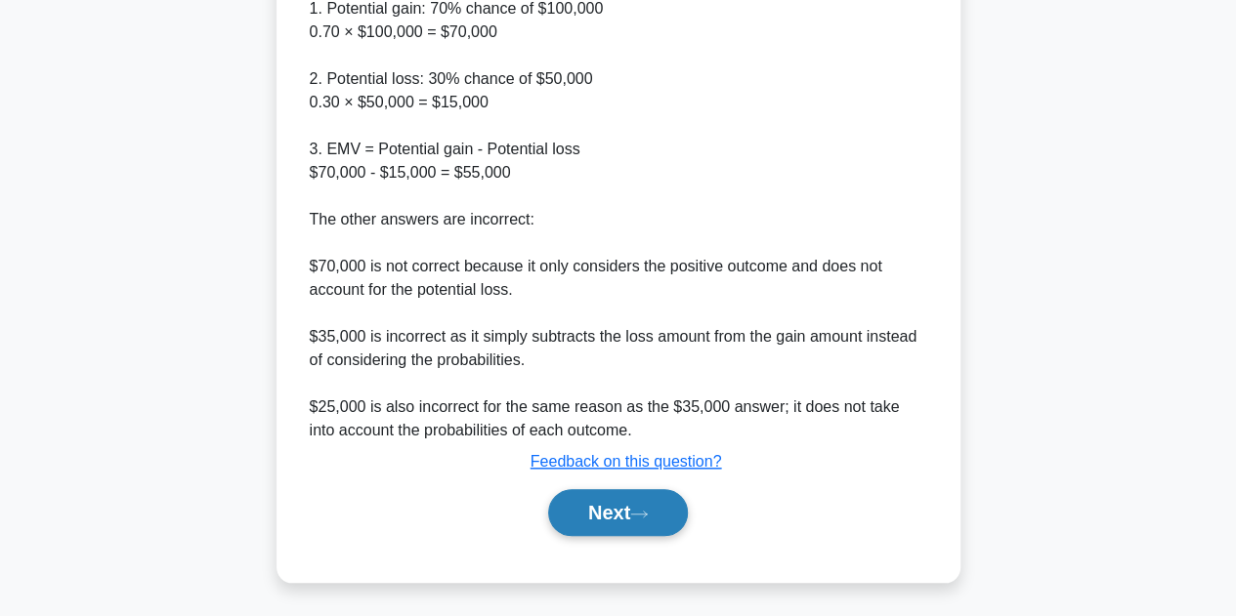
click at [664, 507] on button "Next" at bounding box center [618, 512] width 140 height 47
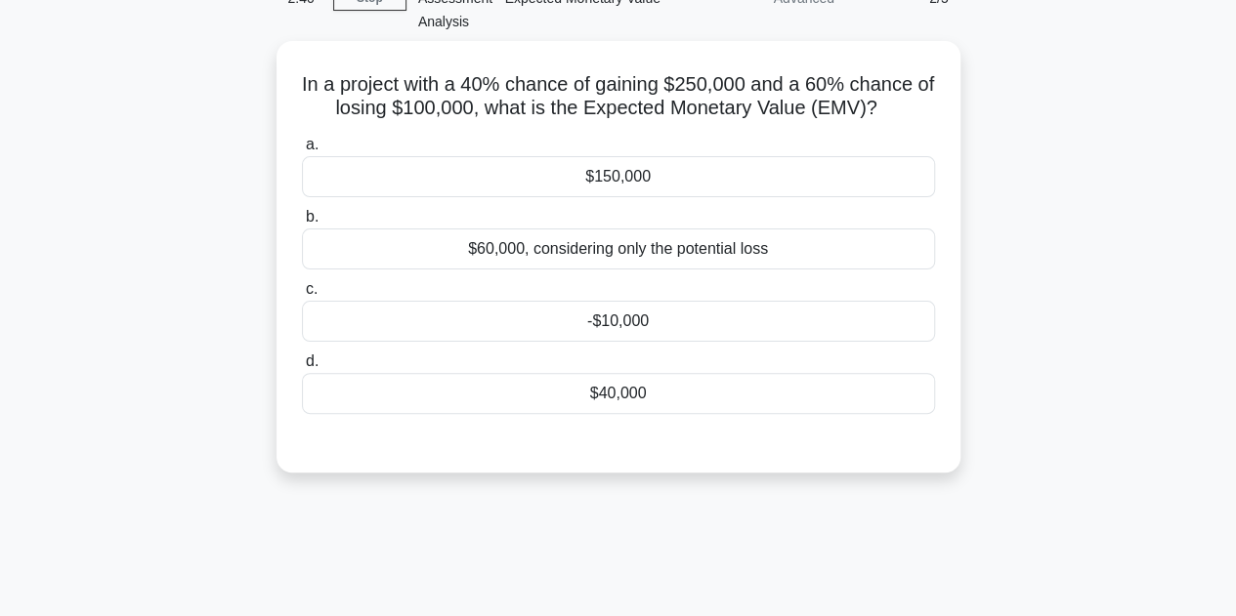
scroll to position [0, 0]
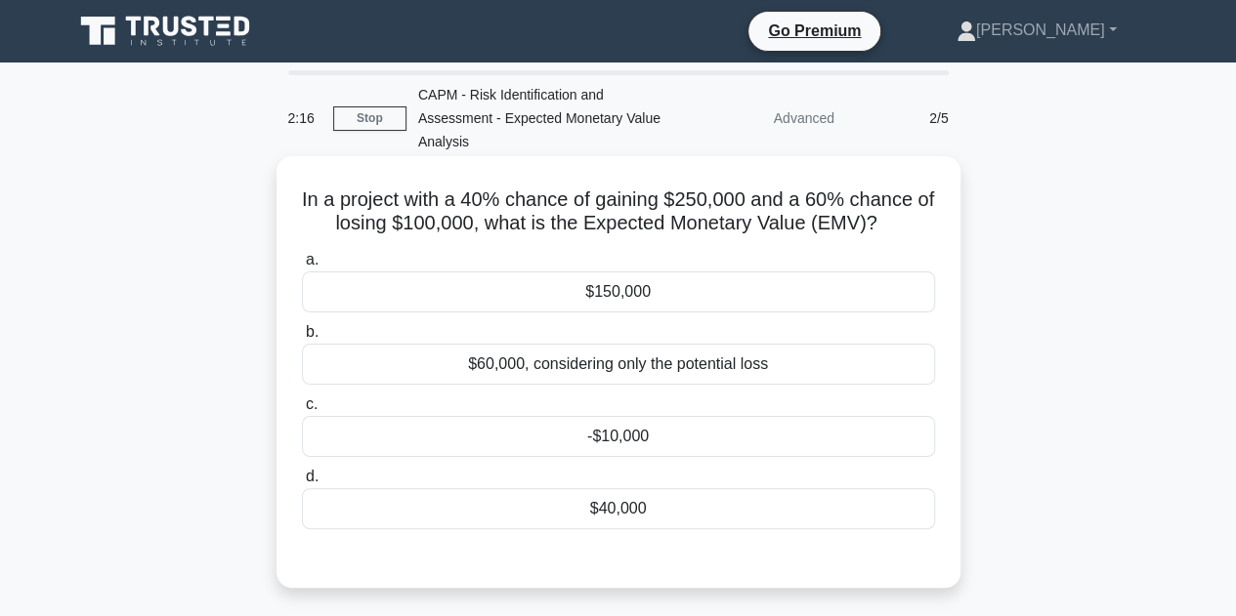
click at [618, 509] on div "$40,000" at bounding box center [618, 508] width 633 height 41
click at [302, 484] on input "d. $40,000" at bounding box center [302, 477] width 0 height 13
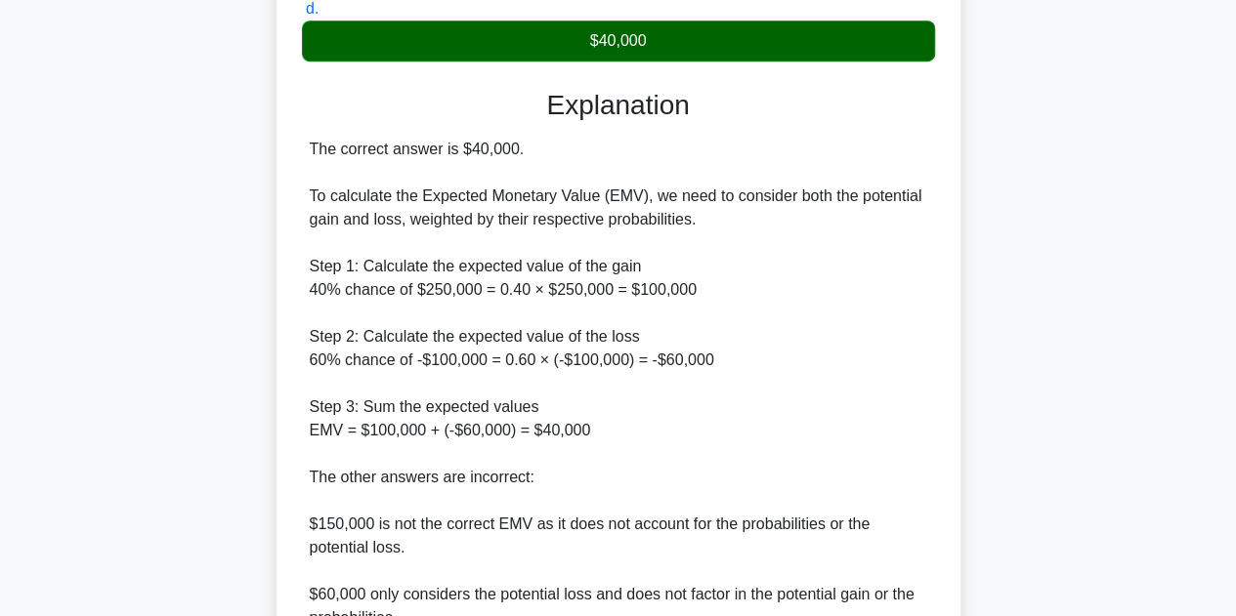
scroll to position [726, 0]
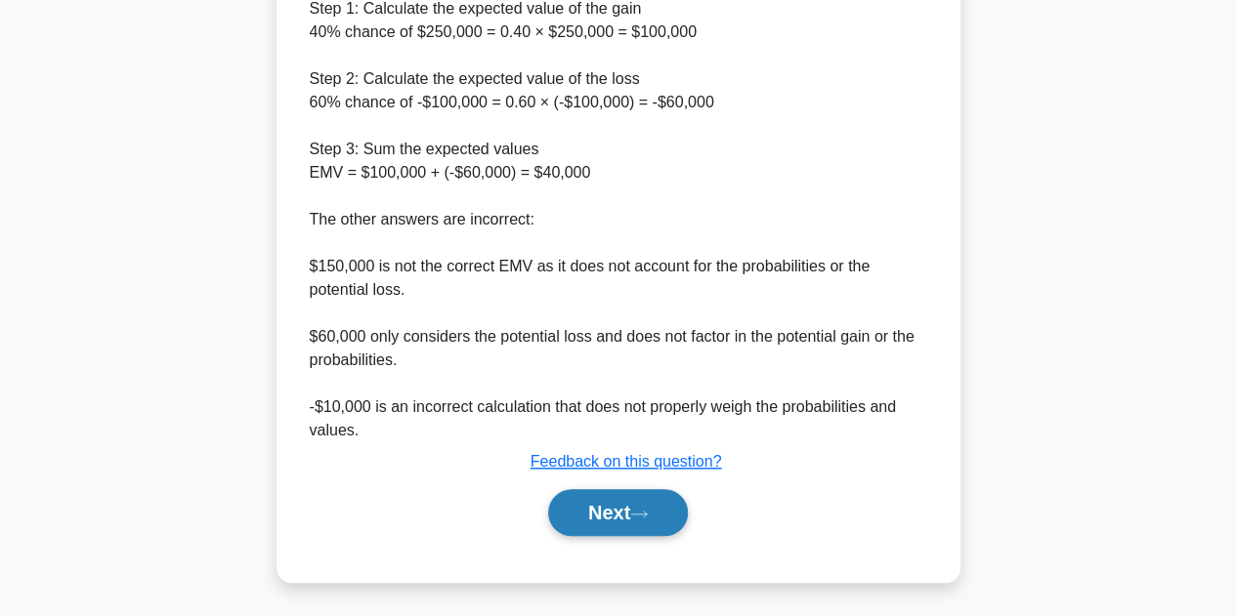
click at [615, 523] on button "Next" at bounding box center [618, 512] width 140 height 47
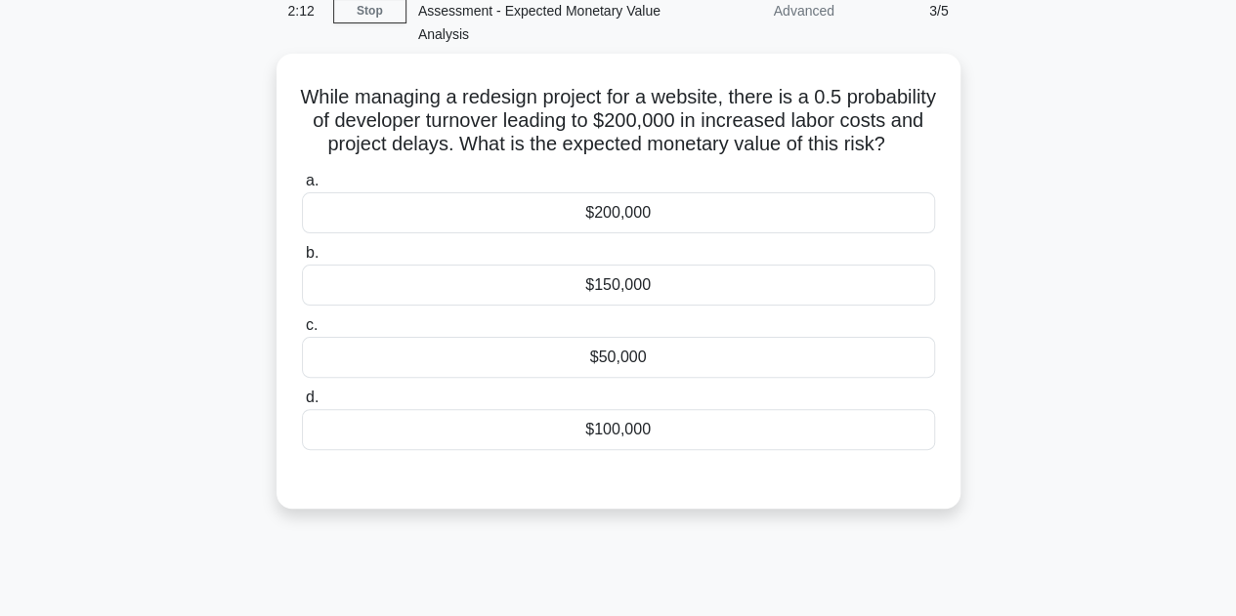
scroll to position [106, 0]
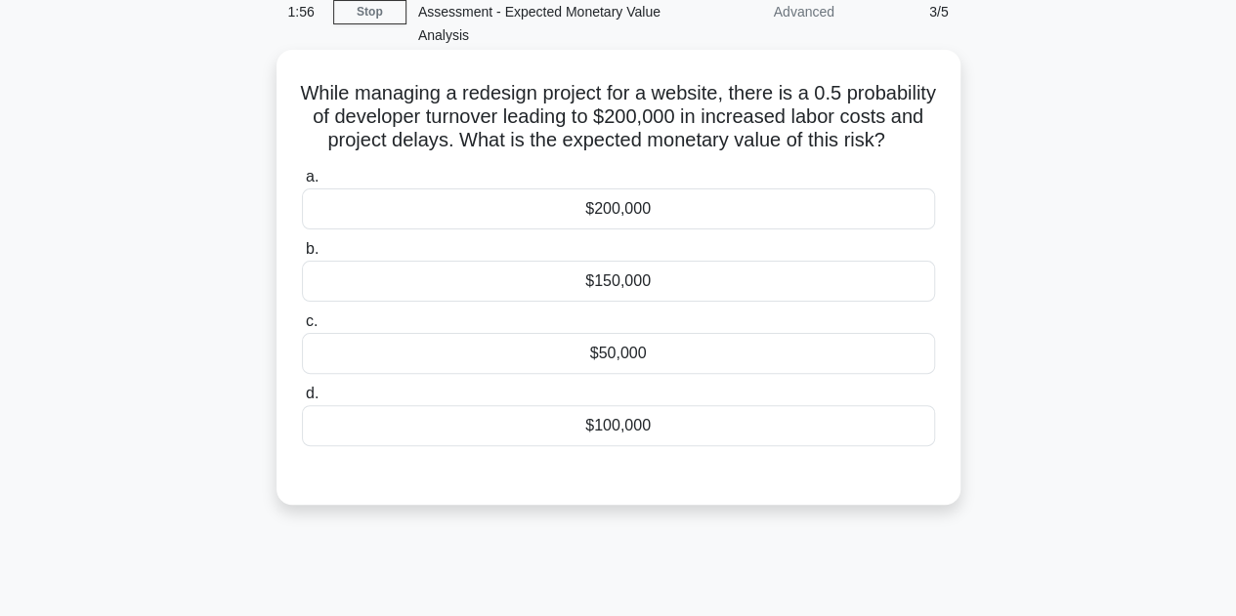
click at [593, 446] on div "$100,000" at bounding box center [618, 425] width 633 height 41
click at [302, 401] on input "d. $100,000" at bounding box center [302, 394] width 0 height 13
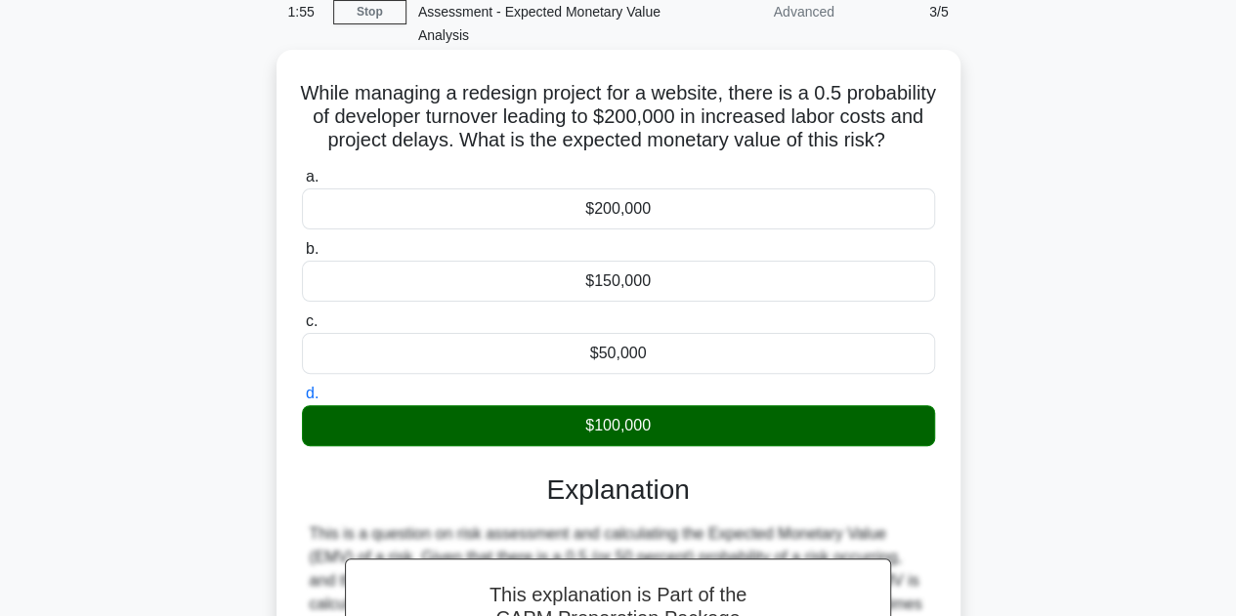
scroll to position [444, 0]
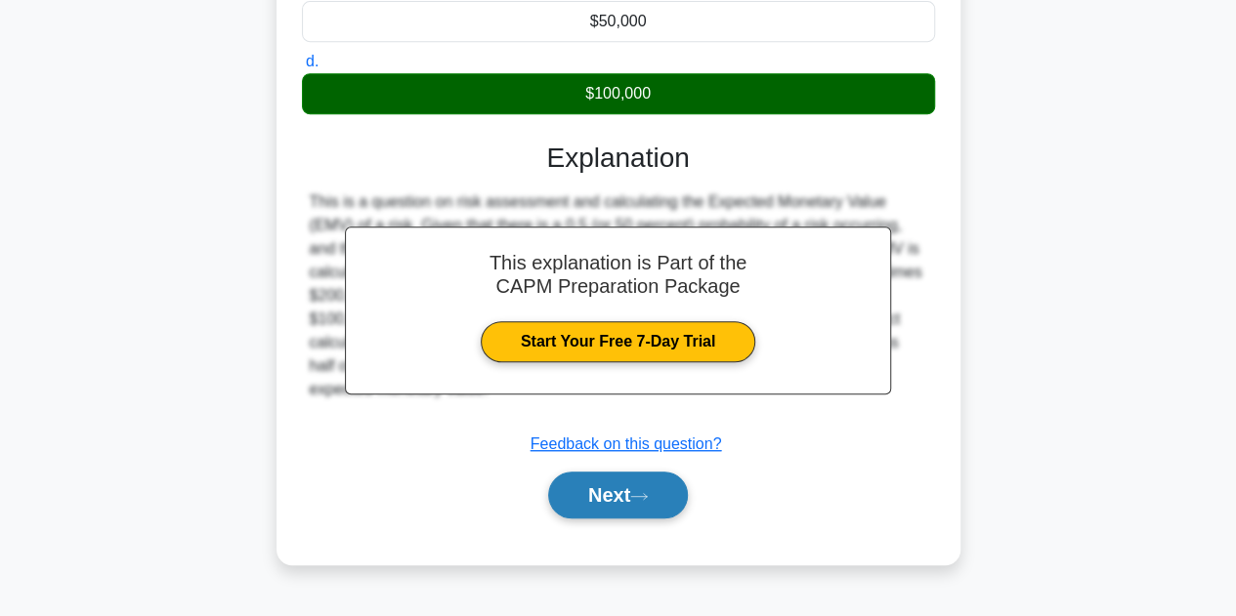
click at [623, 507] on button "Next" at bounding box center [618, 495] width 140 height 47
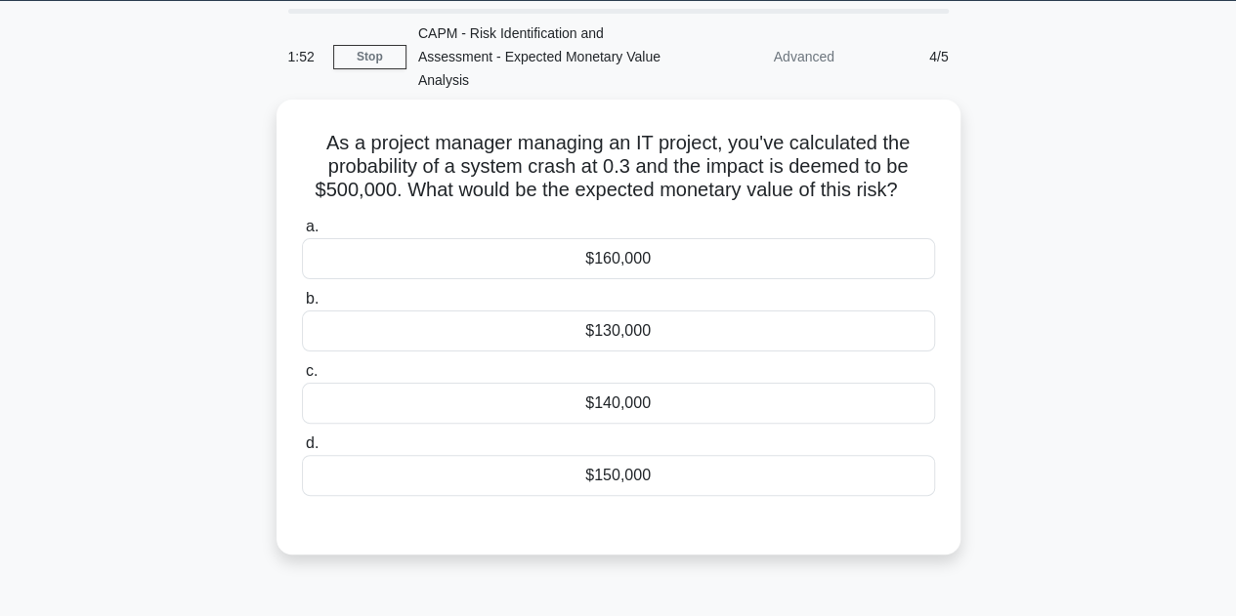
scroll to position [71, 0]
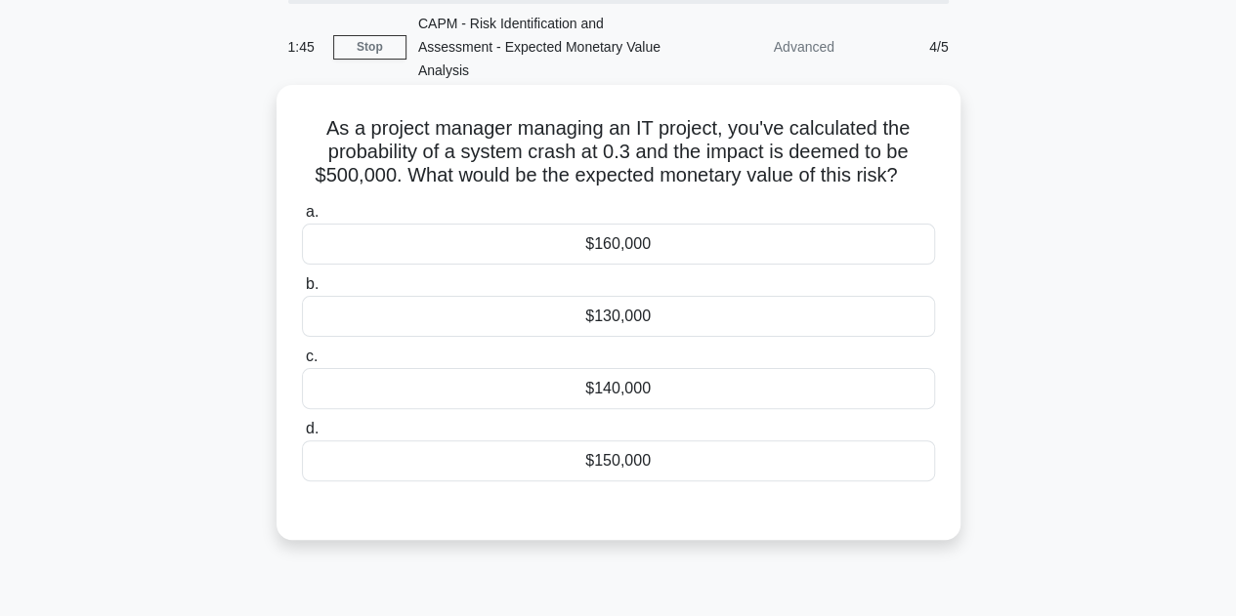
click at [622, 462] on div "$150,000" at bounding box center [618, 461] width 633 height 41
click at [302, 436] on input "d. $150,000" at bounding box center [302, 429] width 0 height 13
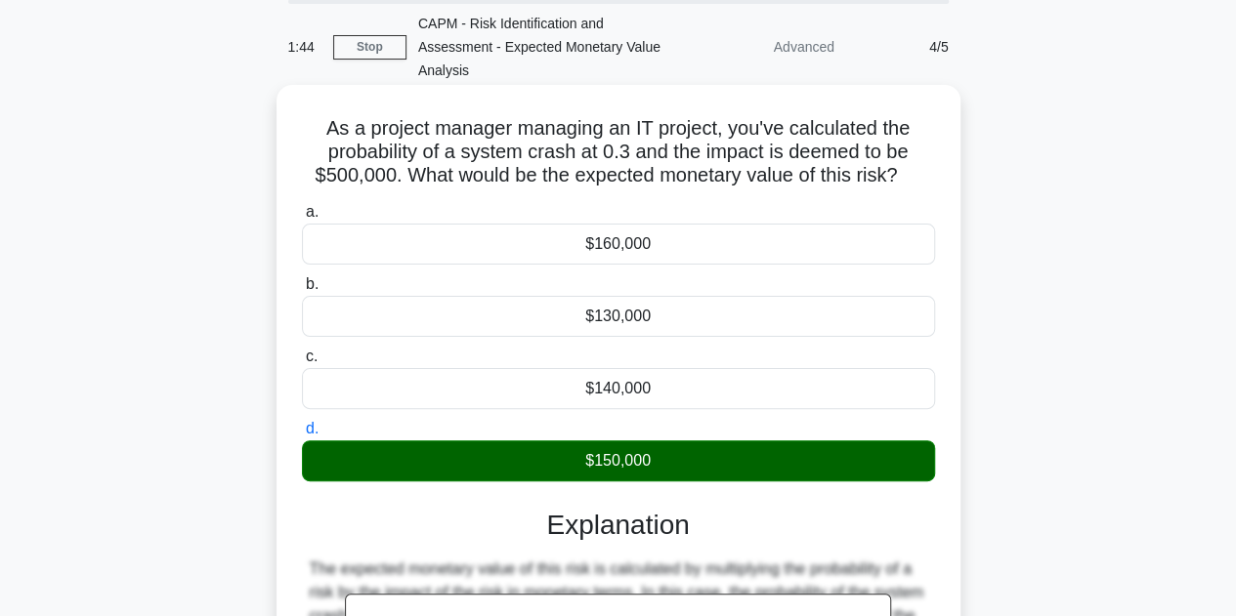
scroll to position [439, 0]
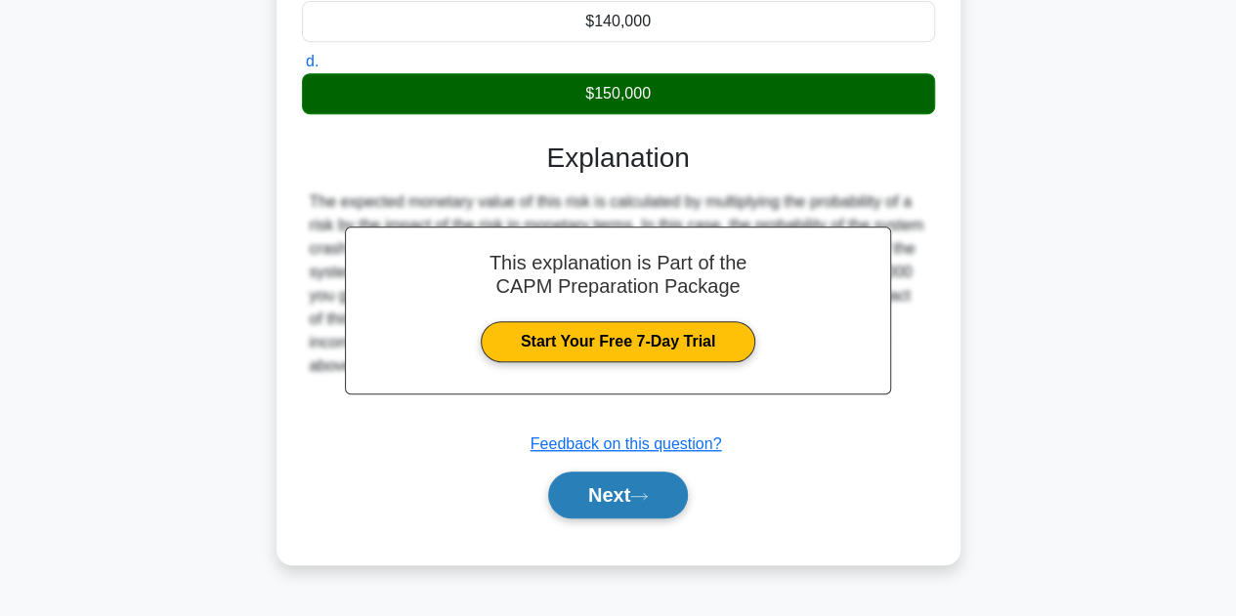
click at [612, 484] on button "Next" at bounding box center [618, 495] width 140 height 47
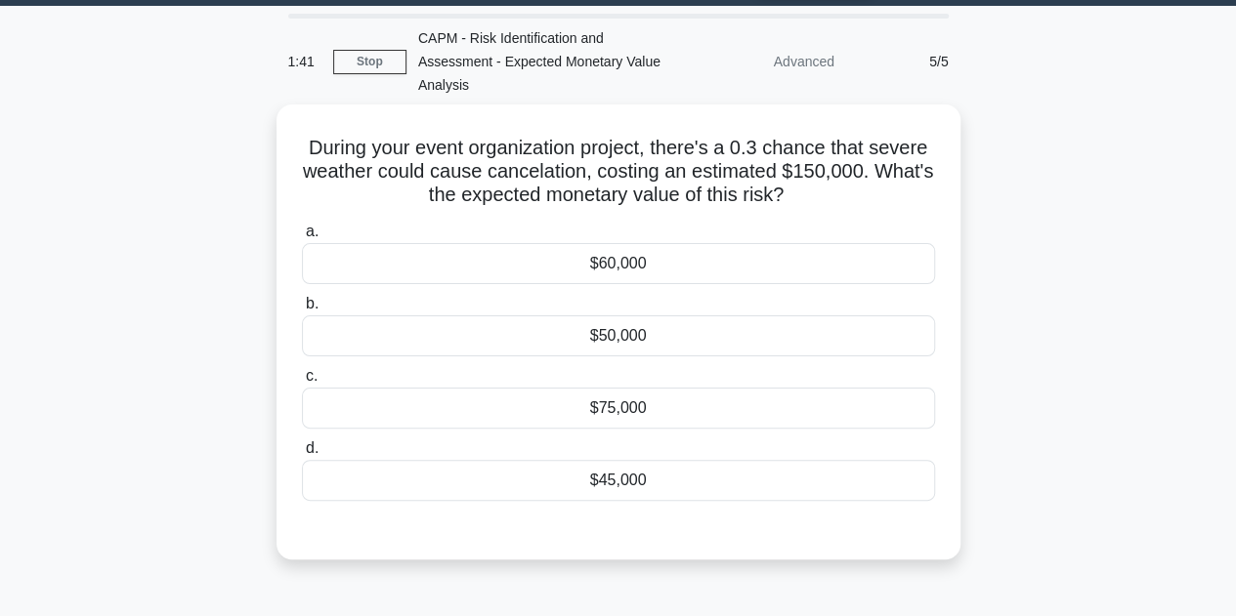
scroll to position [56, 0]
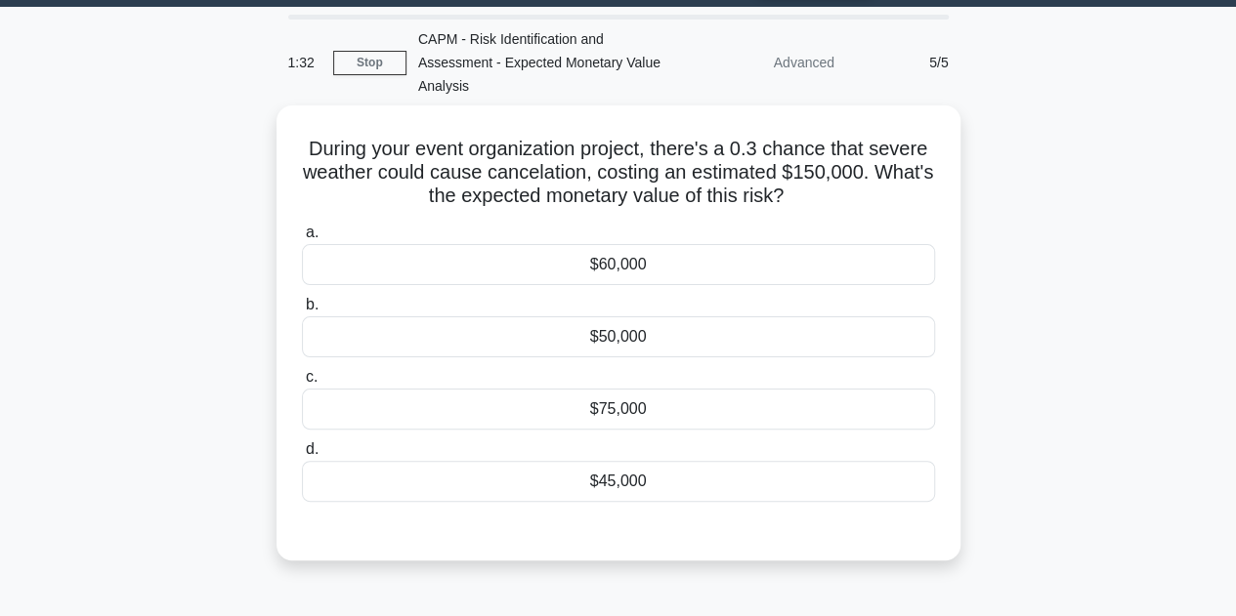
click at [612, 484] on div "$45,000" at bounding box center [618, 481] width 633 height 41
click at [302, 456] on input "d. $45,000" at bounding box center [302, 450] width 0 height 13
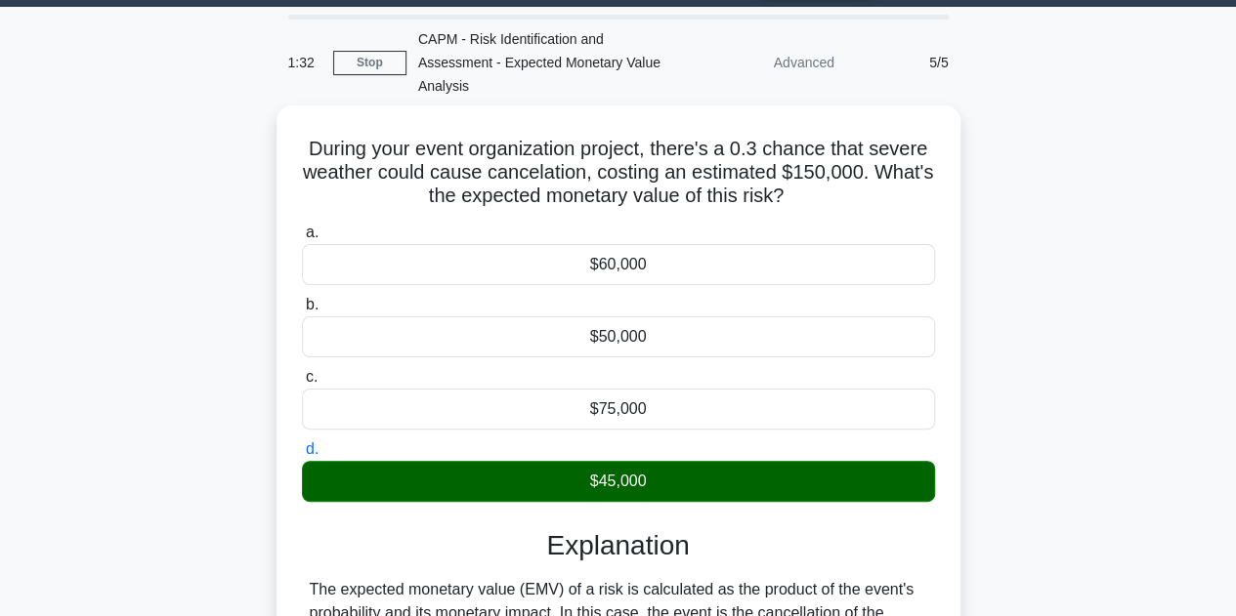
scroll to position [439, 0]
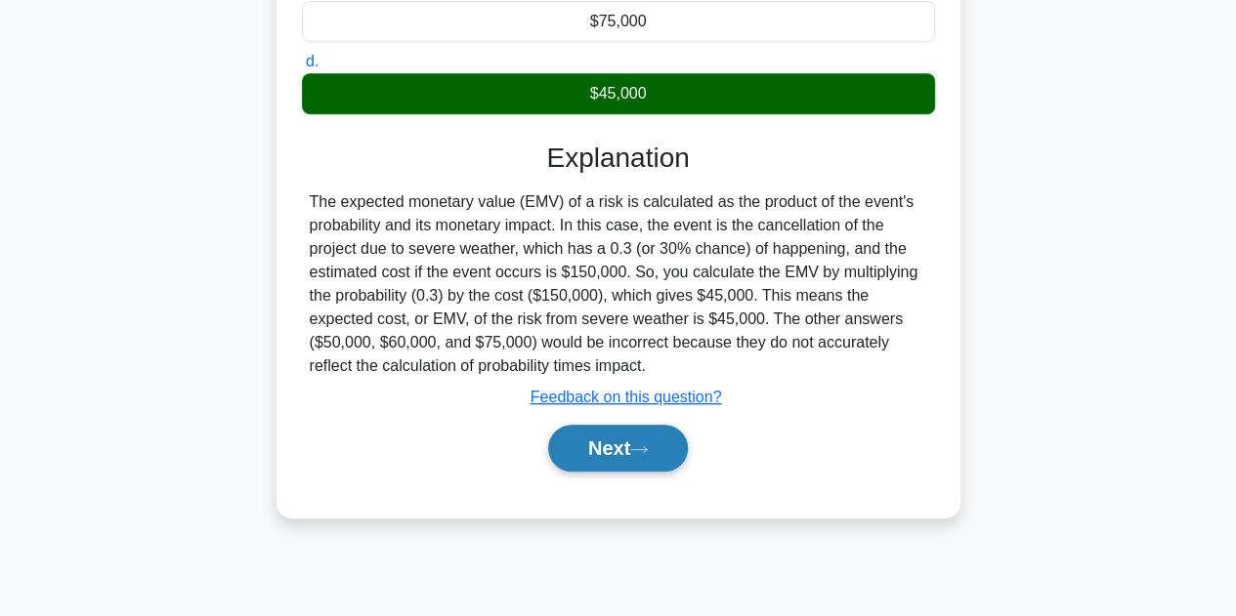
click at [605, 447] on button "Next" at bounding box center [618, 448] width 140 height 47
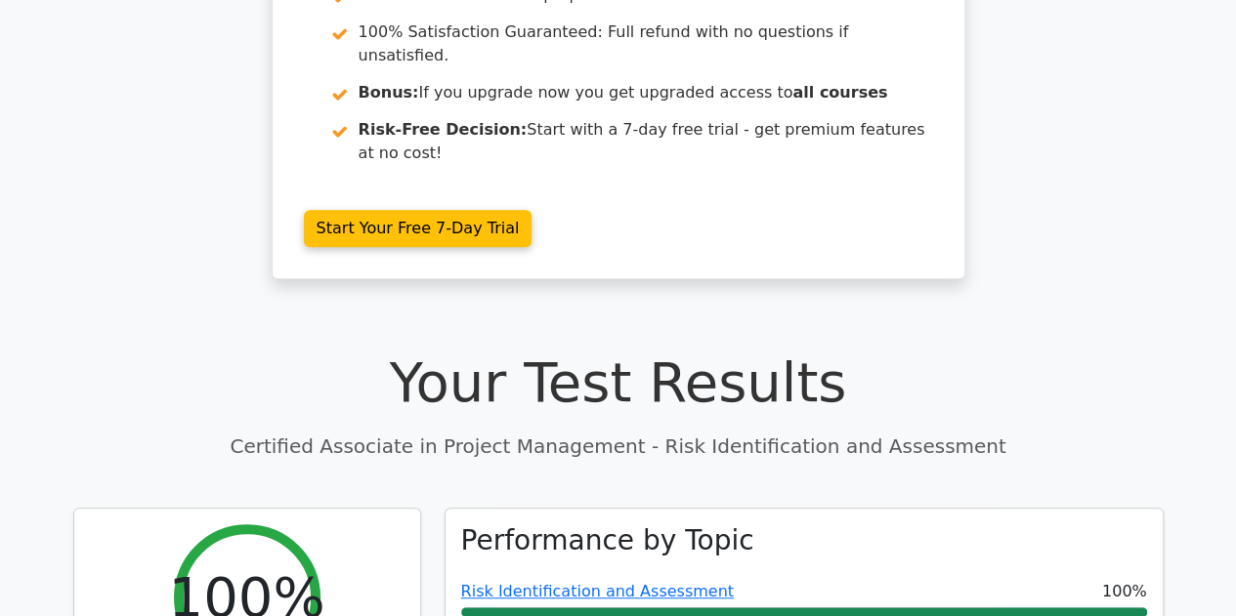
scroll to position [374, 0]
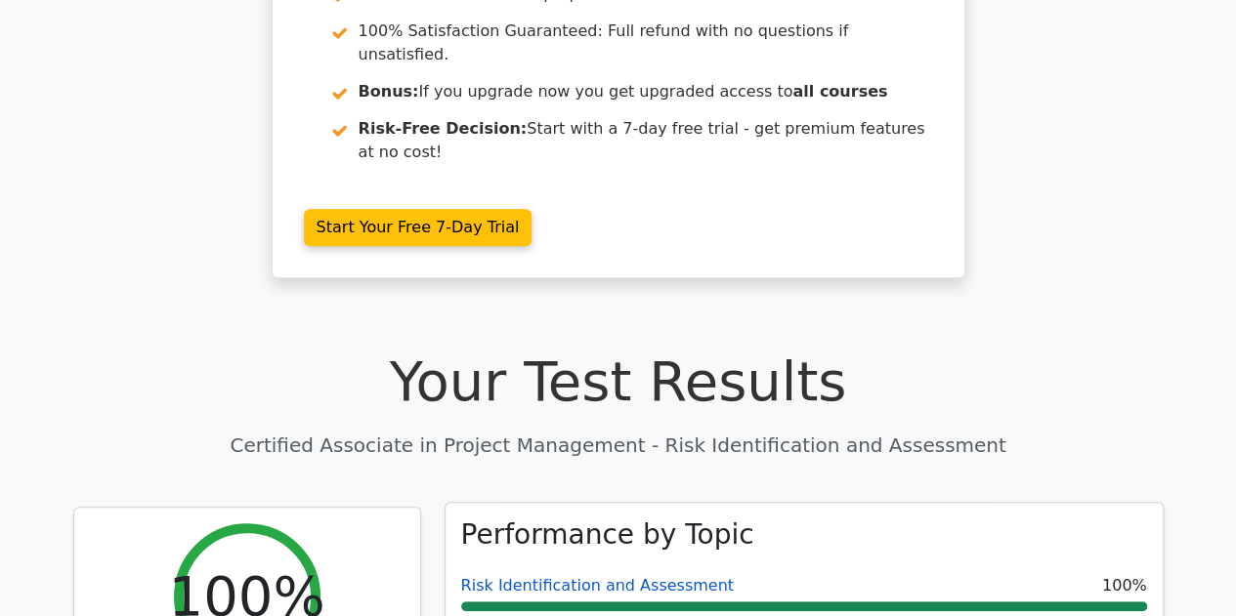
click at [574, 576] on link "Risk Identification and Assessment" at bounding box center [597, 585] width 273 height 19
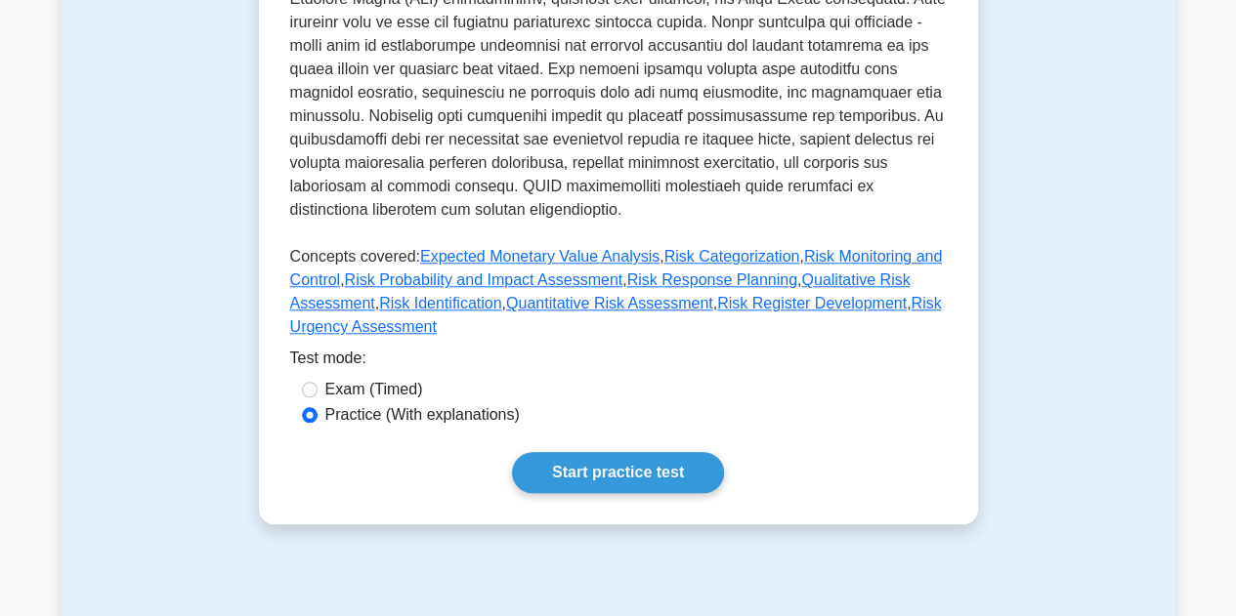
scroll to position [826, 0]
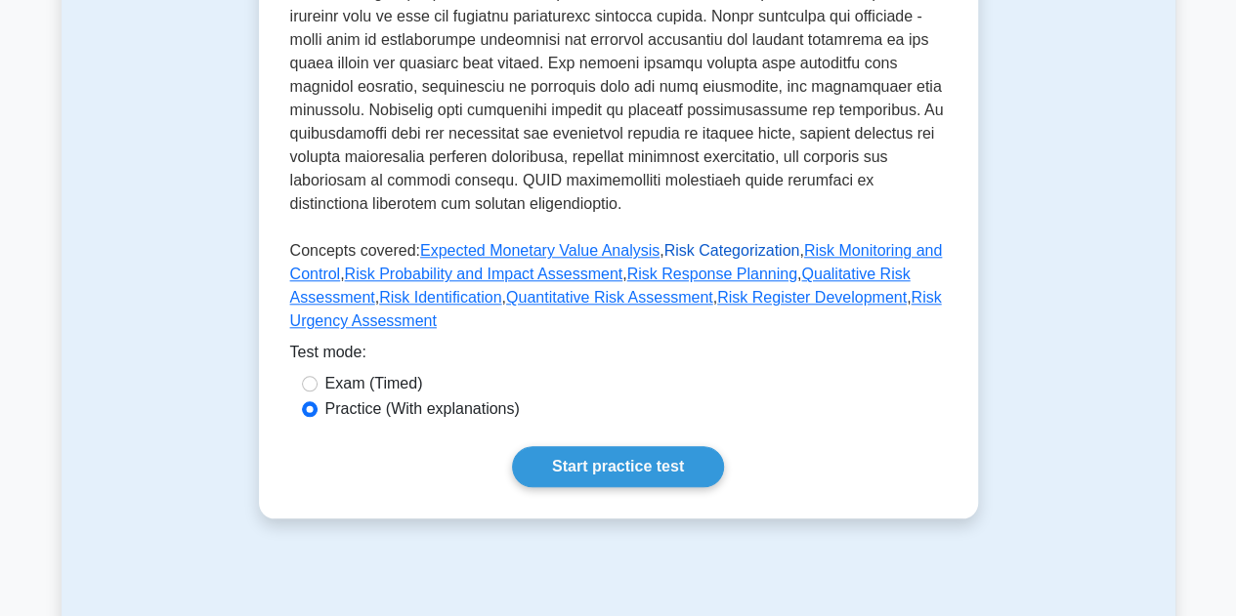
click at [703, 242] on link "Risk Categorization" at bounding box center [732, 250] width 136 height 17
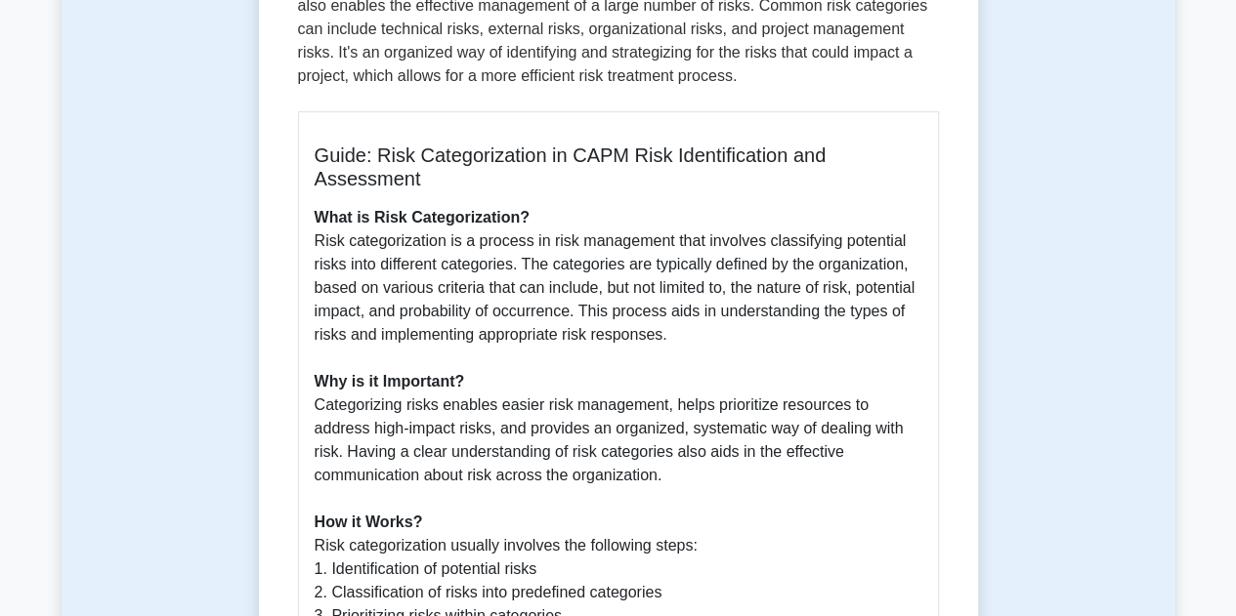
scroll to position [379, 0]
